Goal: Task Accomplishment & Management: Use online tool/utility

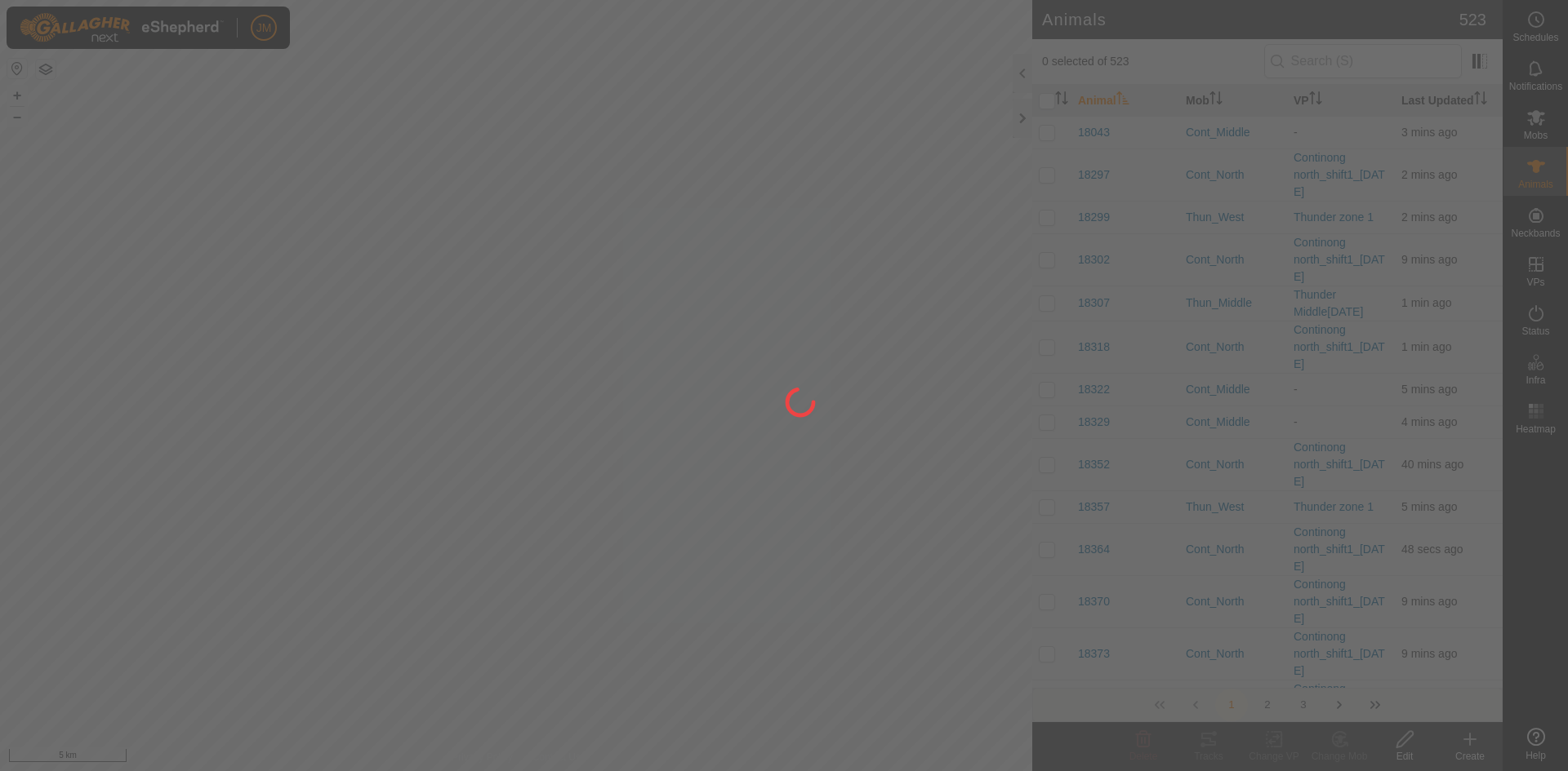
click at [1021, 119] on div at bounding box center [784, 386] width 1568 height 771
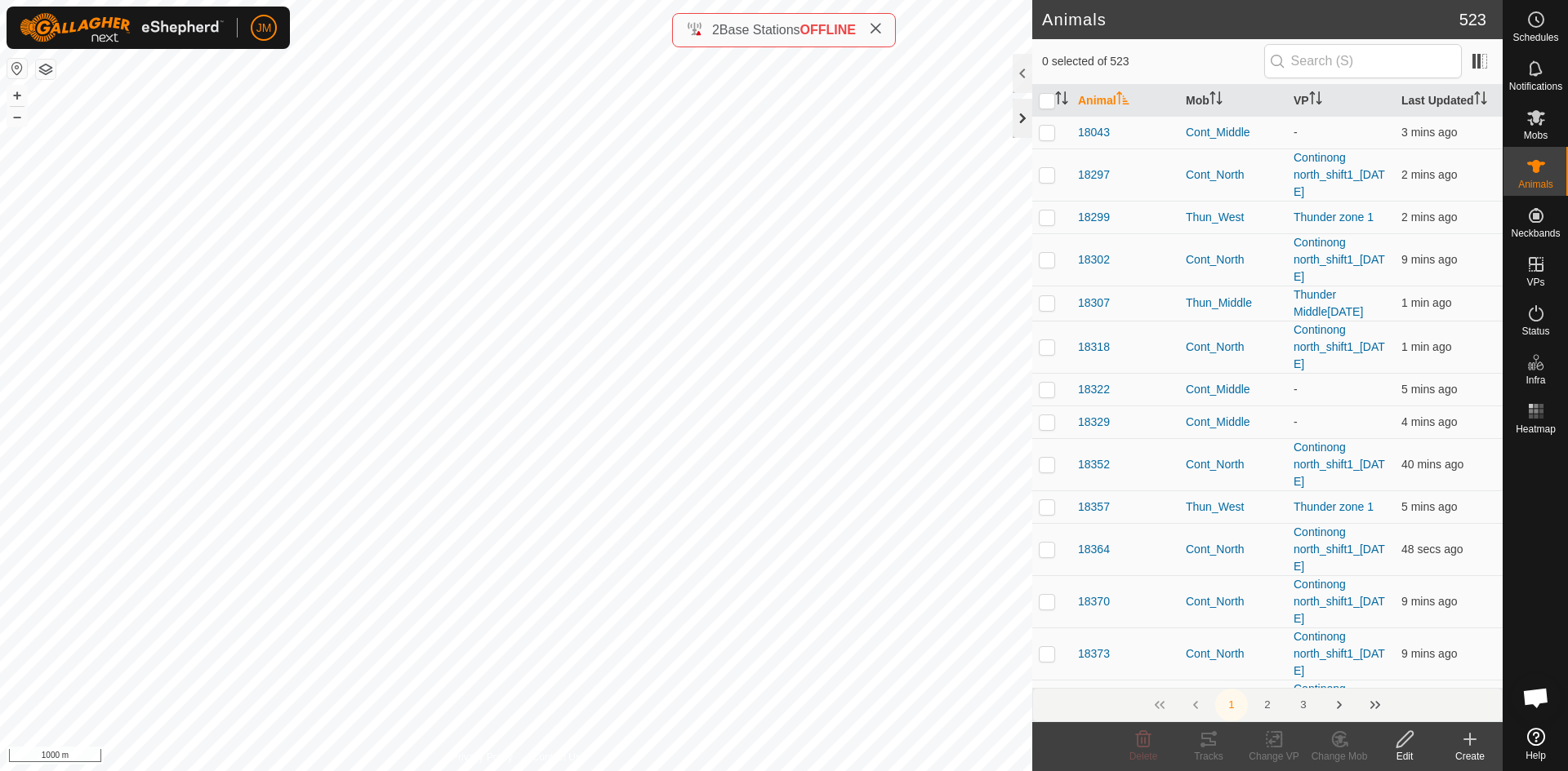
click at [1019, 122] on div at bounding box center [1022, 119] width 19 height 39
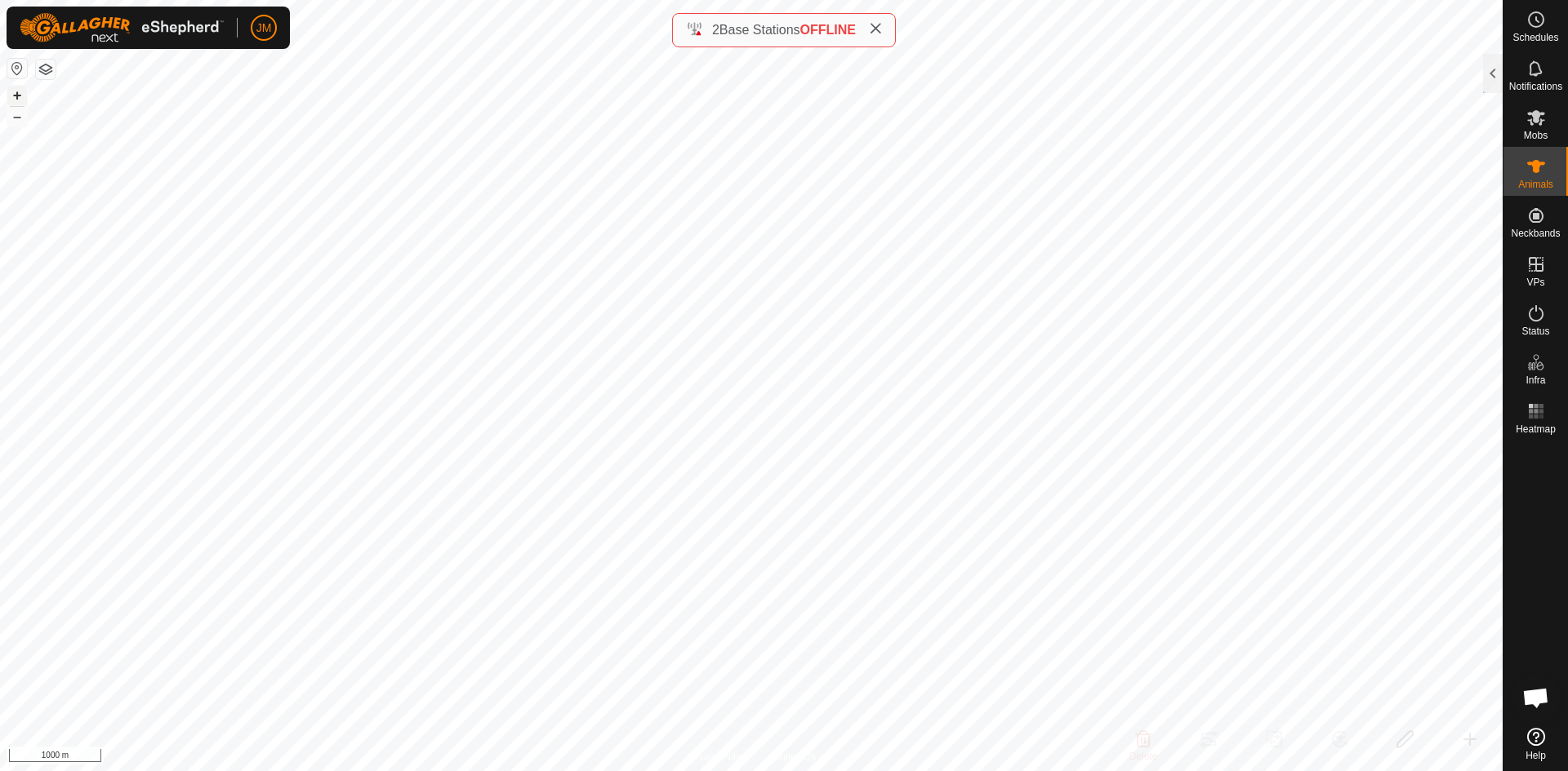
click at [15, 95] on button "+" at bounding box center [17, 95] width 19 height 19
click at [17, 95] on button "+" at bounding box center [17, 95] width 19 height 19
type input "230669"
type input "-"
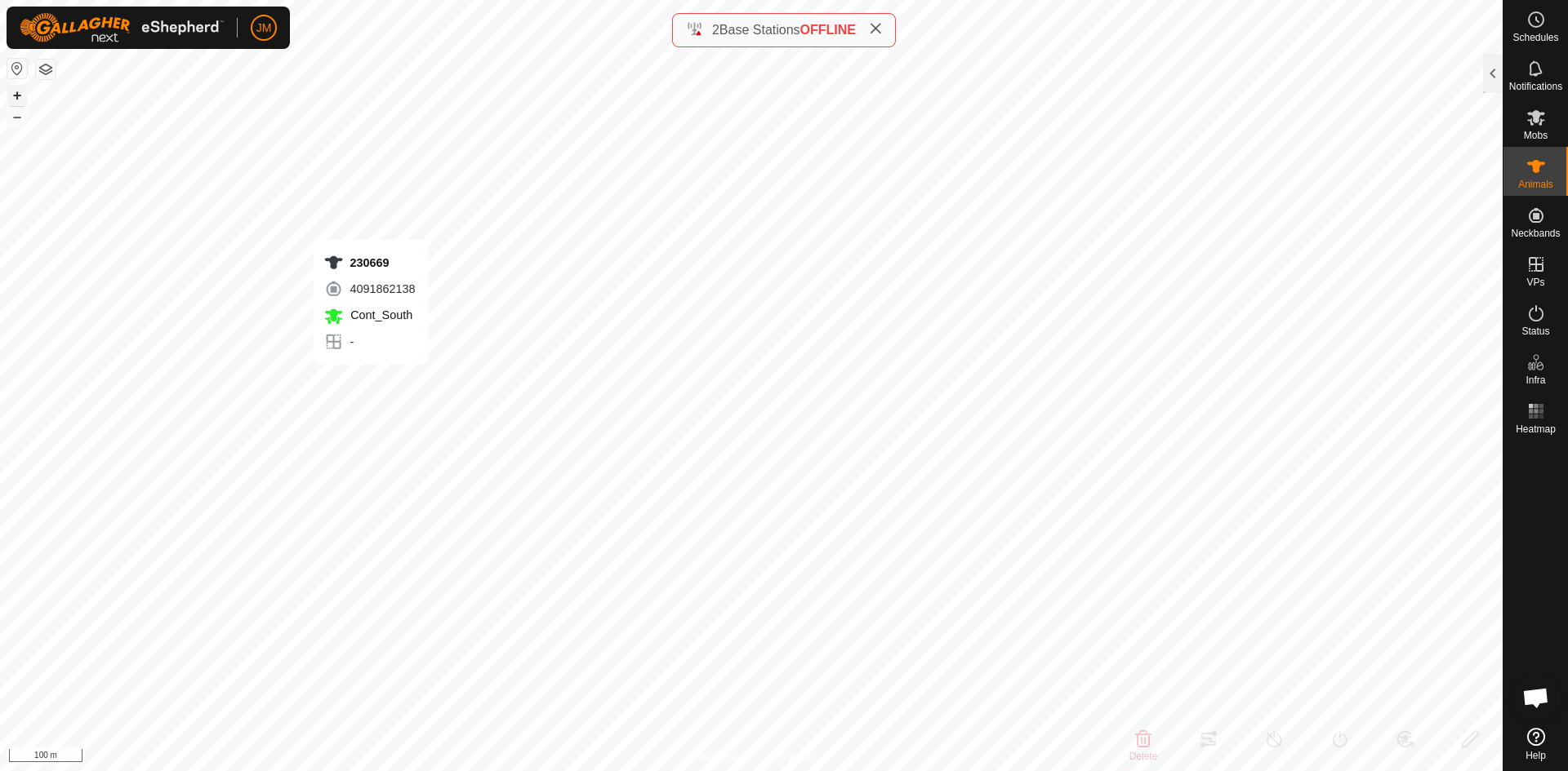
type input "-"
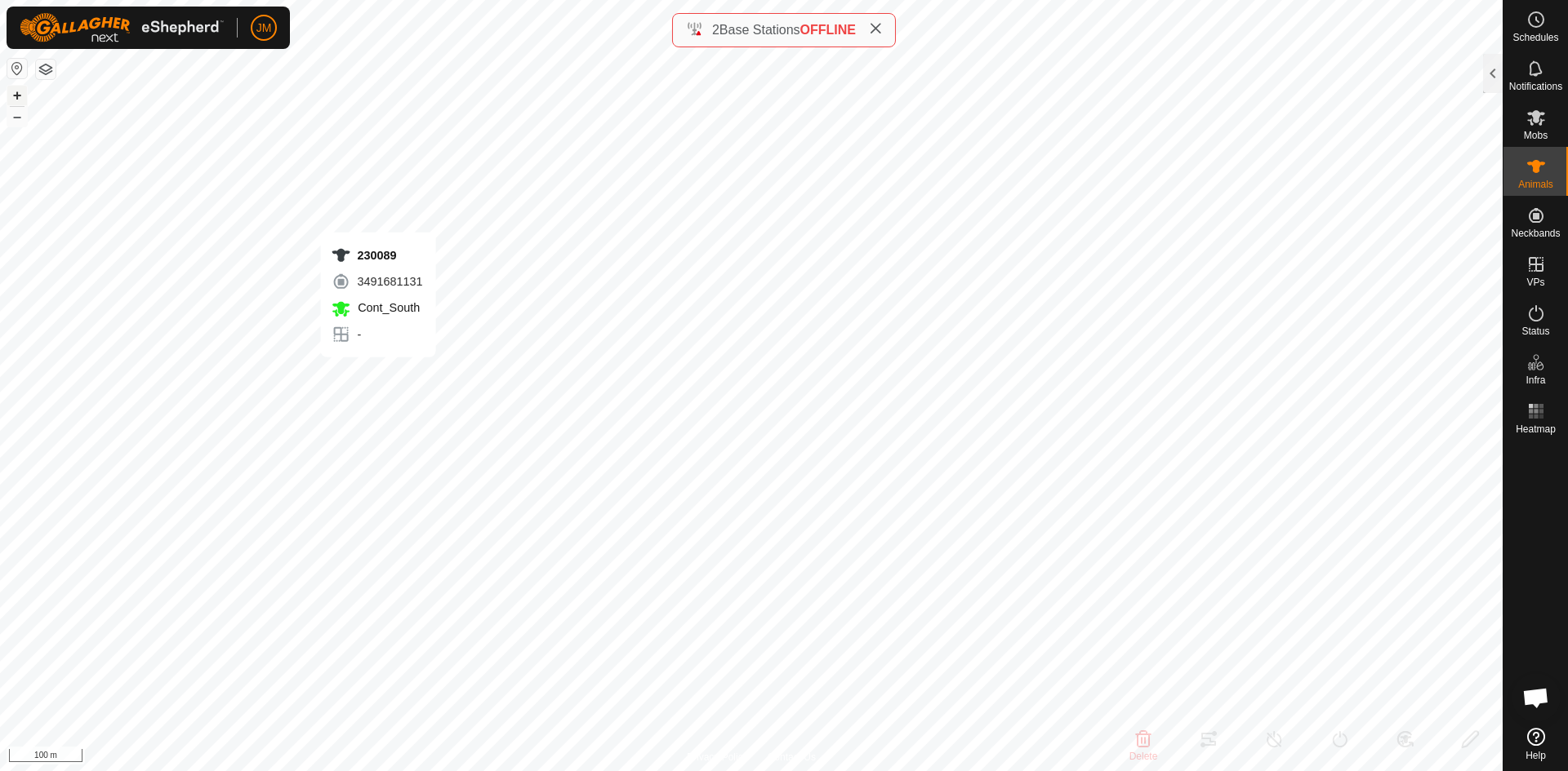
type input "230089"
type input "-"
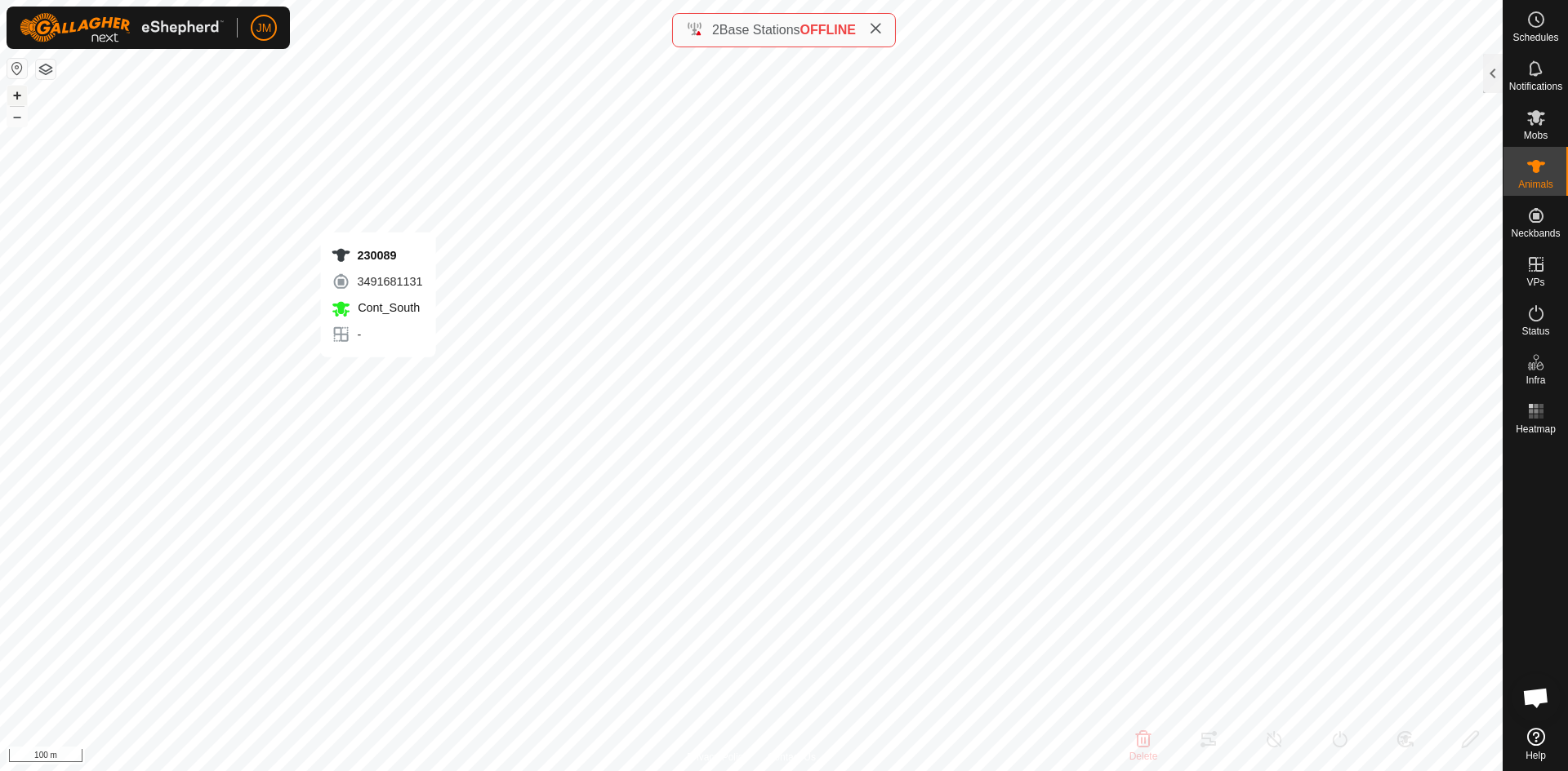
type input "-"
click at [570, 466] on div "230680 1780733992 Cont_South - + – ⇧ i 100 m" at bounding box center [751, 386] width 1503 height 771
click at [570, 487] on div "230889 3144717028 Cont_South - + – ⇧ i 100 m" at bounding box center [751, 386] width 1503 height 771
click at [618, 525] on div "230765 3005498571 Cont_South - + – ⇧ i 100 m" at bounding box center [751, 386] width 1503 height 771
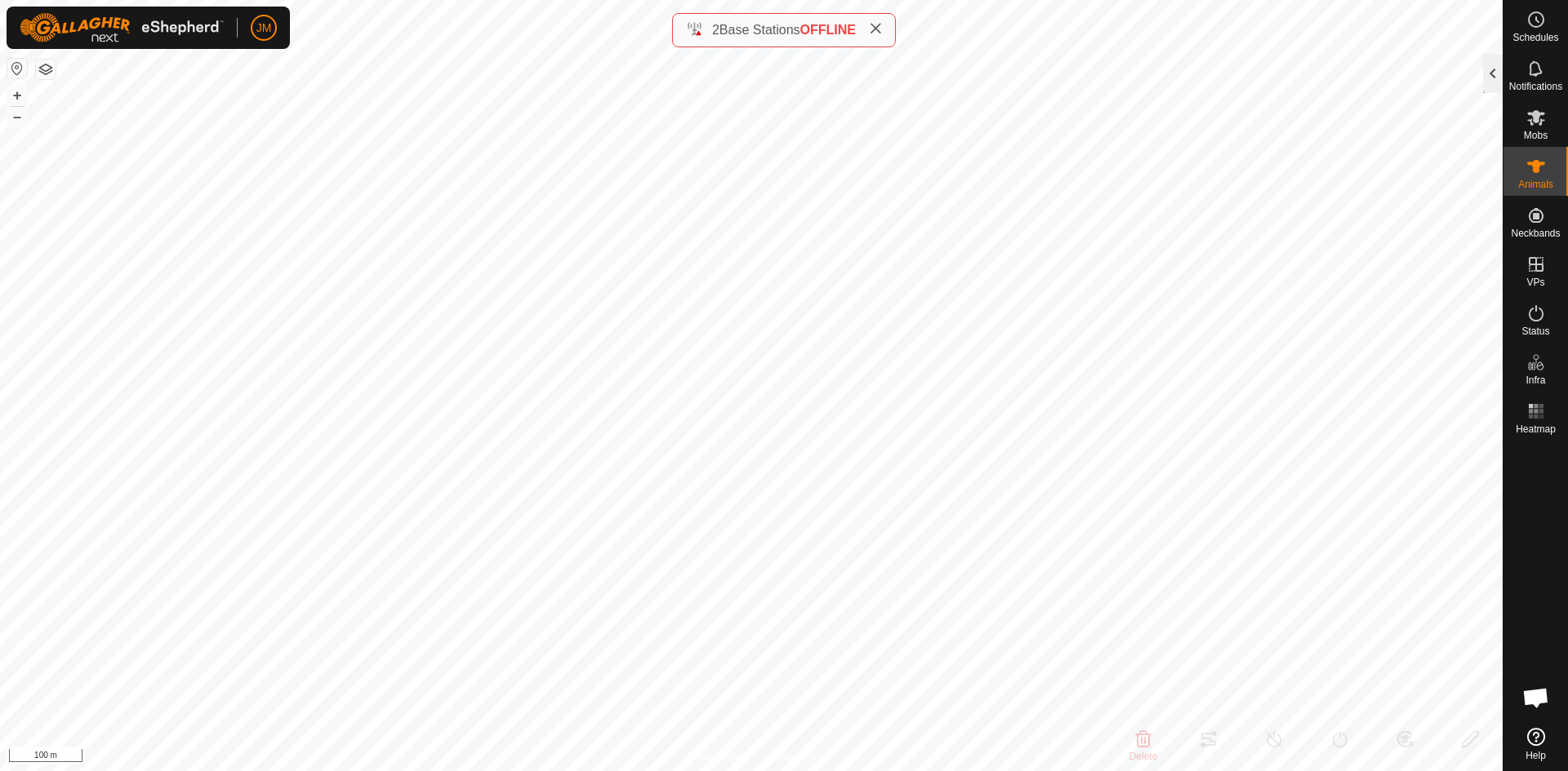
click at [1491, 80] on div at bounding box center [1493, 73] width 19 height 39
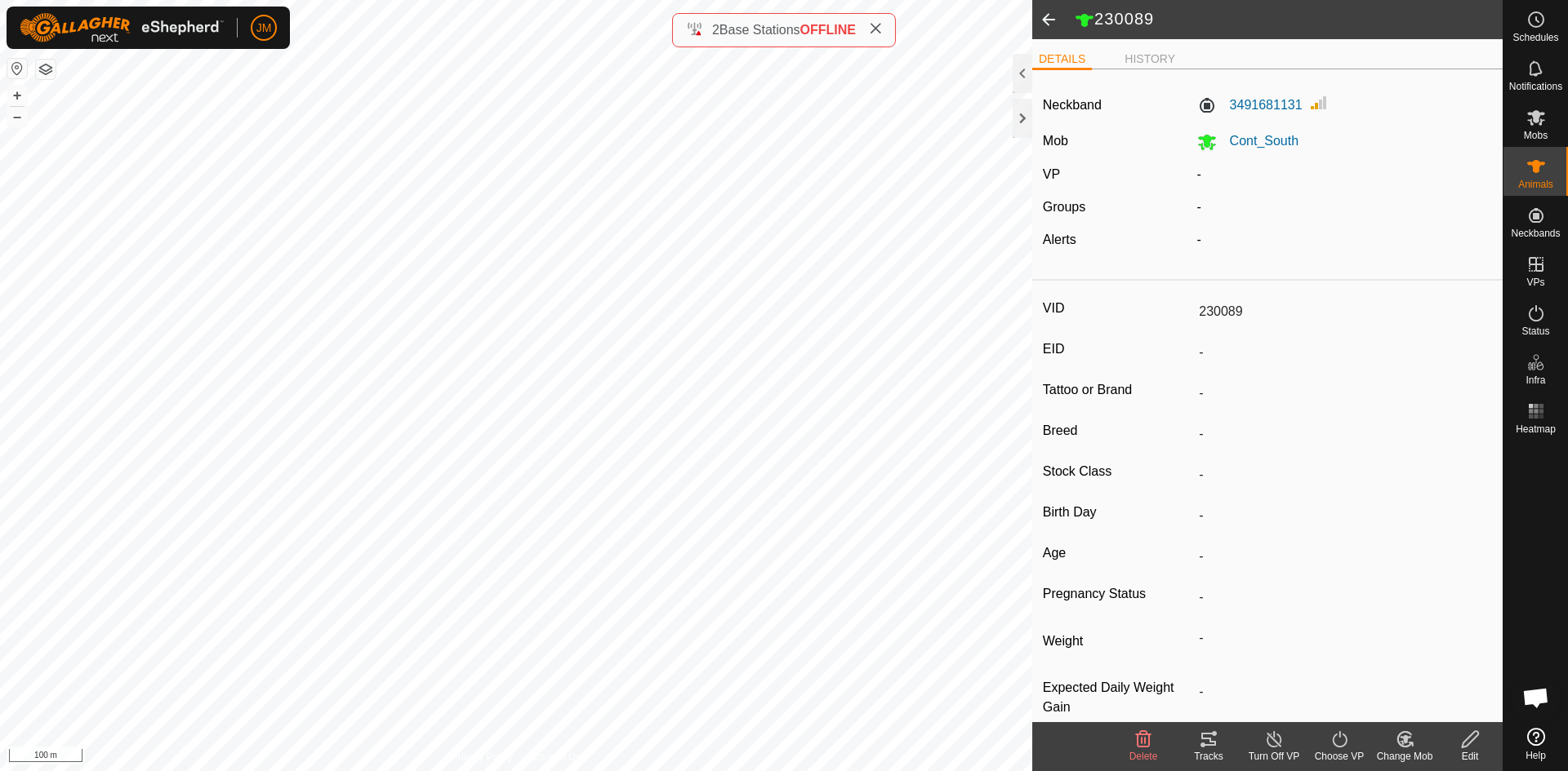
click at [1211, 750] on div "Tracks" at bounding box center [1209, 757] width 65 height 15
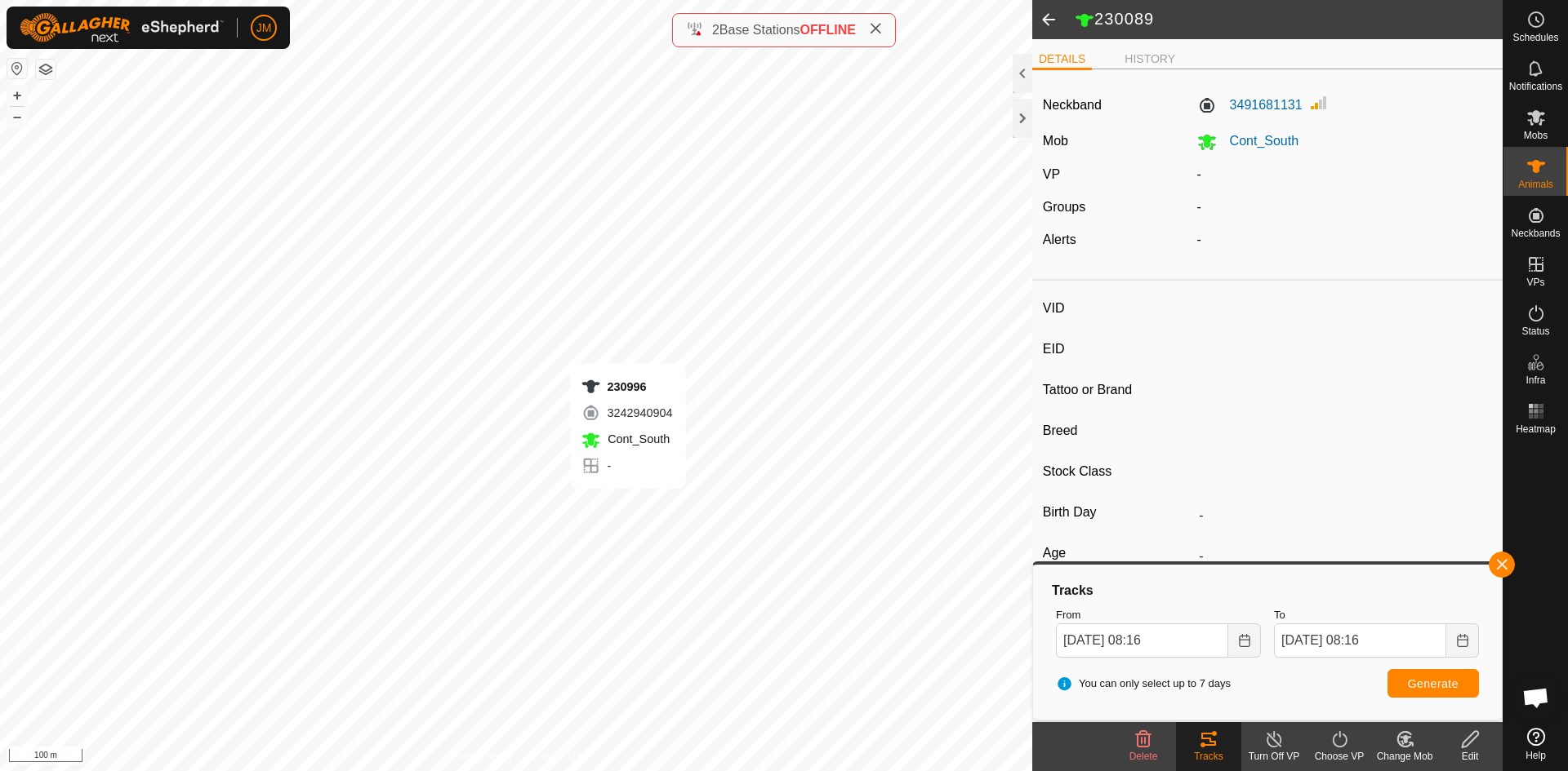
type input "230996"
type input "-"
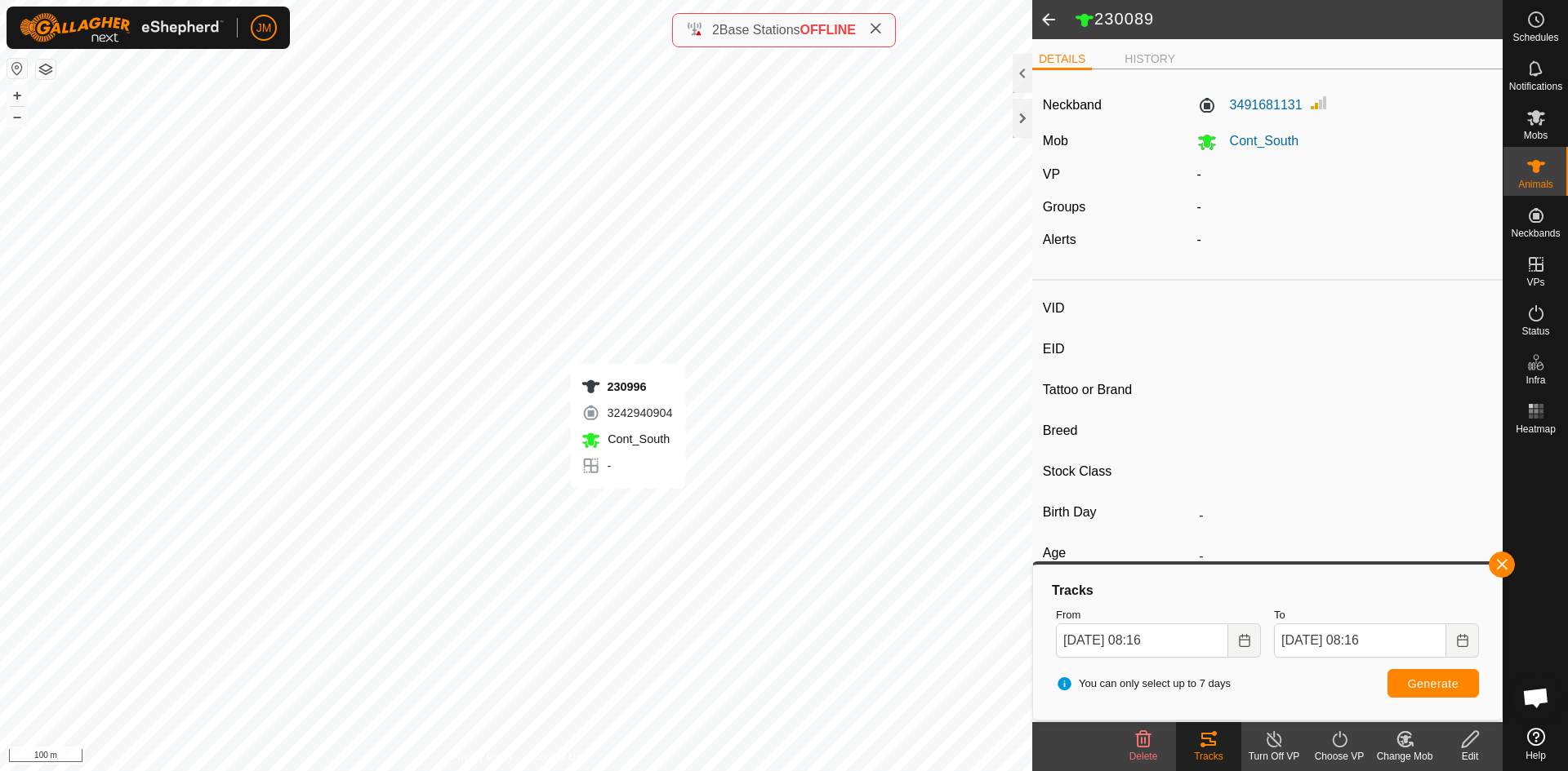
type input "-"
click at [608, 495] on div "230263 1155288556 Cont_South - + – ⇧ i 100 m" at bounding box center [516, 386] width 1033 height 771
type input "230263"
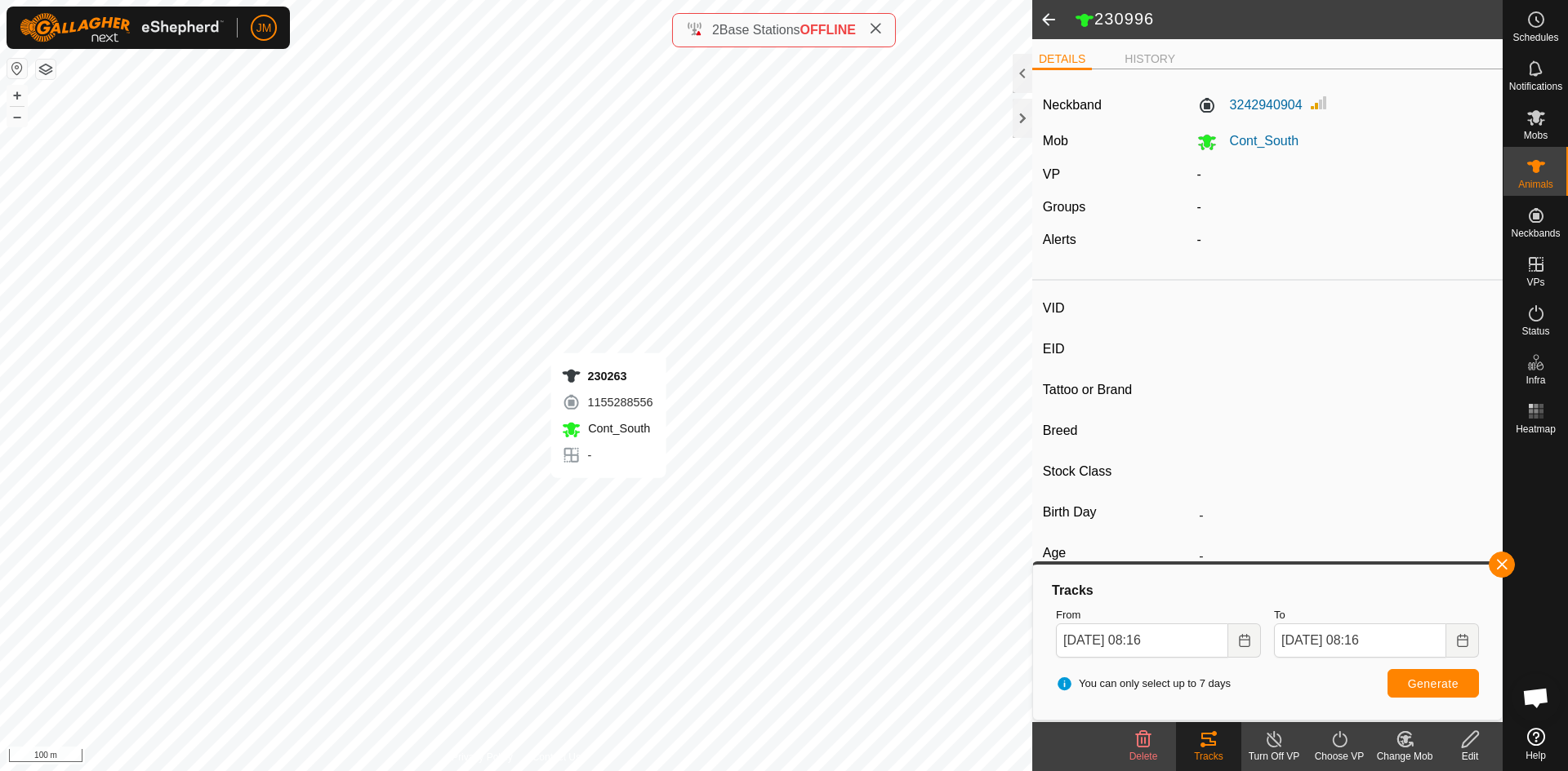
type input "-"
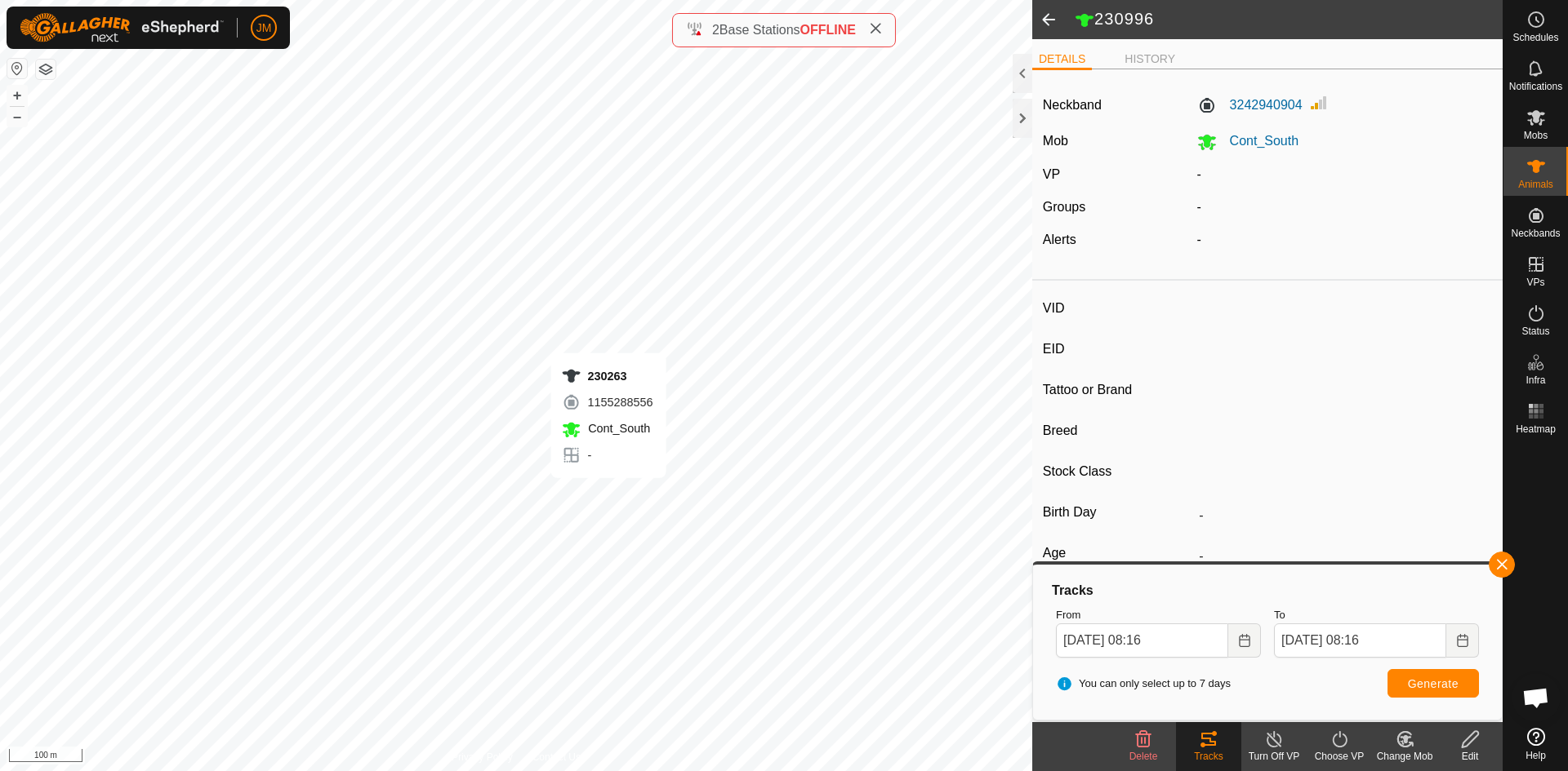
type input "-"
click at [595, 480] on div "230765 3005498571 Cont_South - + – ⇧ i 100 m" at bounding box center [516, 386] width 1033 height 771
type input "230765"
type input "-"
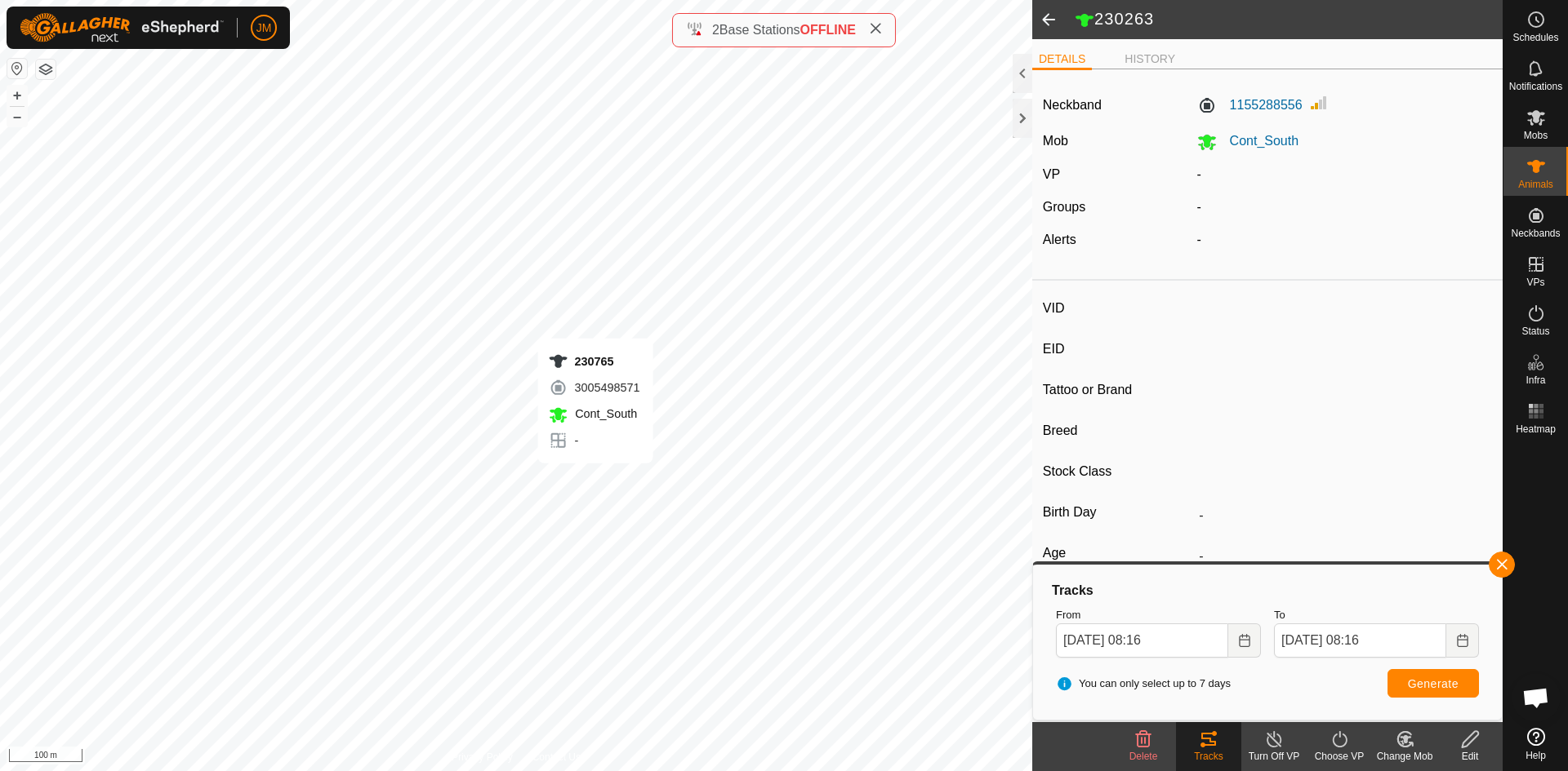
type input "-"
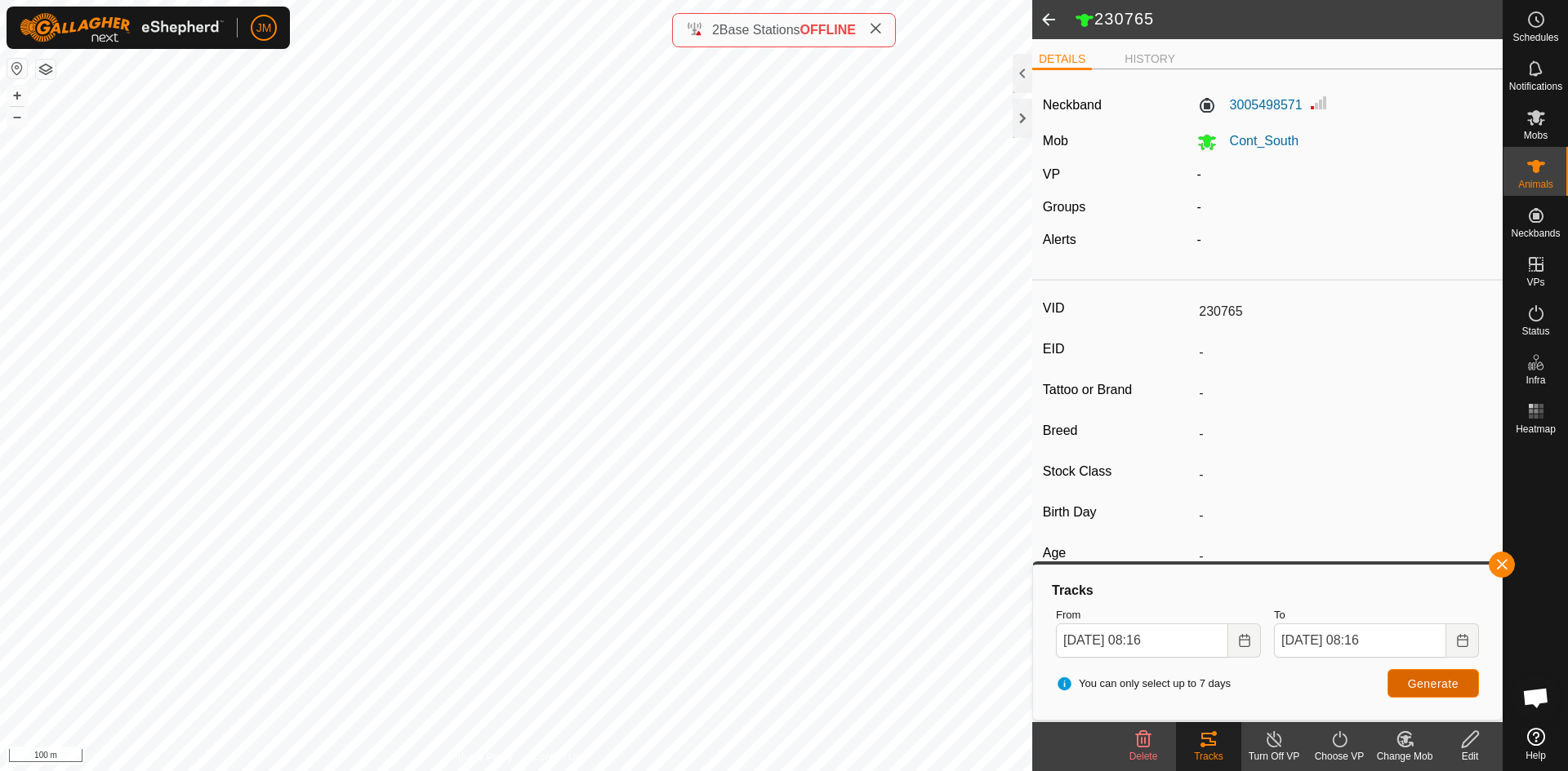
click at [1440, 683] on span "Generate" at bounding box center [1434, 684] width 51 height 13
type input "230958"
type input "-"
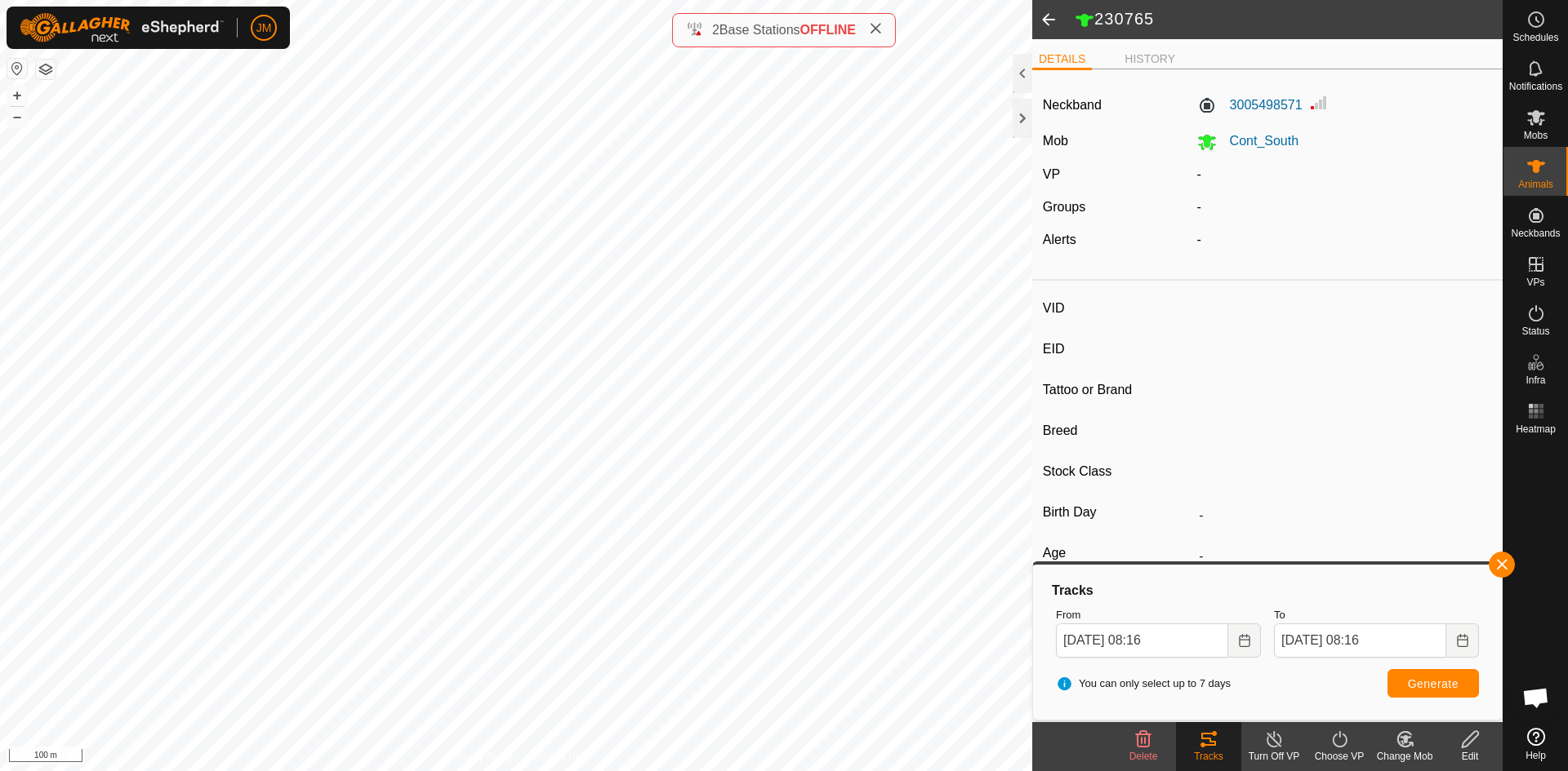
type input "-"
click at [1451, 689] on span "Generate" at bounding box center [1434, 684] width 51 height 13
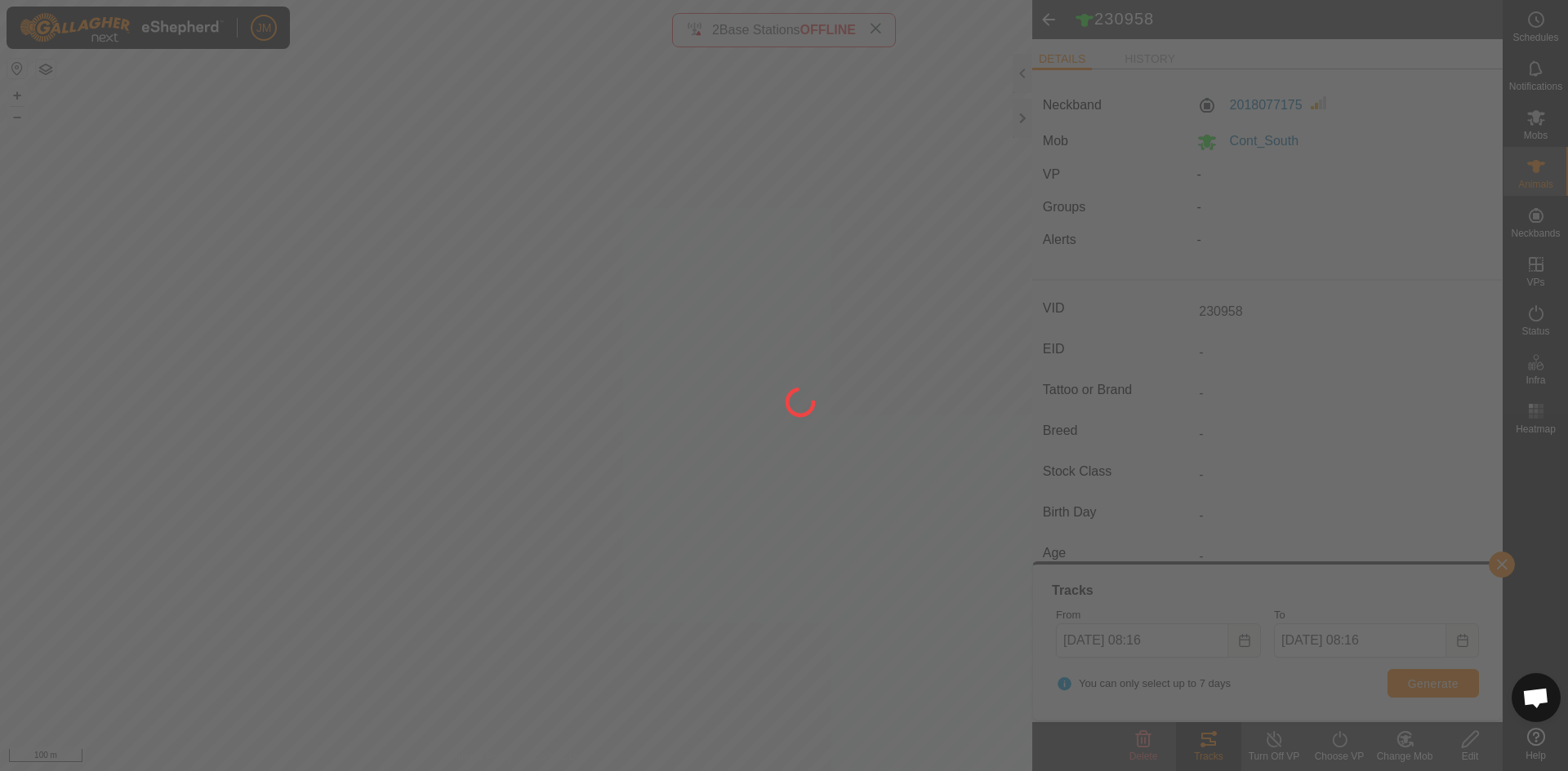
click at [799, 401] on icon at bounding box center [800, 402] width 44 height 44
click at [799, 401] on icon at bounding box center [801, 403] width 45 height 44
click at [799, 401] on icon at bounding box center [800, 401] width 45 height 45
click at [799, 401] on icon at bounding box center [801, 402] width 46 height 46
click at [799, 401] on icon at bounding box center [800, 401] width 41 height 41
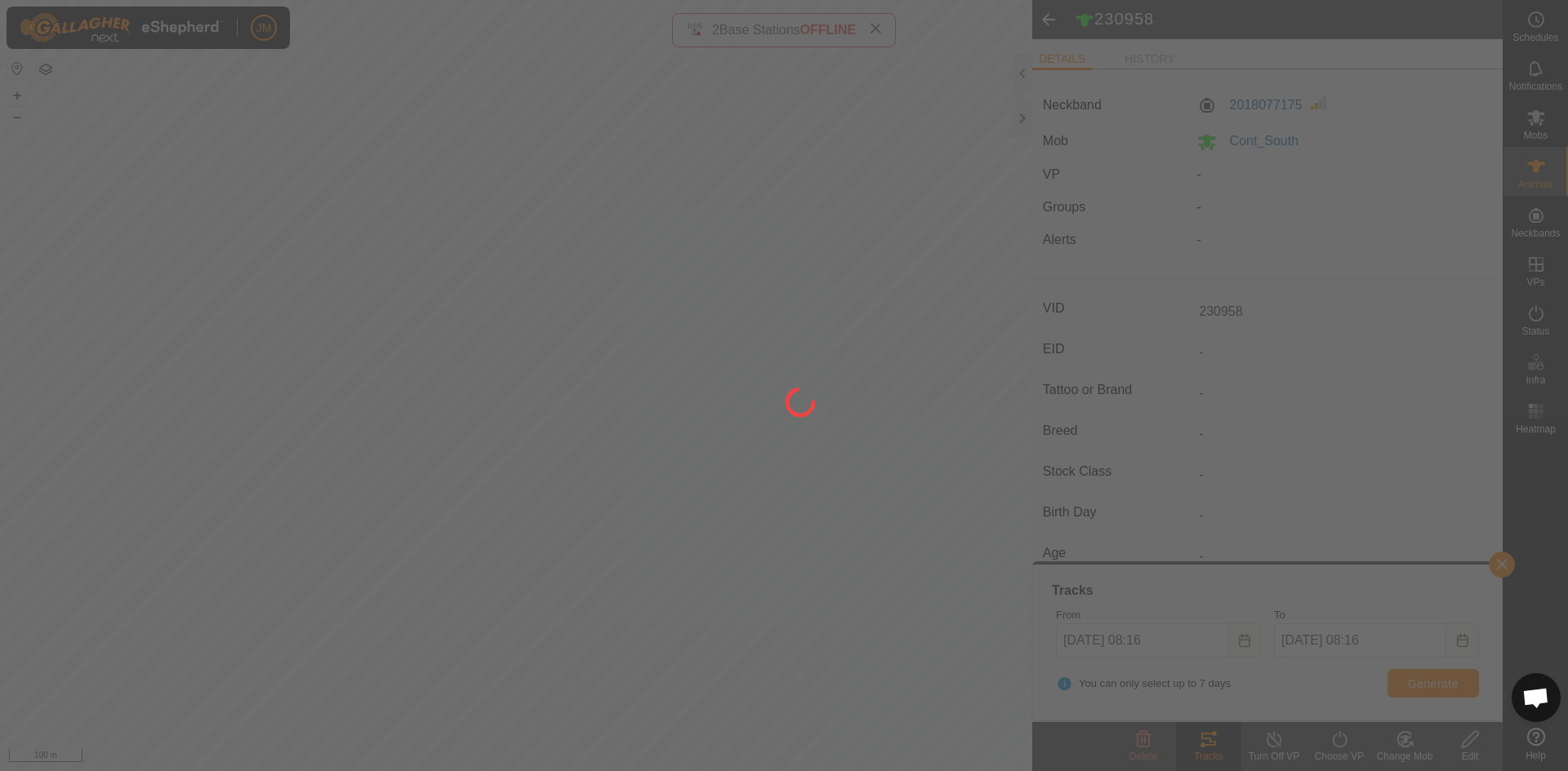
click at [799, 401] on icon at bounding box center [800, 401] width 41 height 41
click at [799, 401] on icon at bounding box center [800, 402] width 43 height 43
click at [799, 401] on icon at bounding box center [800, 402] width 45 height 44
click at [799, 401] on icon at bounding box center [800, 402] width 36 height 36
click at [799, 401] on icon at bounding box center [800, 402] width 45 height 45
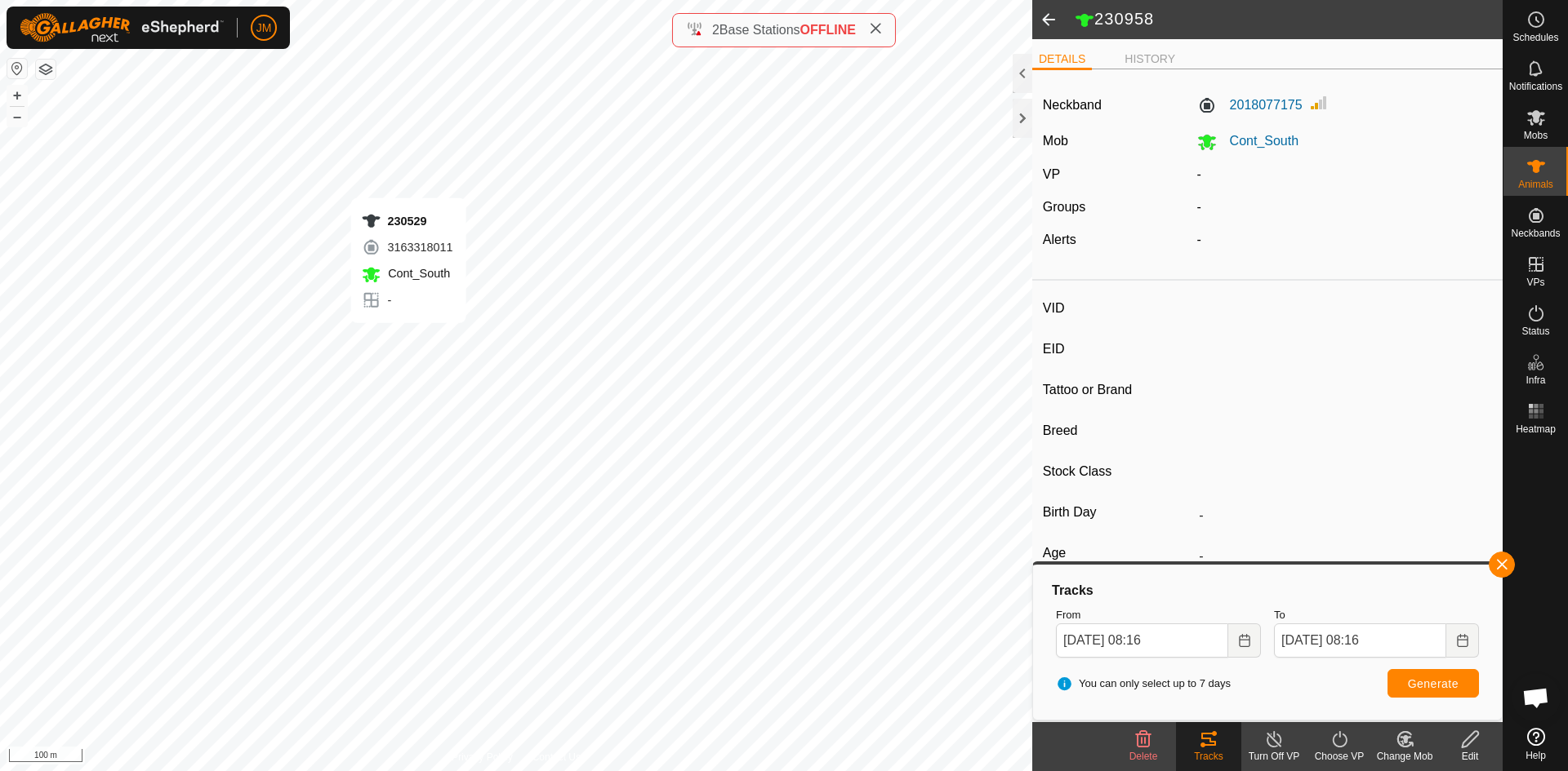
type input "230529"
type input "-"
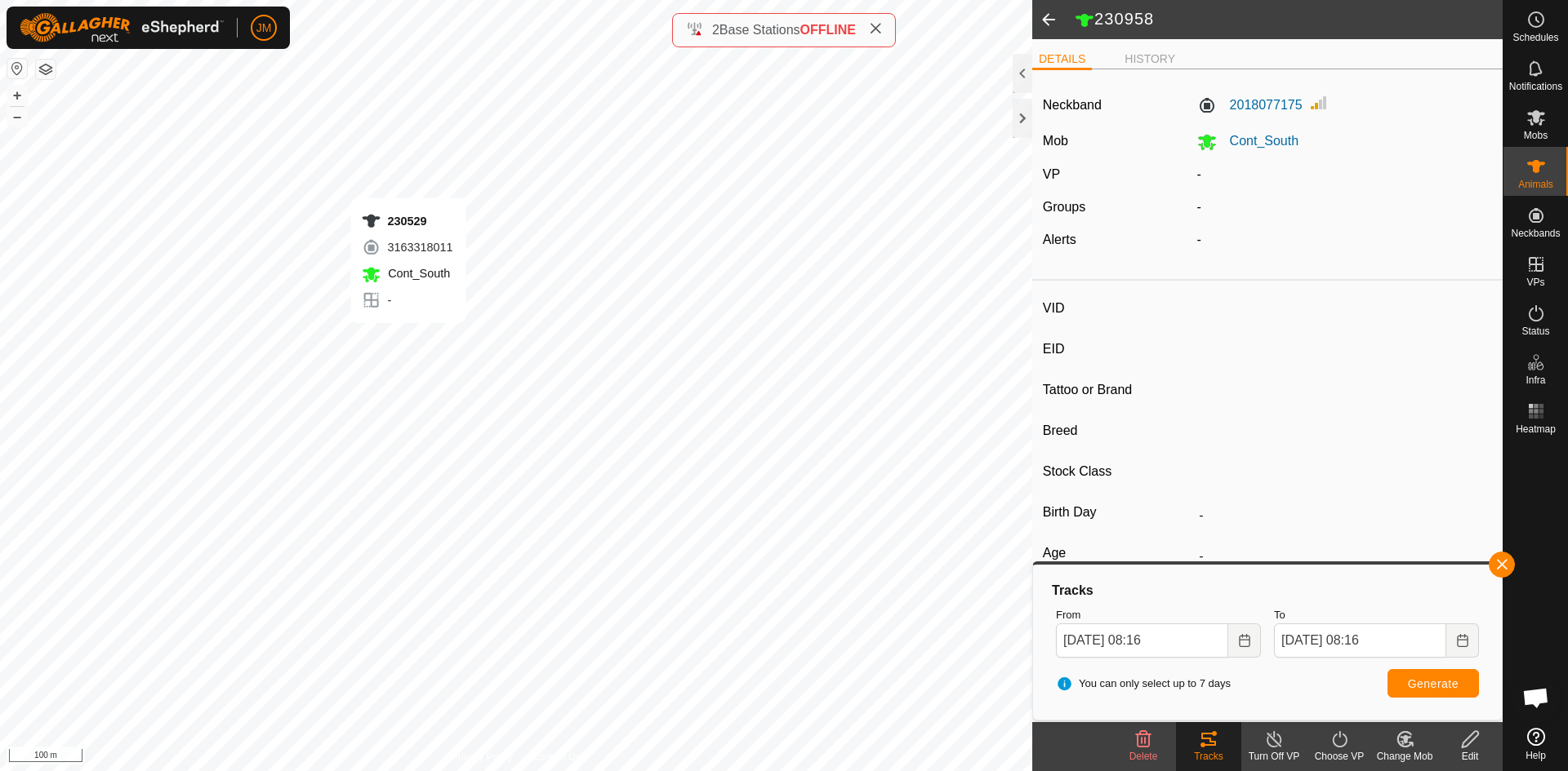
type input "-"
click at [1435, 676] on button "Generate" at bounding box center [1434, 683] width 92 height 29
type input "230669"
type input "-"
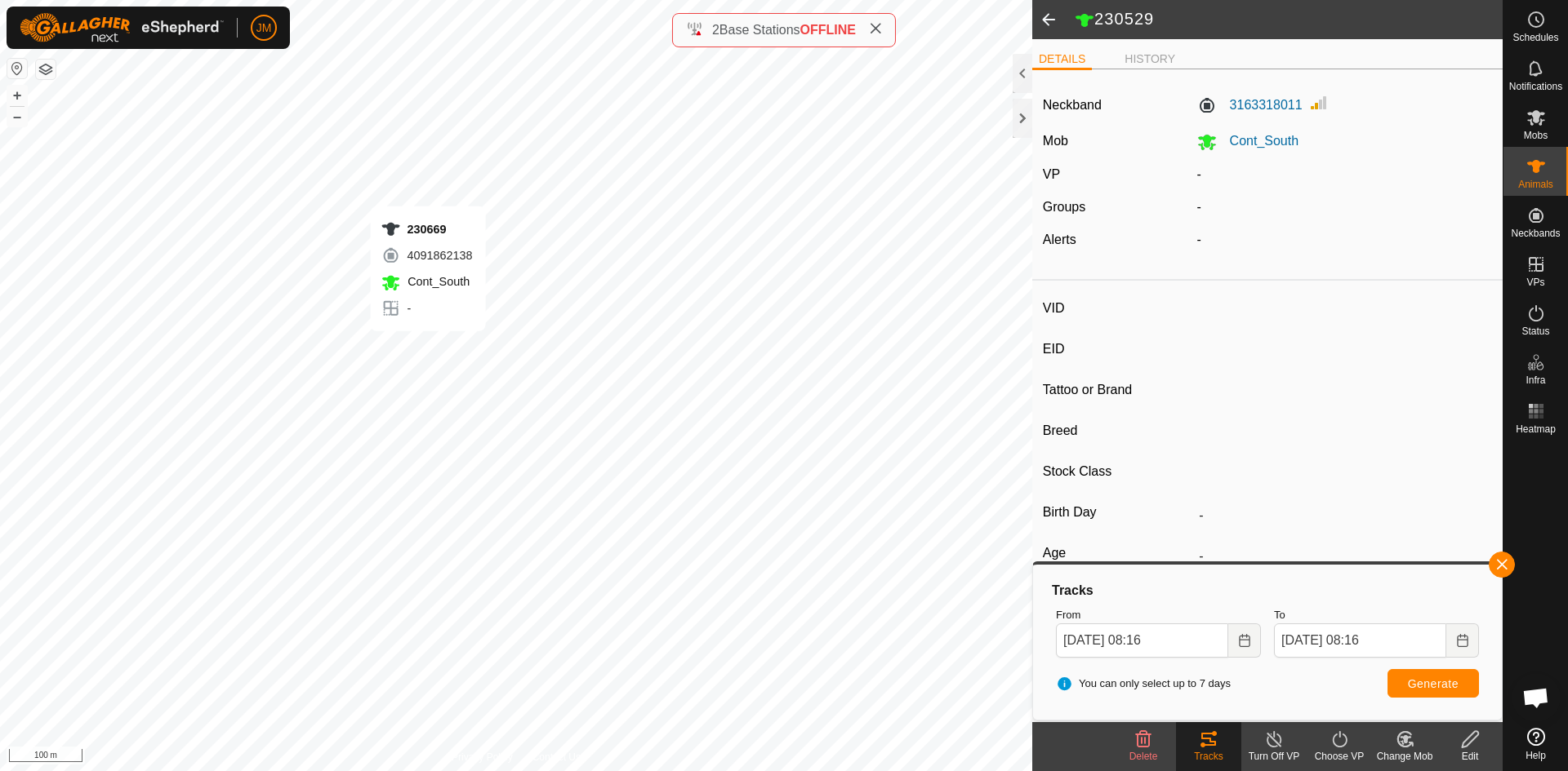
type input "-"
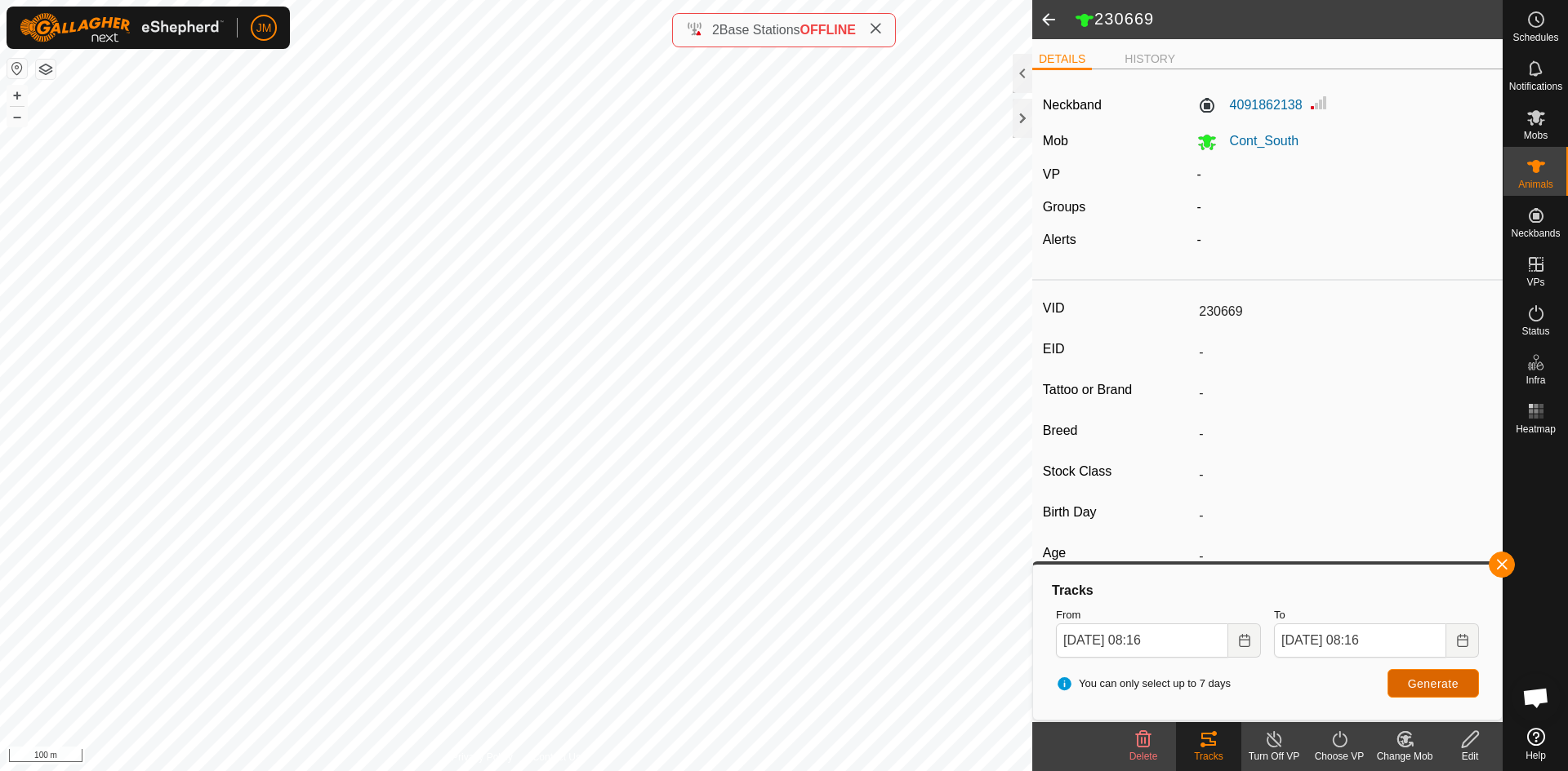
click at [1420, 678] on span "Generate" at bounding box center [1434, 684] width 51 height 13
type input "230768"
type input "-"
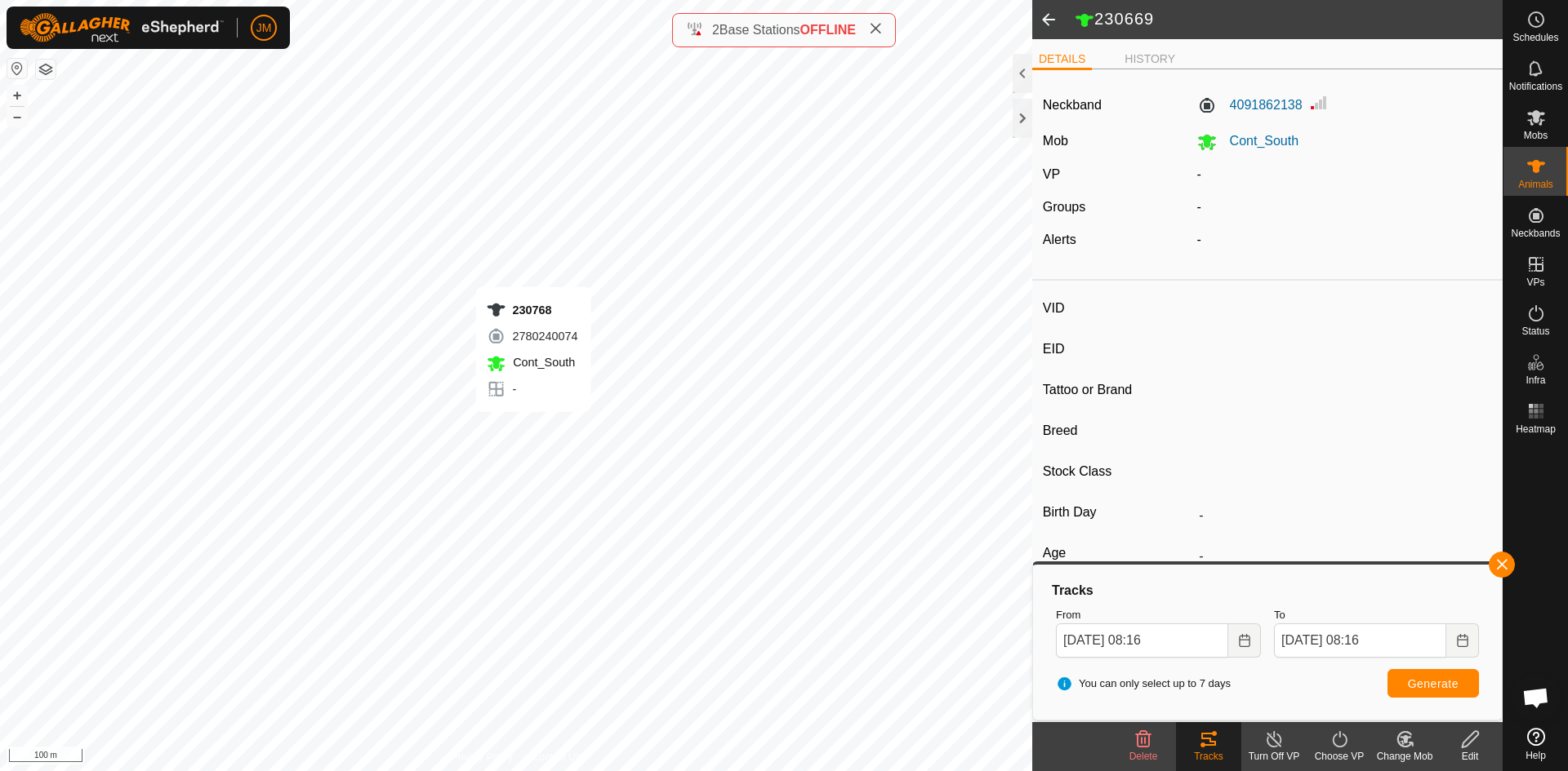
type input "-"
click at [1417, 684] on span "Generate" at bounding box center [1434, 684] width 51 height 13
click at [17, 114] on button "–" at bounding box center [17, 116] width 19 height 19
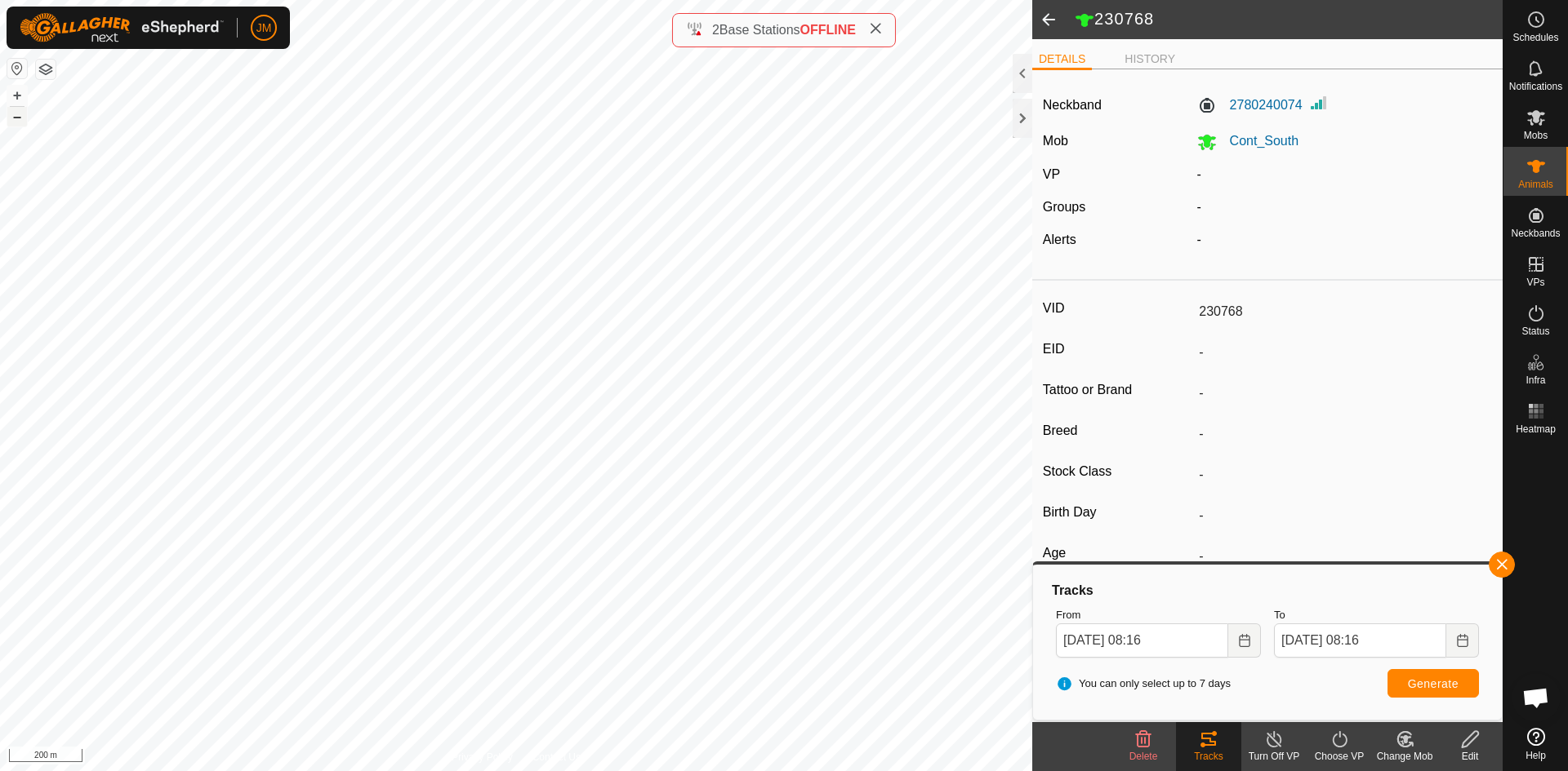
click at [16, 120] on button "–" at bounding box center [17, 116] width 19 height 19
click at [17, 101] on button "+" at bounding box center [17, 95] width 19 height 19
type input "230529"
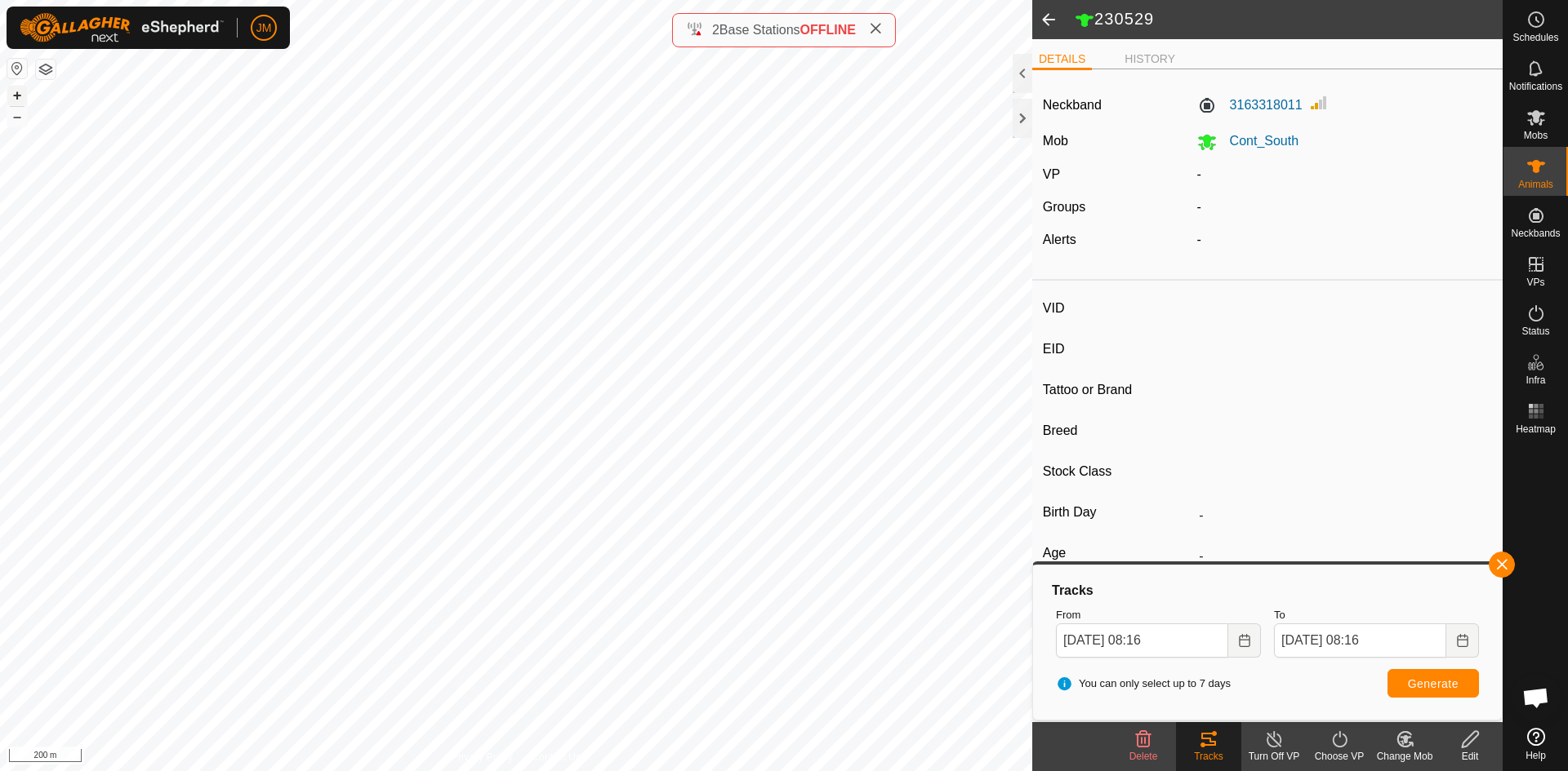
type input "-"
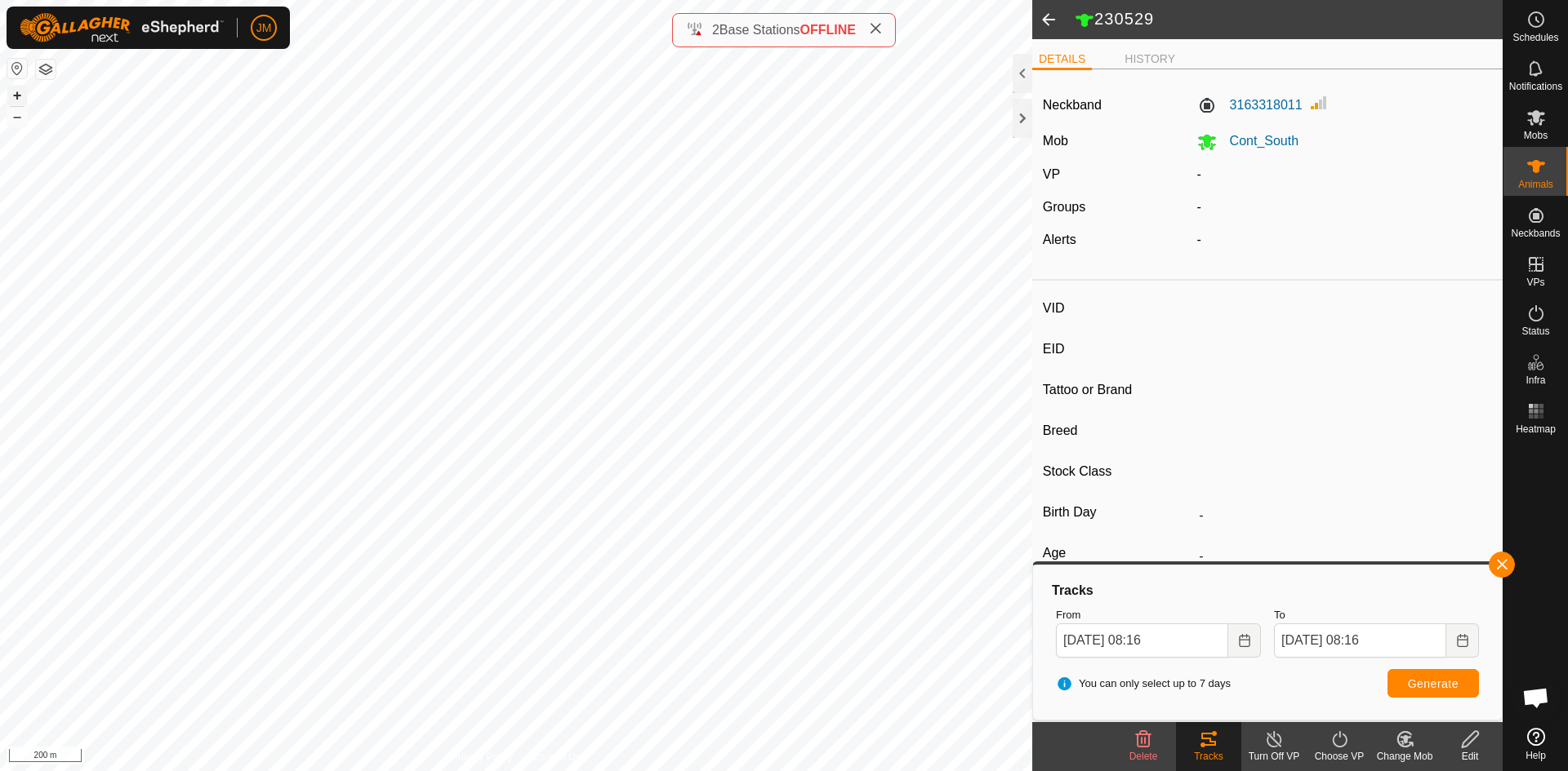
type input "-"
click at [16, 118] on button "–" at bounding box center [17, 116] width 19 height 19
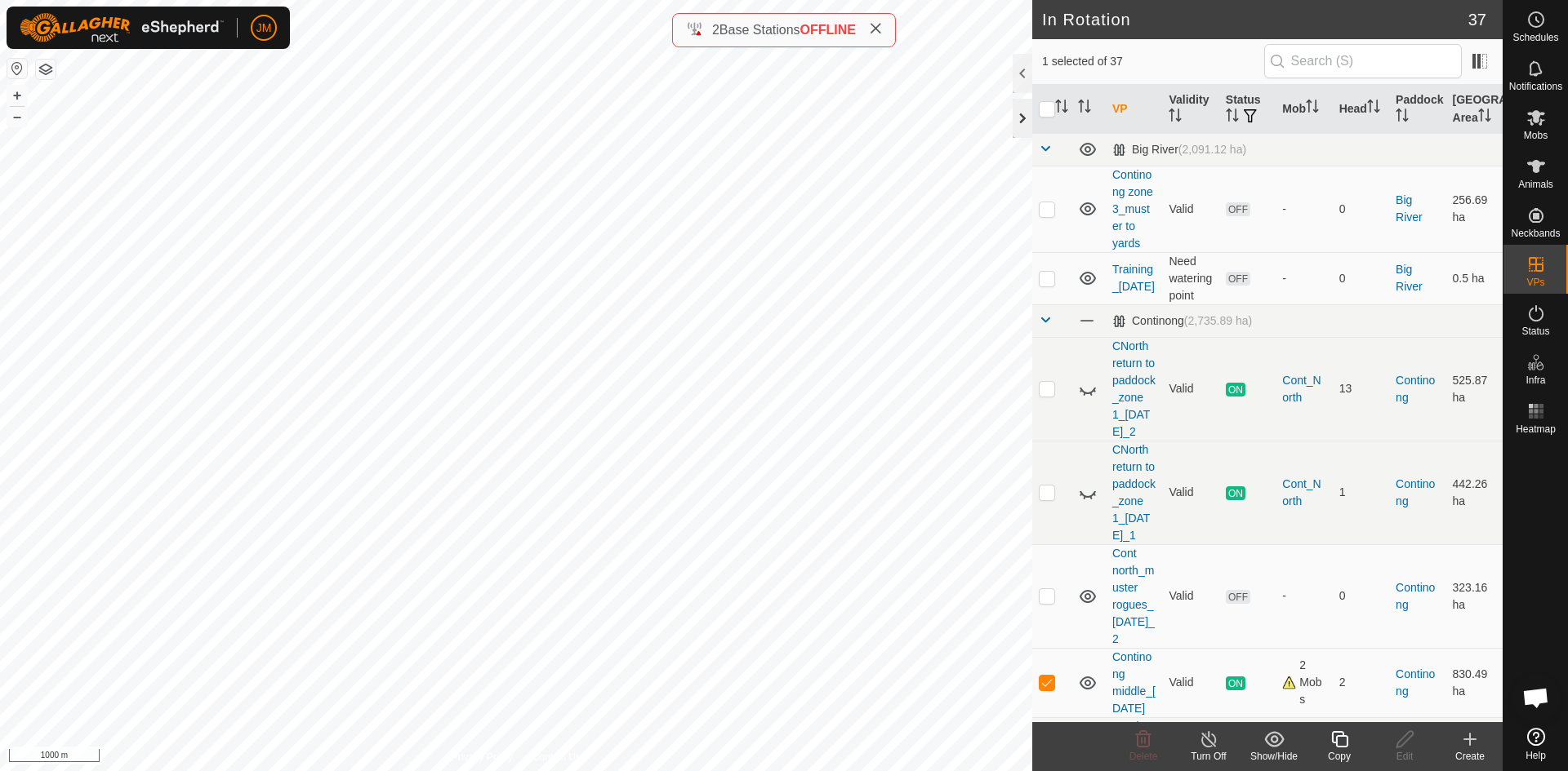
click at [1026, 119] on div at bounding box center [1022, 119] width 19 height 39
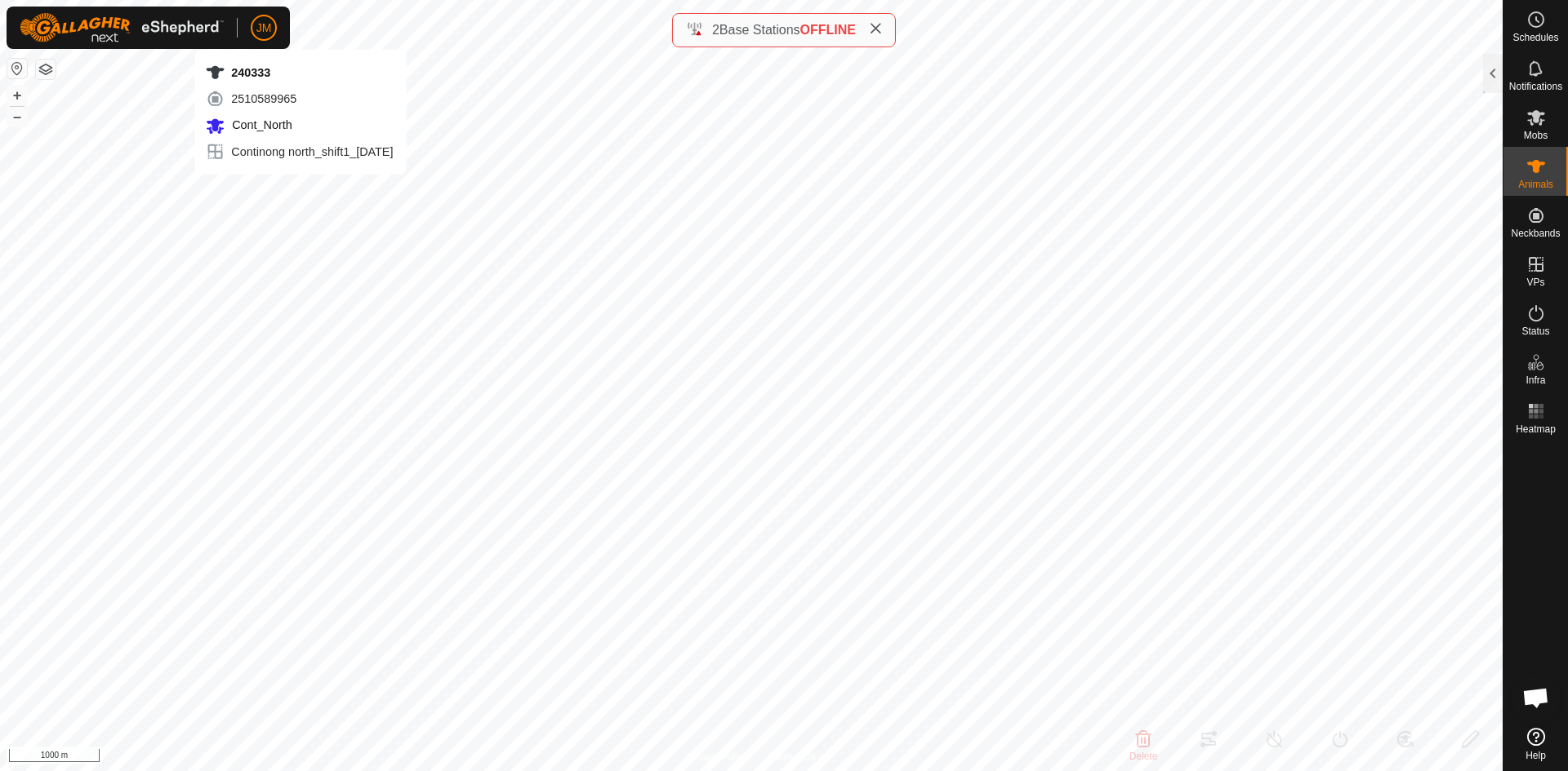
type input "240333"
type input "-"
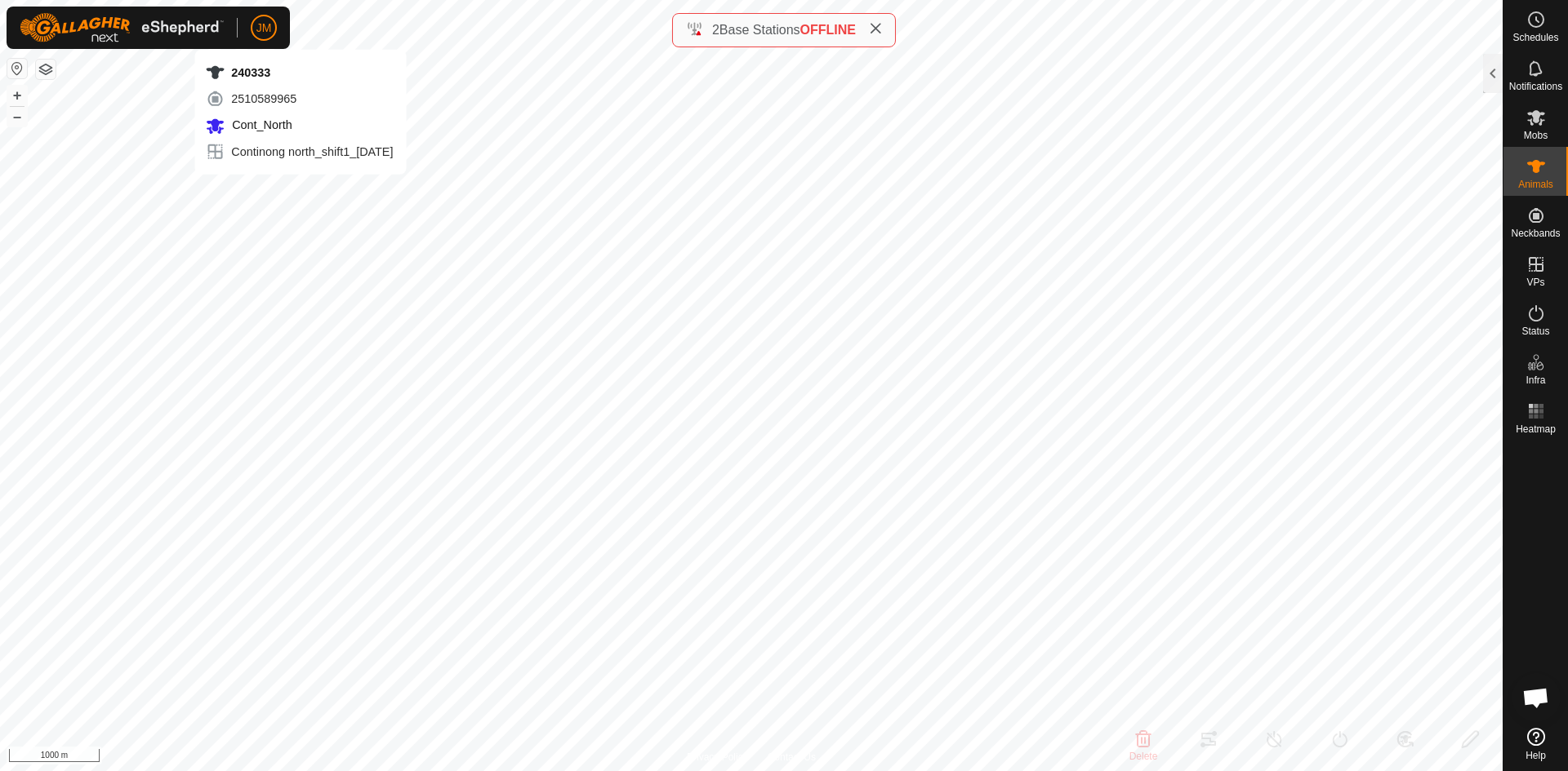
type input "-"
click at [1492, 70] on div at bounding box center [1493, 73] width 19 height 39
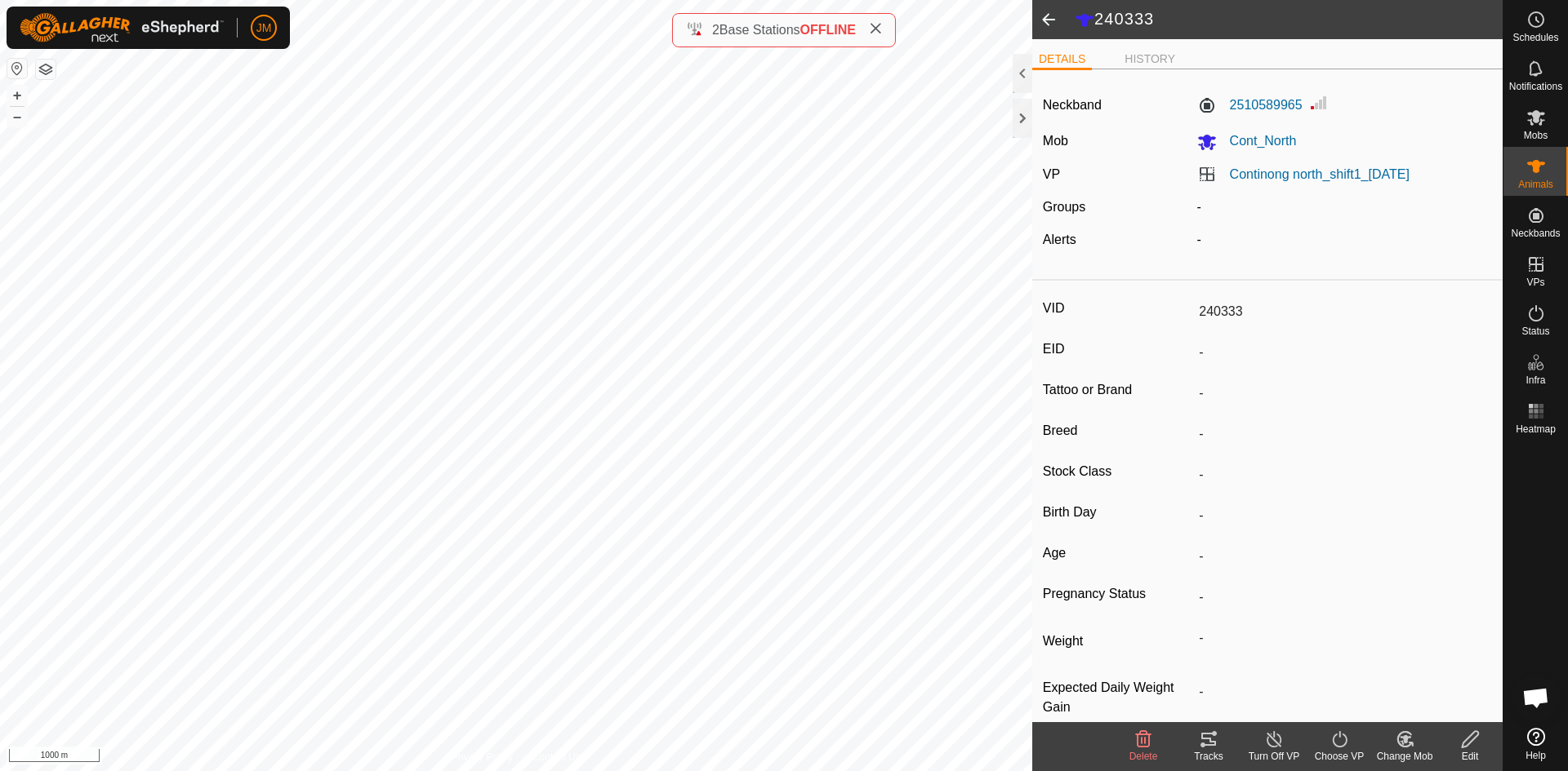
click at [1043, 24] on span at bounding box center [1049, 19] width 32 height 39
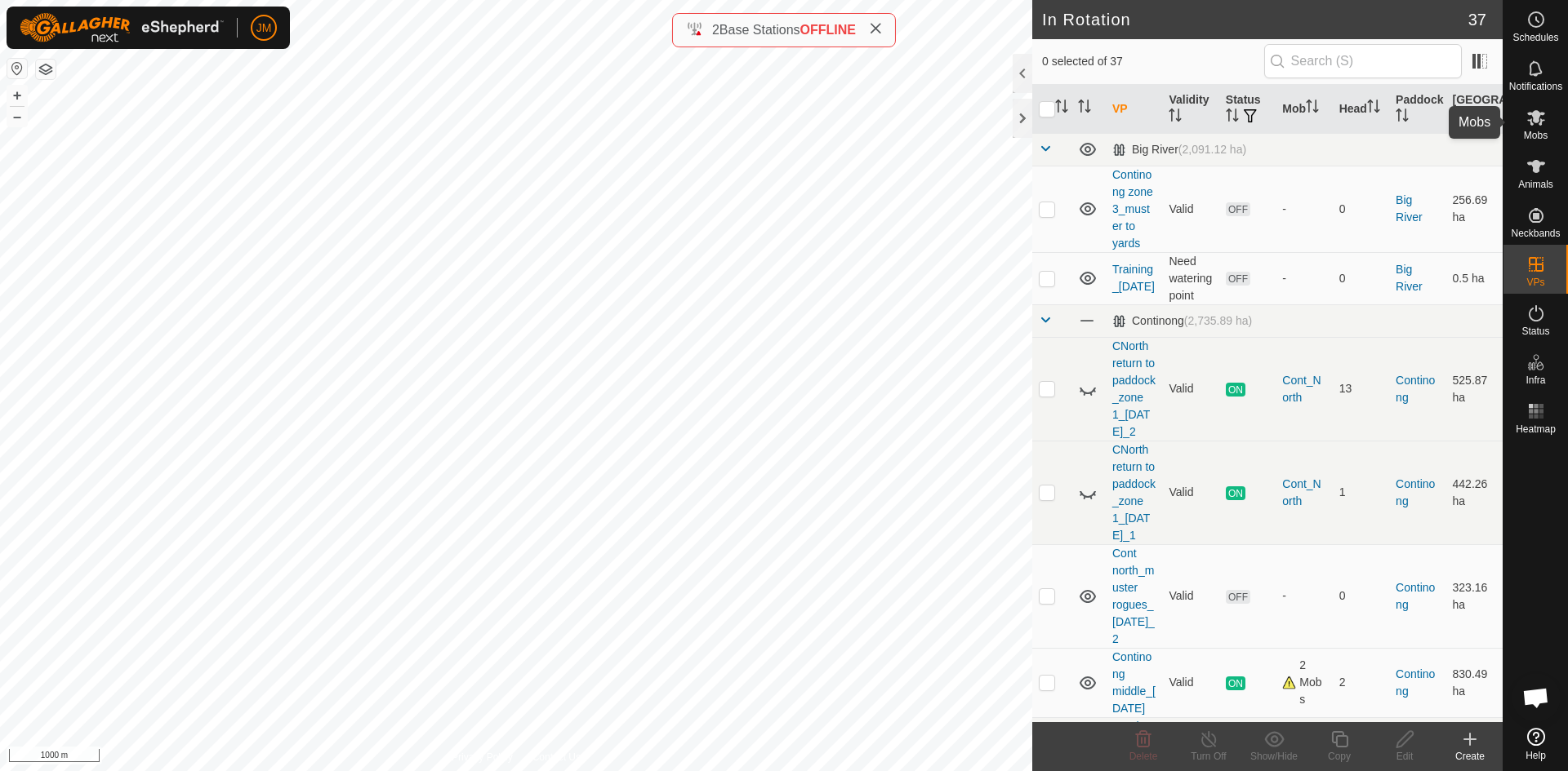
click at [1541, 127] on icon at bounding box center [1536, 117] width 19 height 19
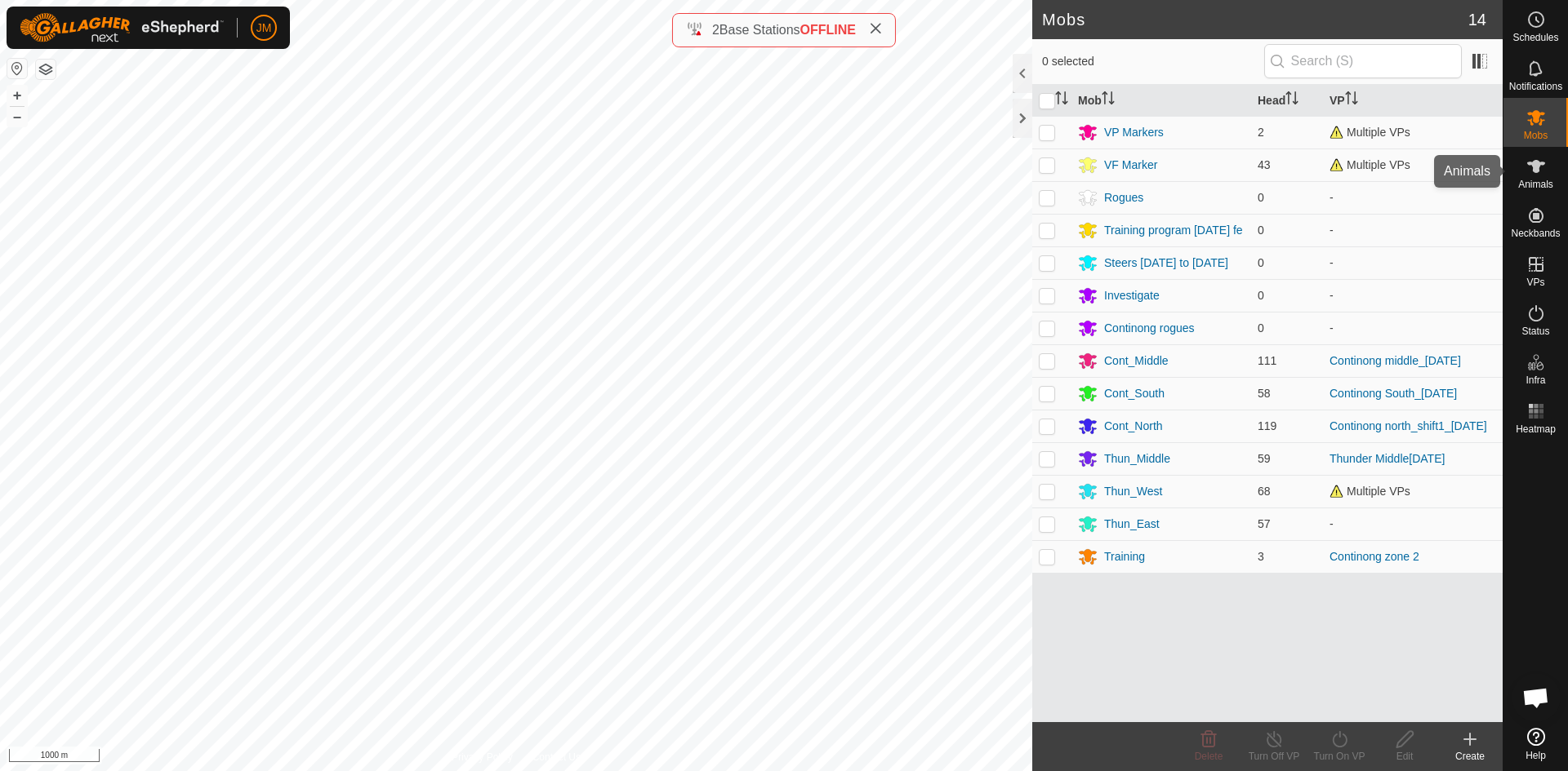
click at [1541, 171] on icon at bounding box center [1536, 166] width 19 height 19
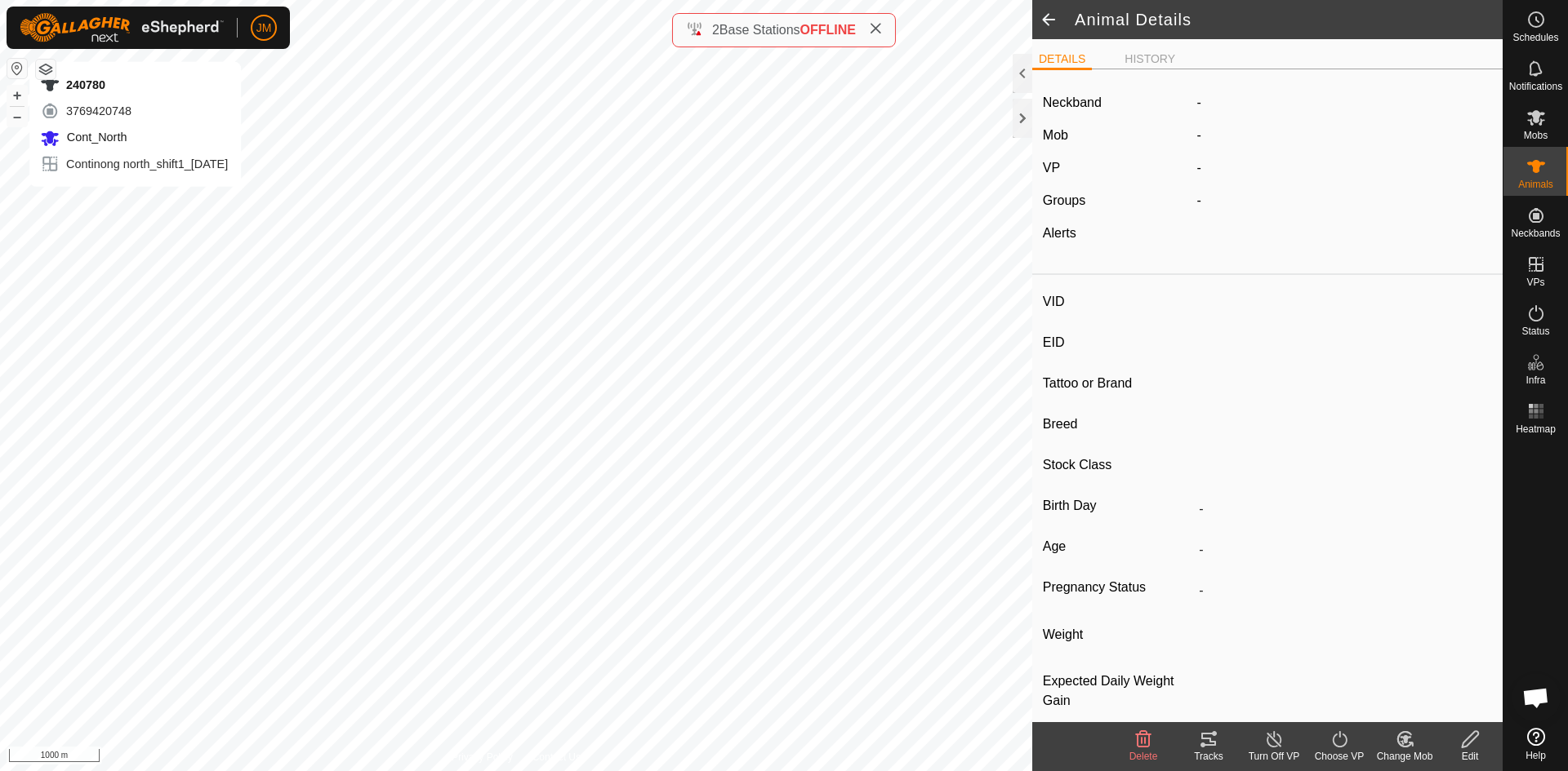
type input "240780"
type input "-"
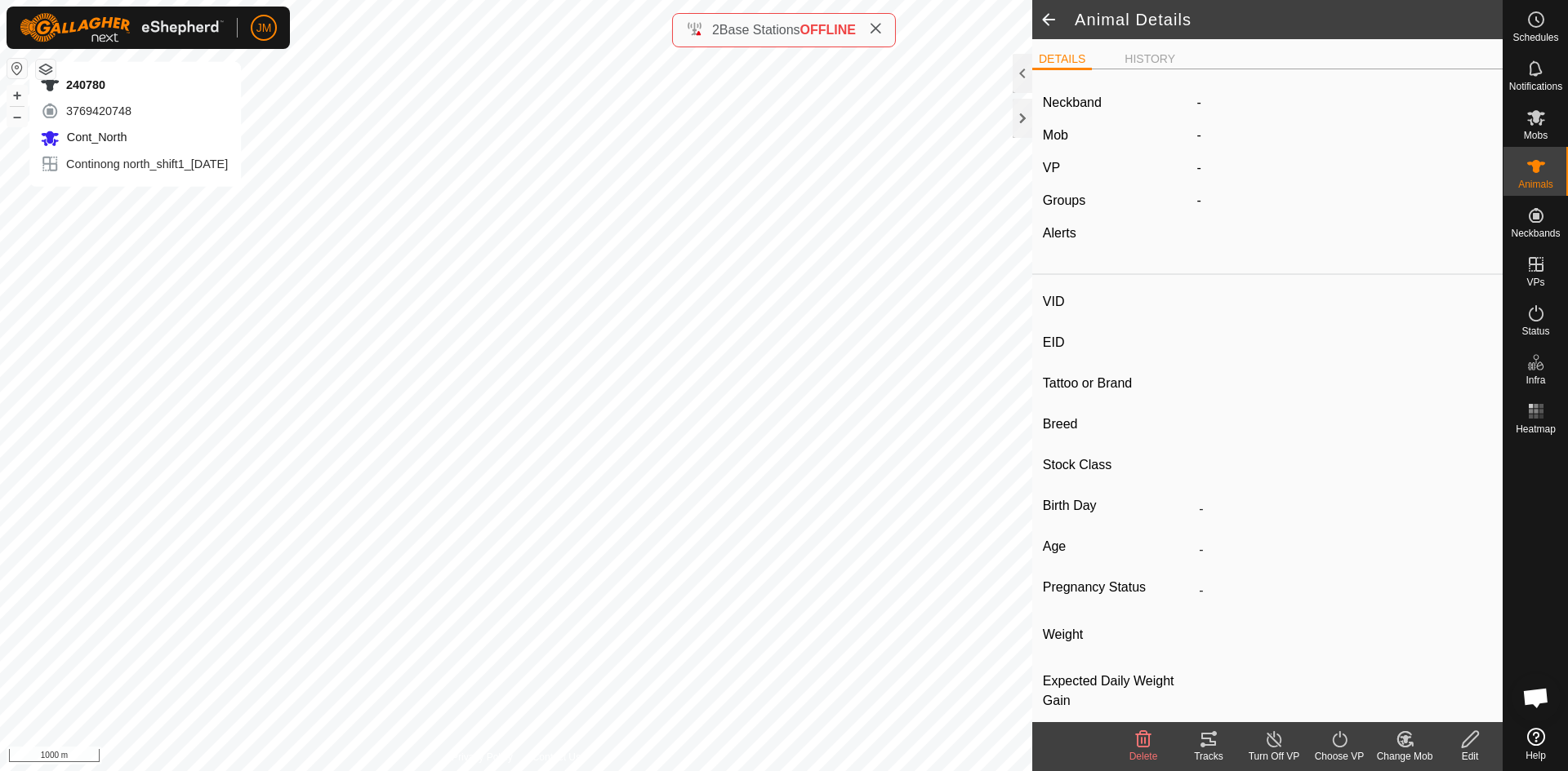
type input "-"
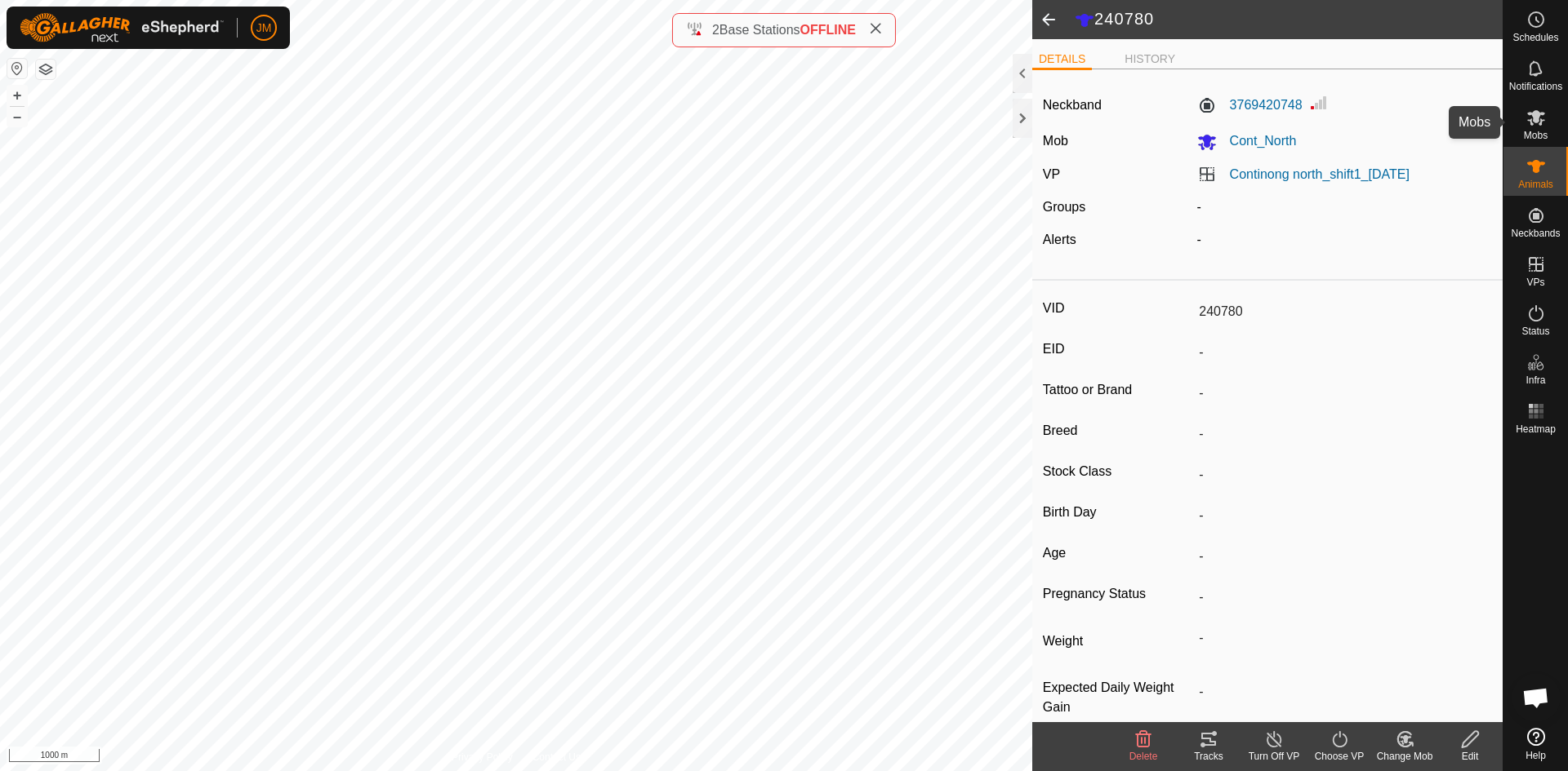
click at [1530, 134] on span "Mobs" at bounding box center [1536, 135] width 24 height 10
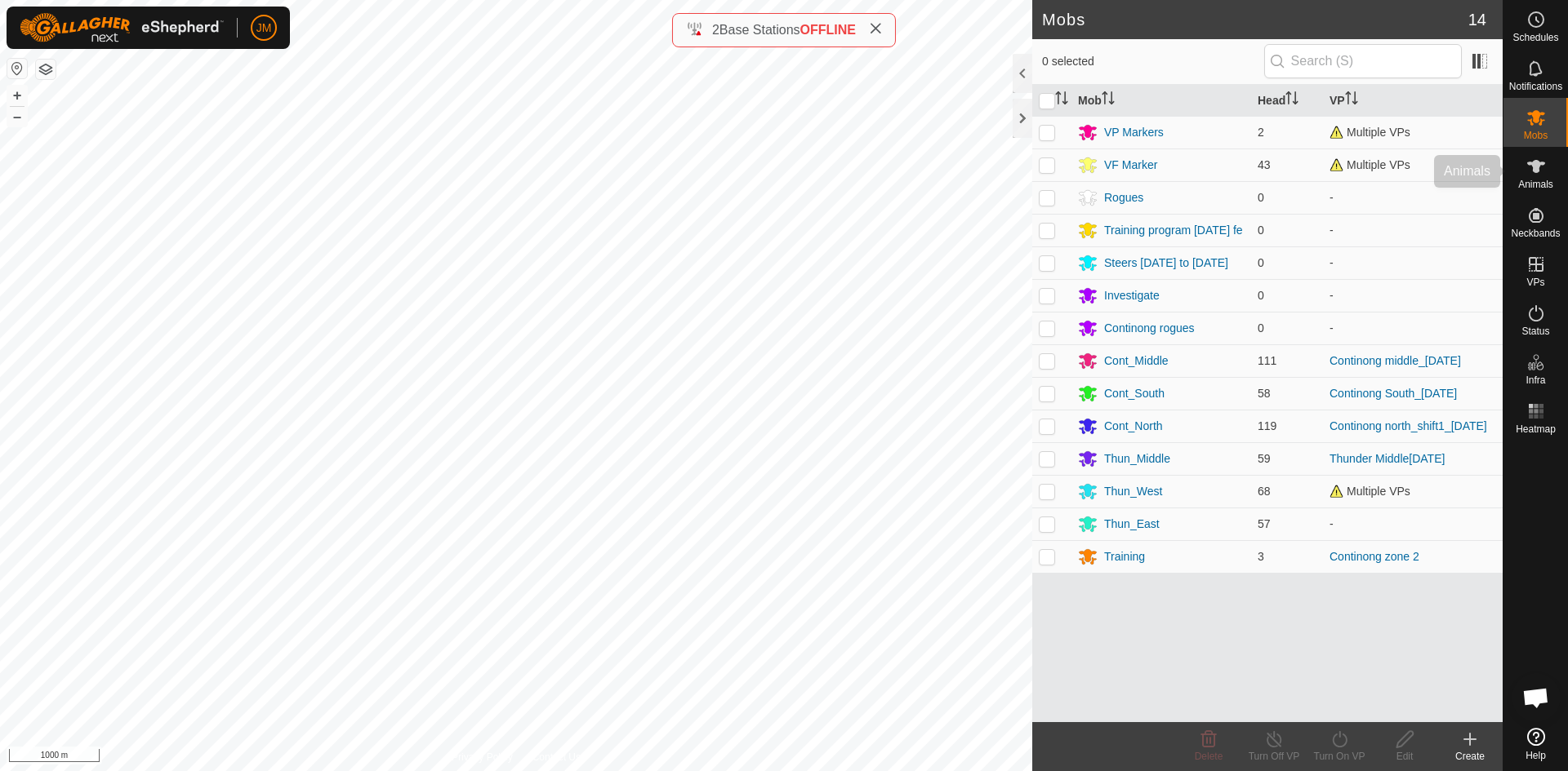
click at [1535, 173] on icon at bounding box center [1536, 166] width 19 height 19
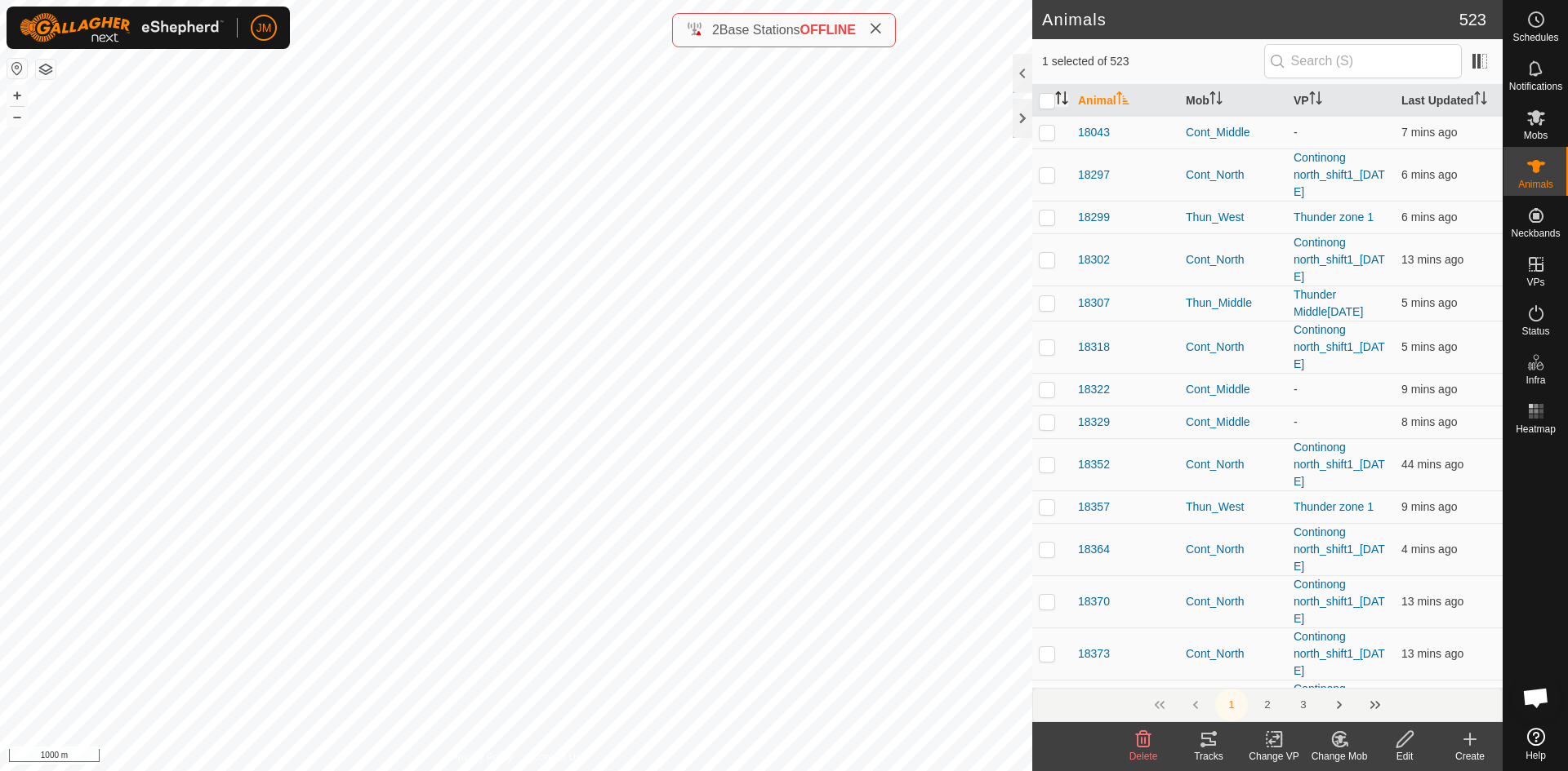
click at [1065, 97] on icon "Activate to sort" at bounding box center [1065, 98] width 2 height 13
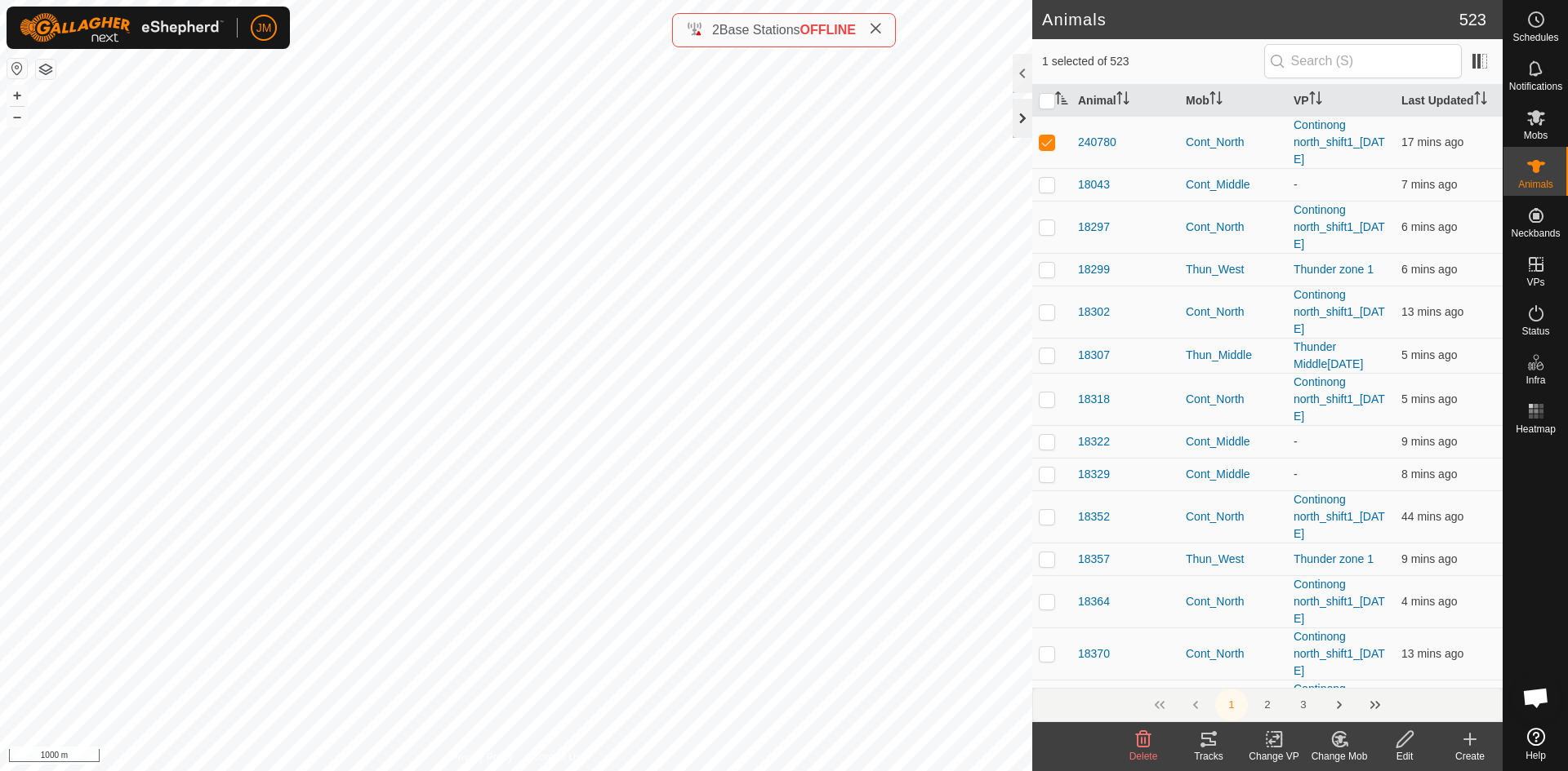
click at [1018, 125] on div at bounding box center [1022, 119] width 19 height 39
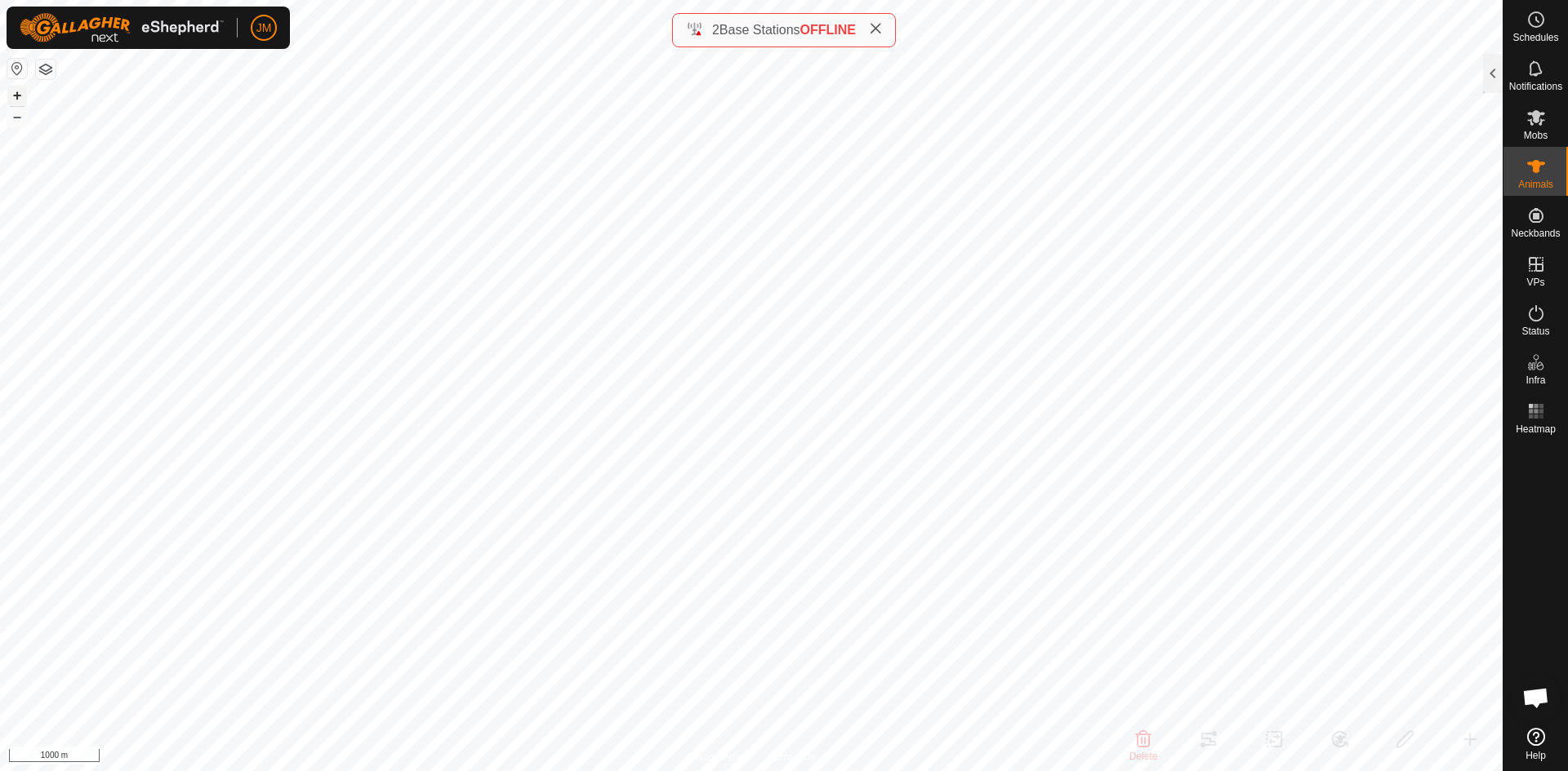
click at [20, 101] on button "+" at bounding box center [17, 95] width 19 height 19
click at [17, 100] on button "+" at bounding box center [17, 95] width 19 height 19
type input "230680"
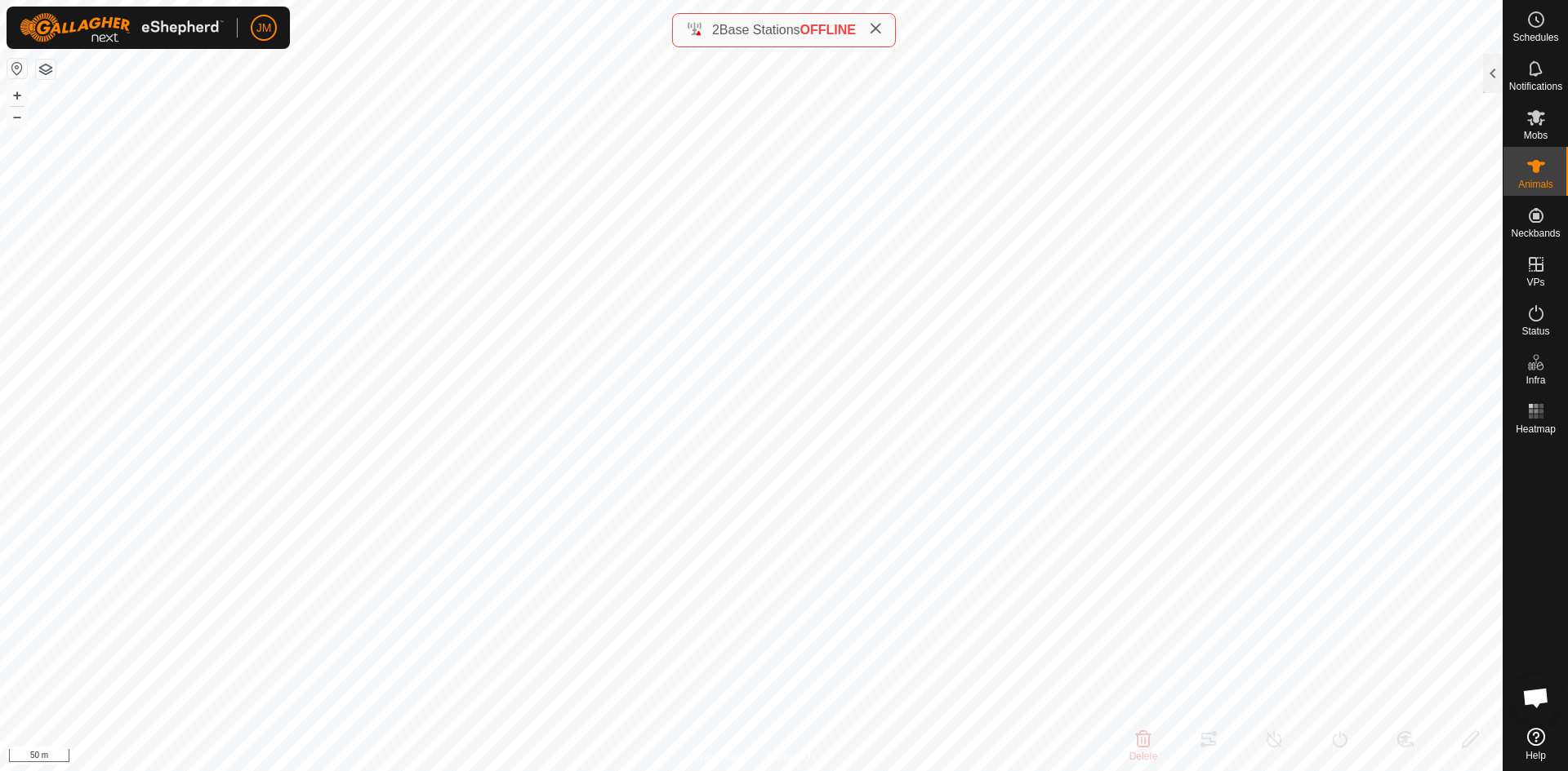
type input "-"
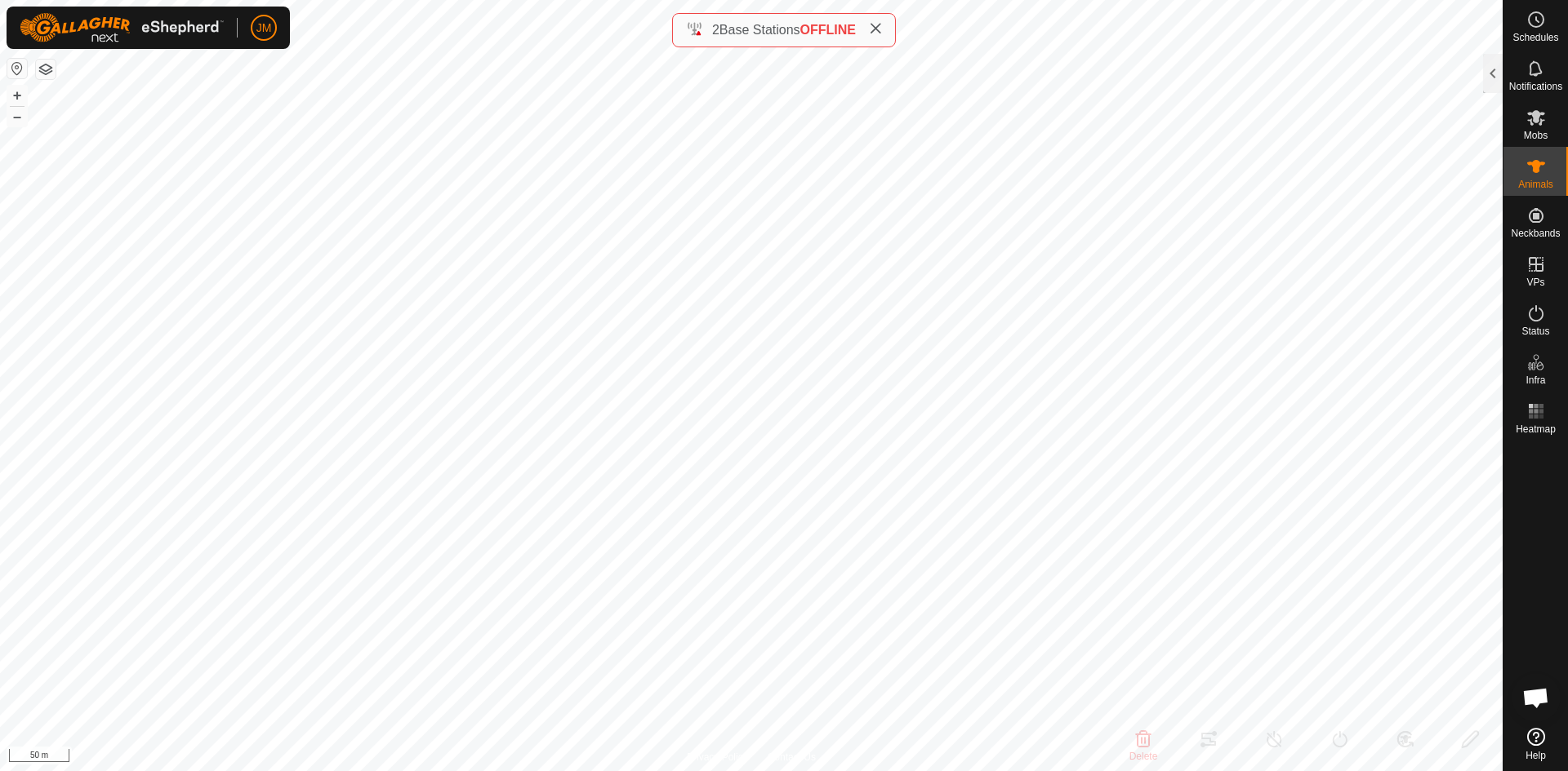
type input "-"
type input "230089"
type input "-"
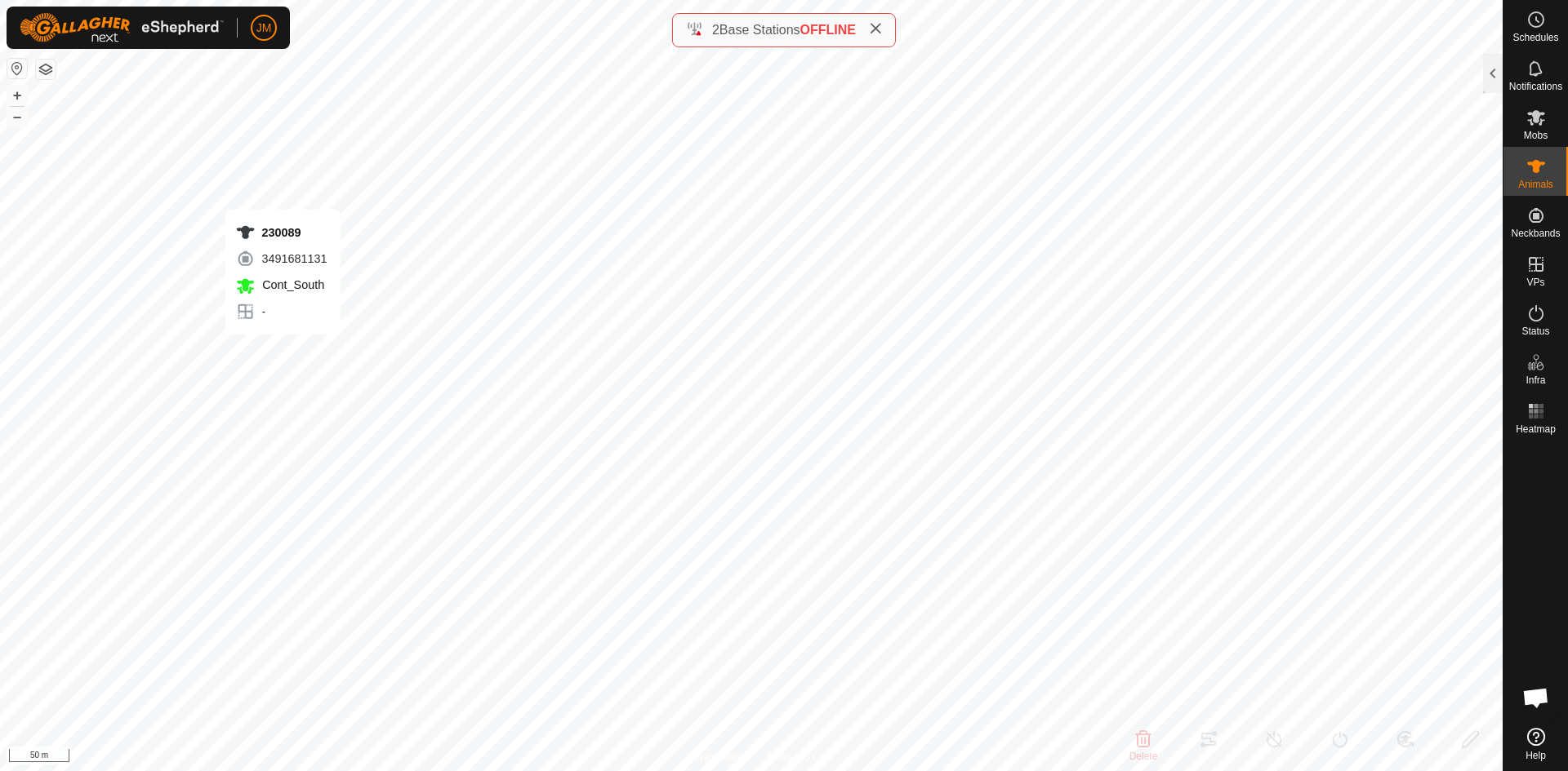
type input "-"
click at [17, 119] on button "–" at bounding box center [17, 116] width 19 height 19
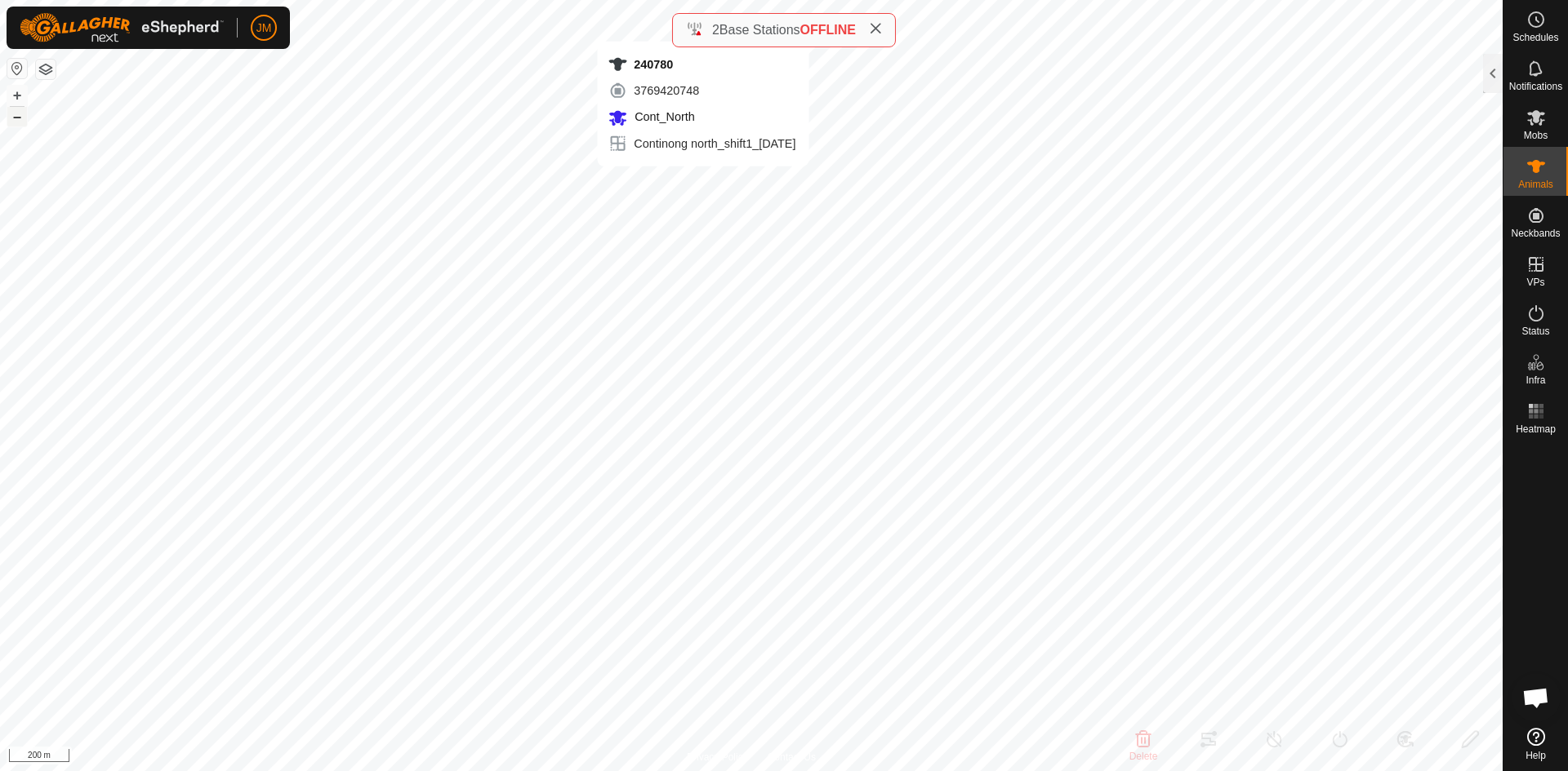
type input "240780"
type input "-"
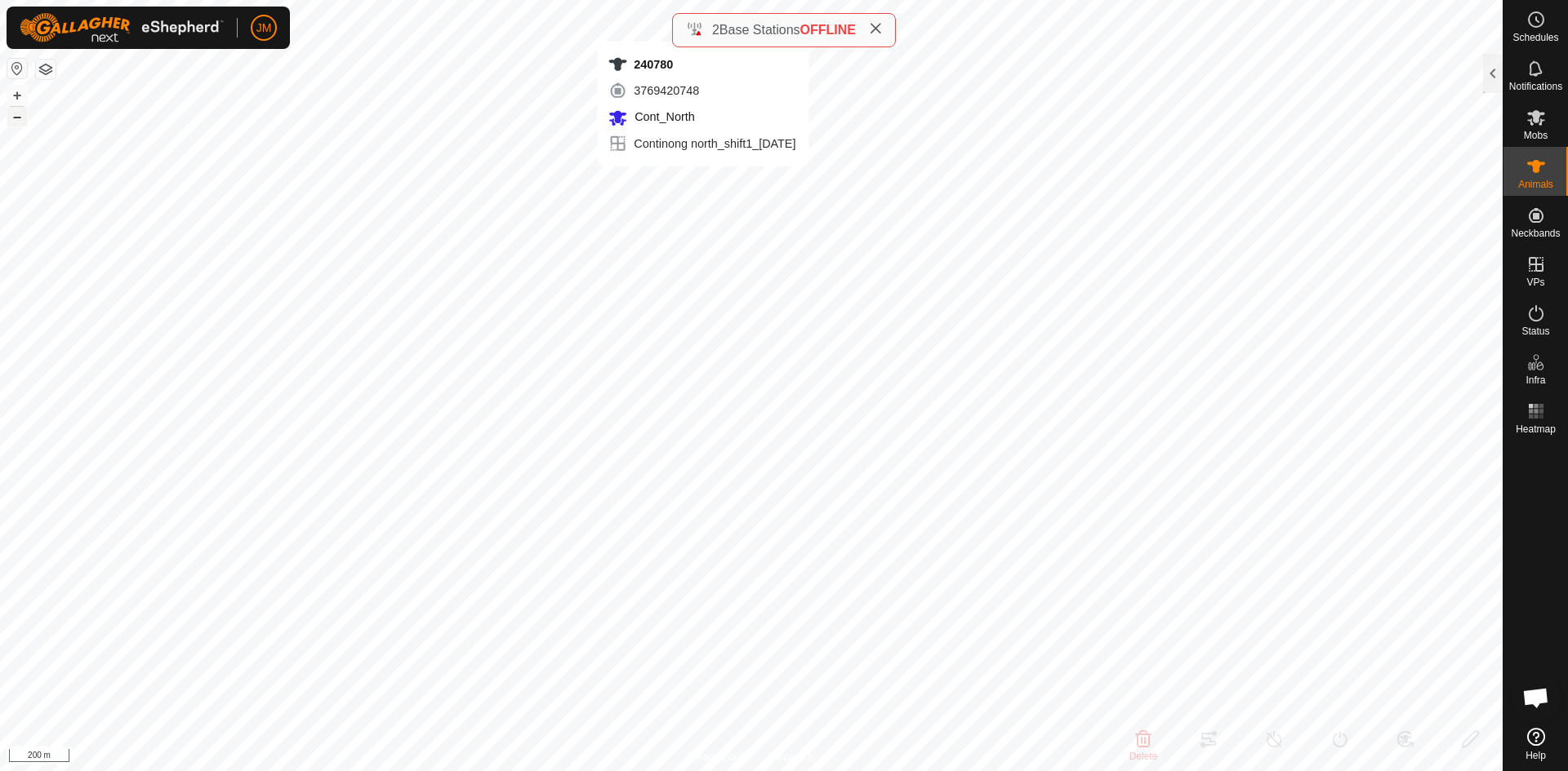
type input "-"
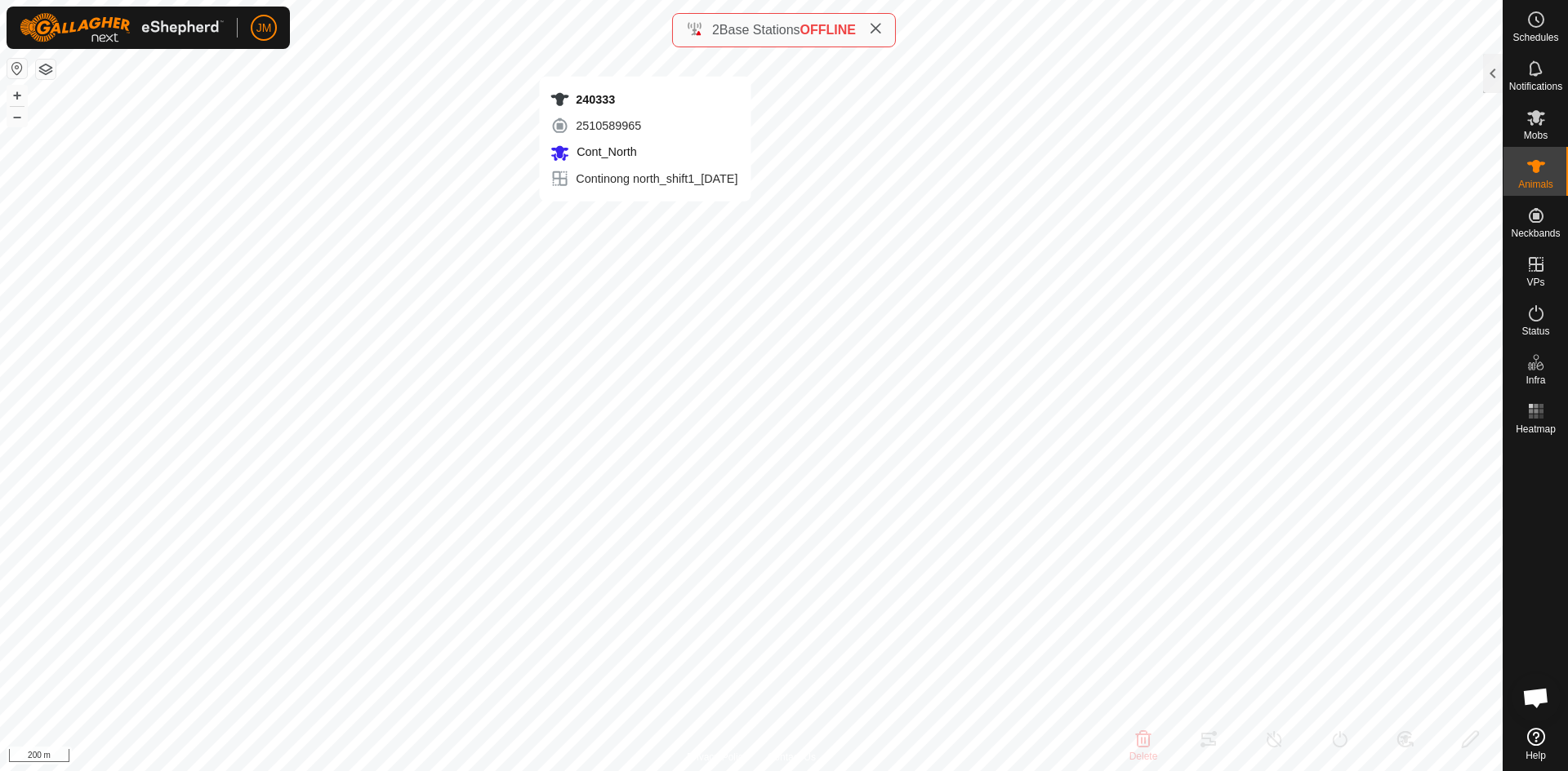
type input "240333"
type input "-"
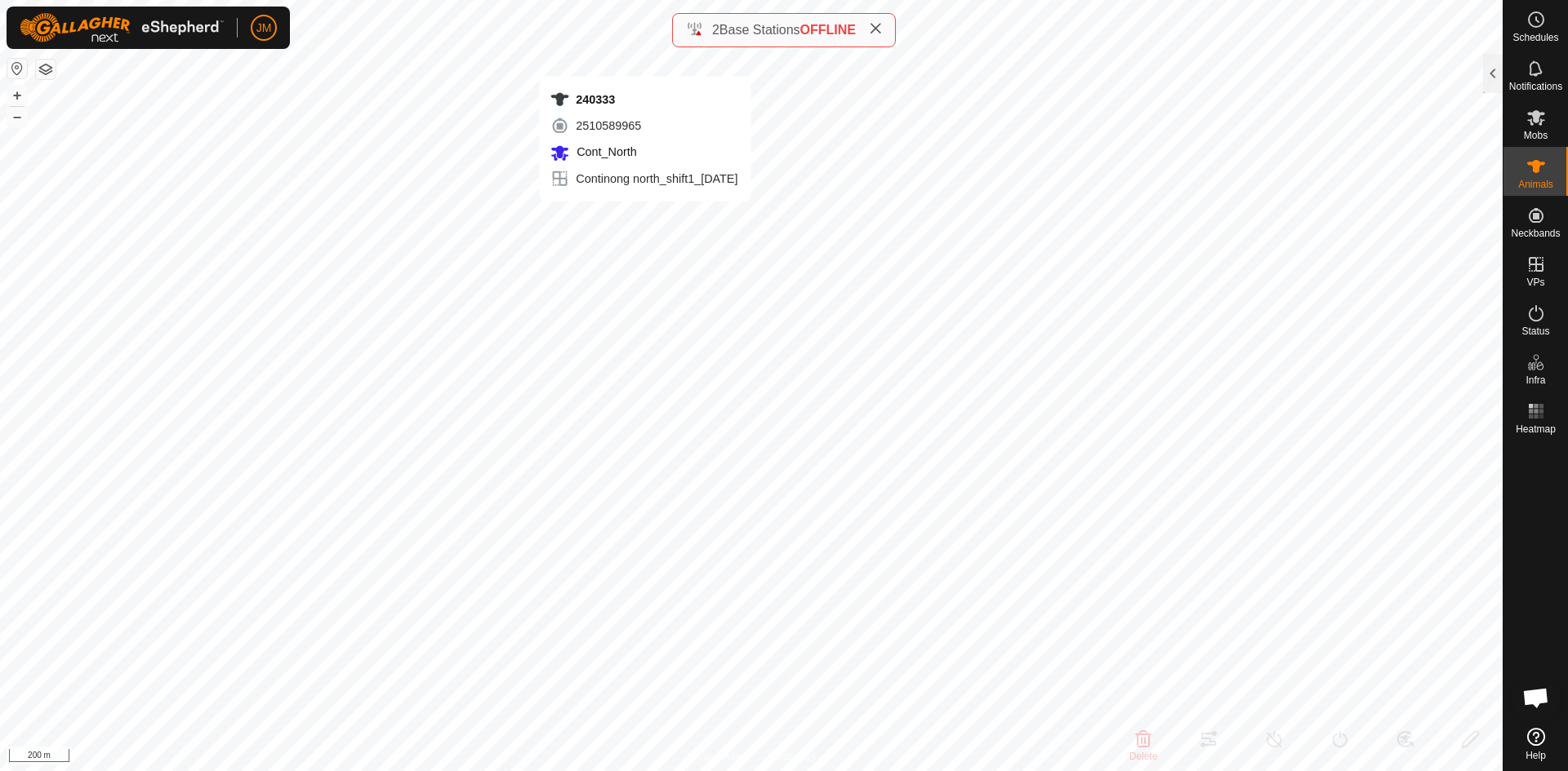
type input "-"
click at [17, 98] on button "+" at bounding box center [17, 95] width 19 height 19
click at [18, 120] on button "–" at bounding box center [17, 116] width 19 height 19
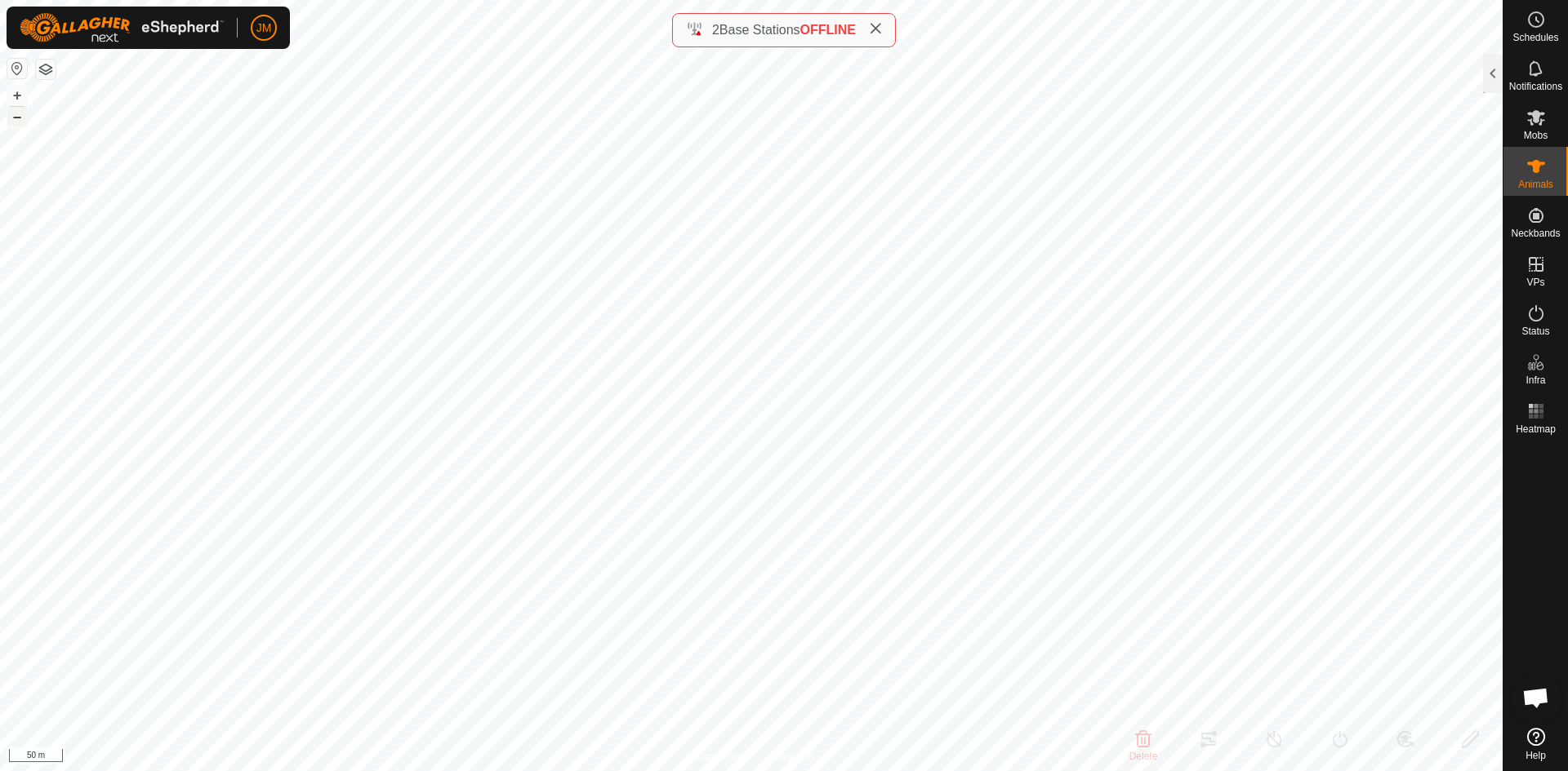
click at [18, 120] on button "–" at bounding box center [17, 116] width 19 height 19
click at [874, 31] on icon at bounding box center [875, 29] width 13 height 13
click at [1492, 88] on div at bounding box center [1493, 73] width 19 height 39
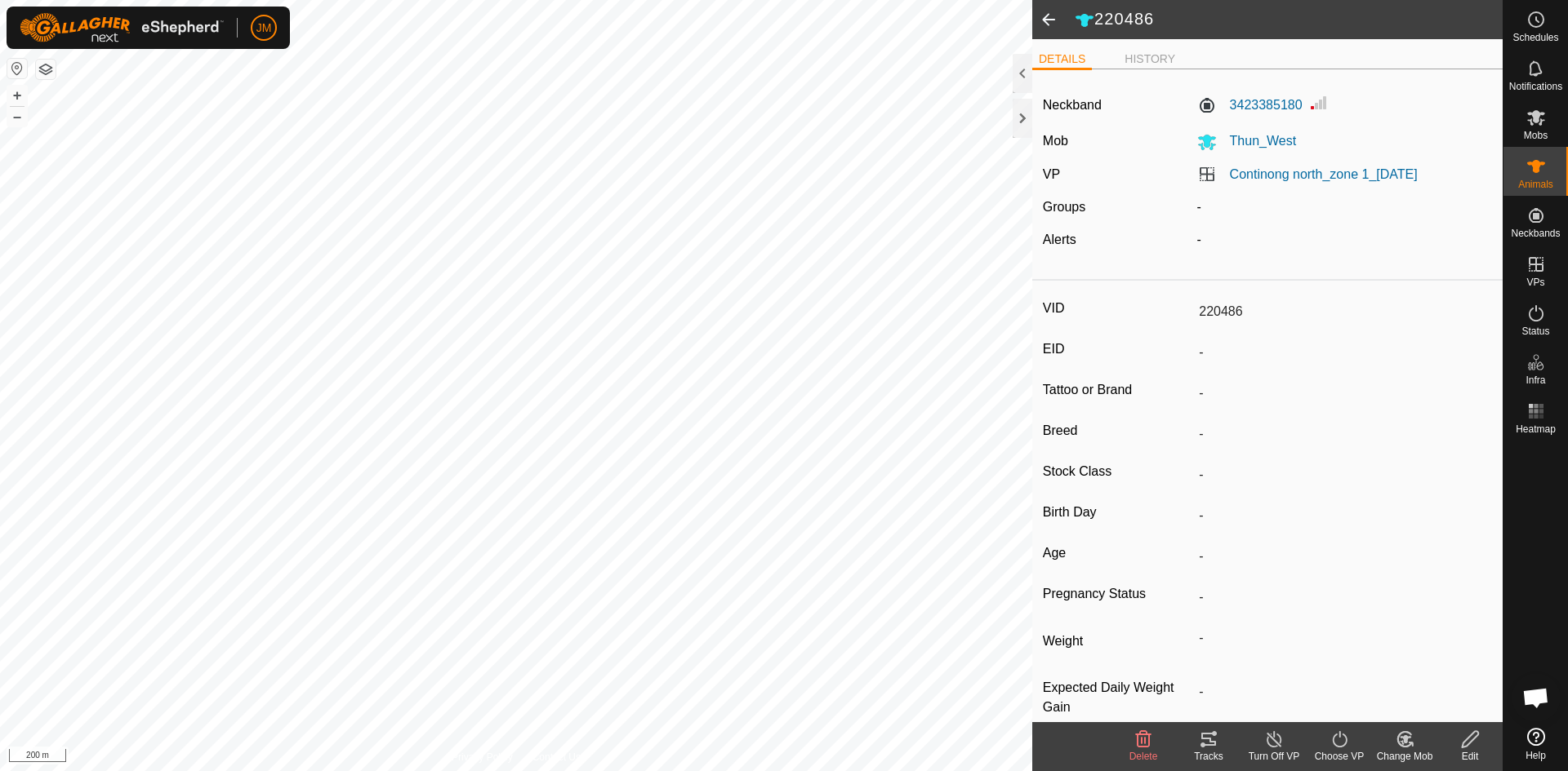
click at [1341, 746] on icon at bounding box center [1340, 739] width 20 height 19
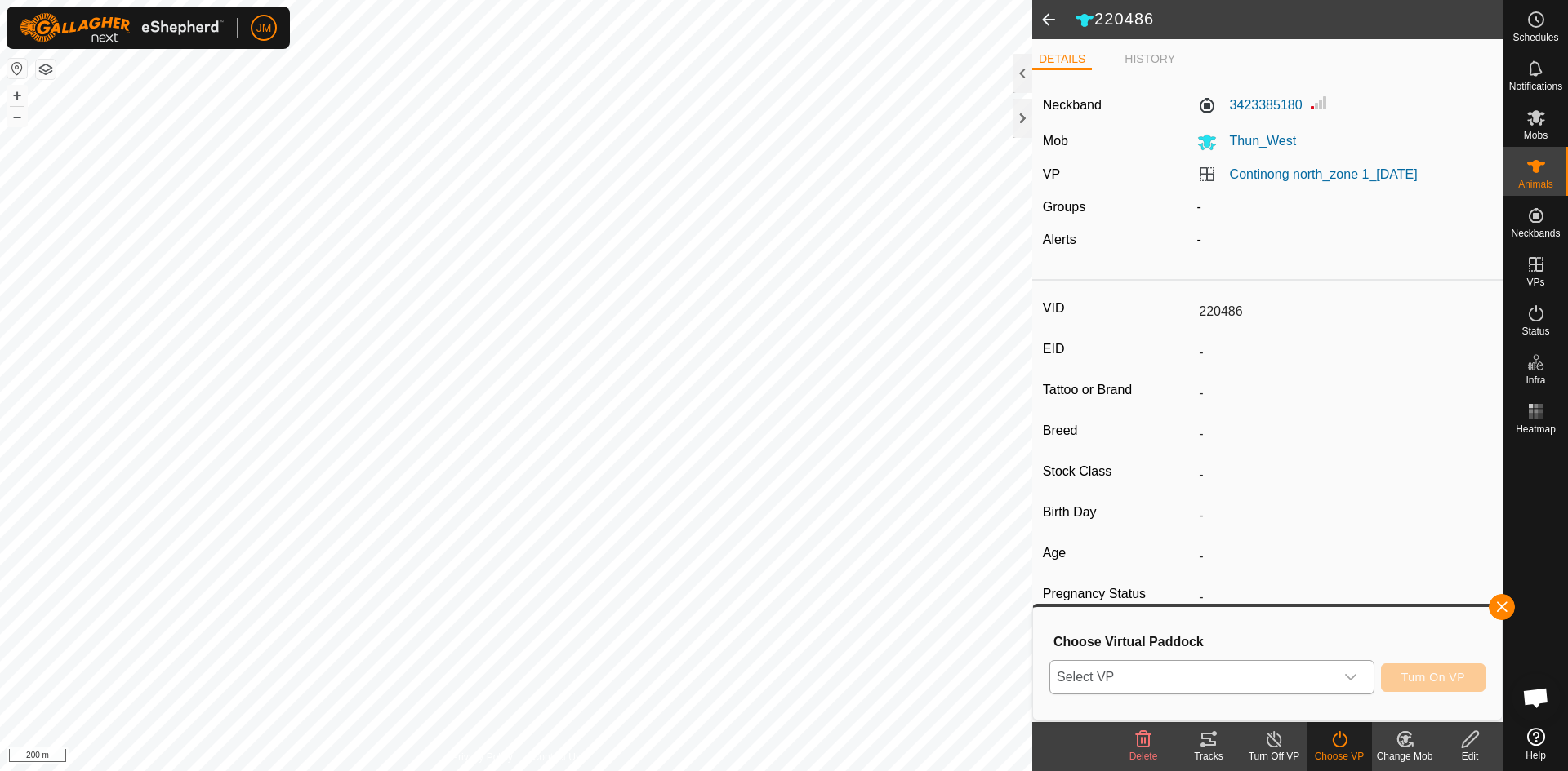
click at [1358, 685] on div "dropdown trigger" at bounding box center [1350, 677] width 32 height 32
click at [1303, 648] on li "Continong north_shift1_[DATE] 279.1 ha" at bounding box center [1213, 645] width 324 height 32
click at [1410, 677] on span "Turn On VP" at bounding box center [1434, 677] width 64 height 13
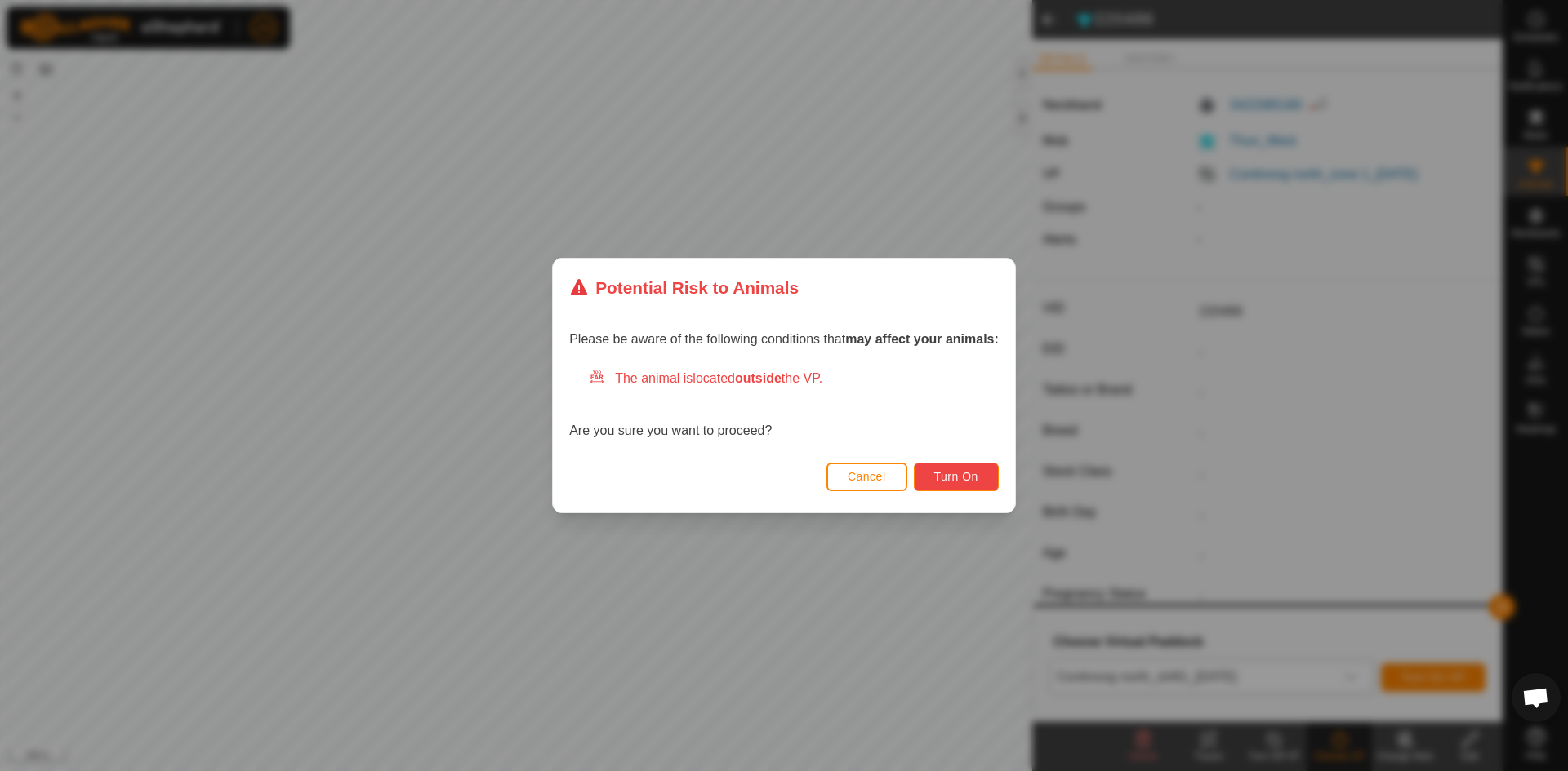
click at [960, 468] on button "Turn On" at bounding box center [957, 476] width 85 height 29
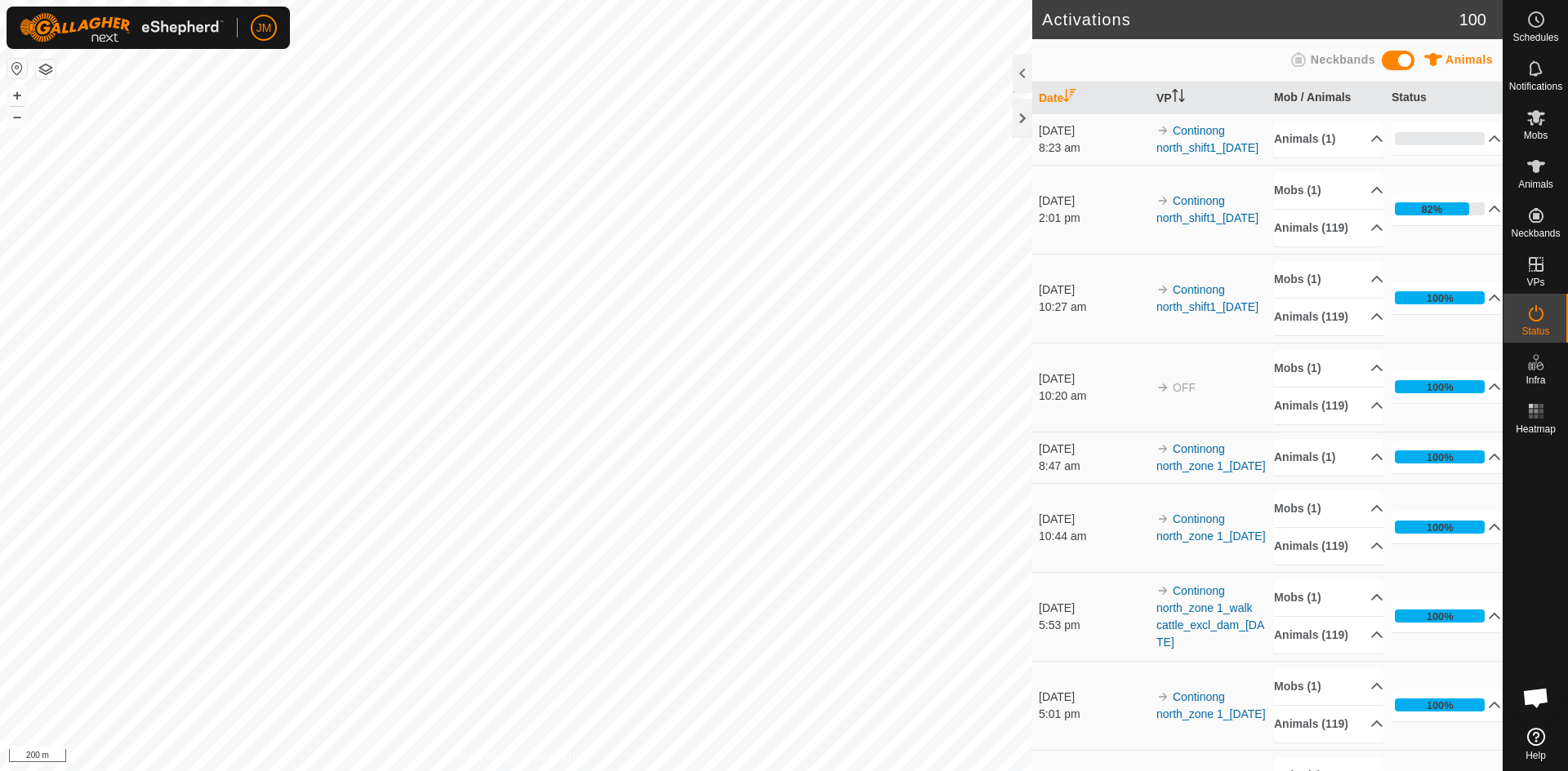
drag, startPoint x: 1241, startPoint y: 497, endPoint x: 1166, endPoint y: 464, distance: 81.9
click at [1166, 464] on td "Continong north_zone 1_[DATE]" at bounding box center [1208, 457] width 118 height 51
copy link "Continong north_zone 1_[DATE]"
click at [1020, 116] on div at bounding box center [1022, 119] width 19 height 39
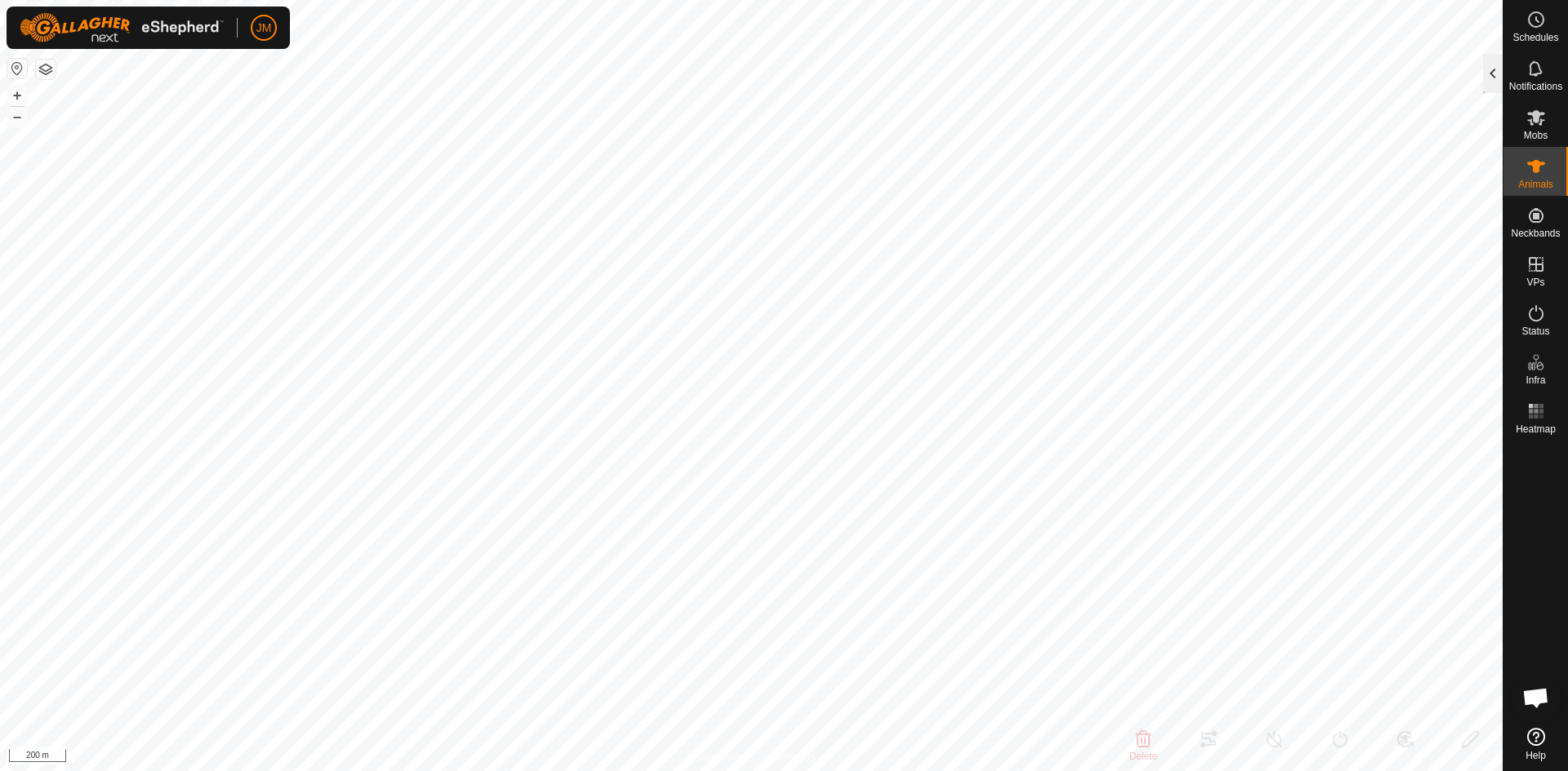
click at [1487, 70] on div at bounding box center [1493, 73] width 19 height 39
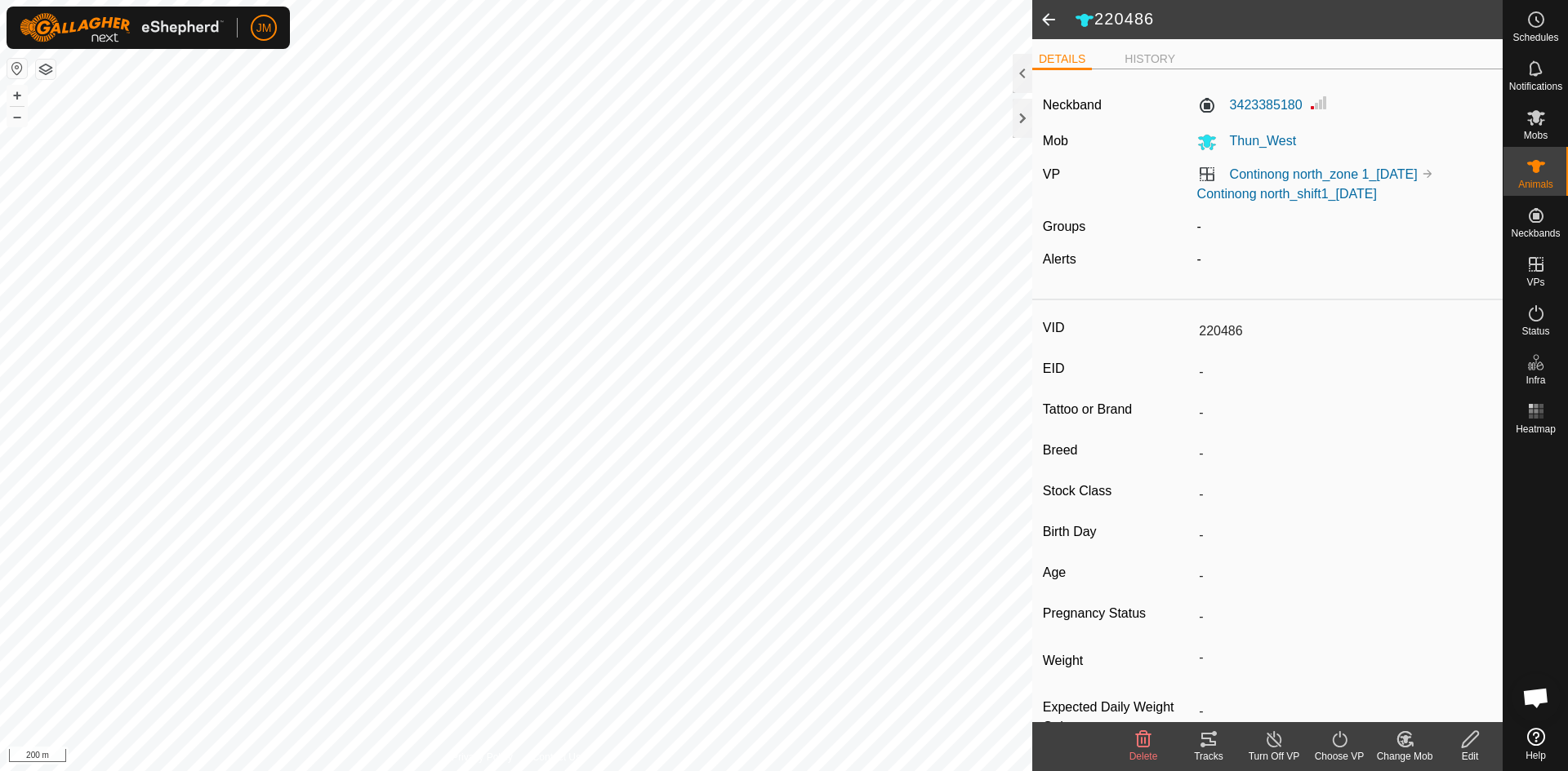
click at [1342, 742] on icon at bounding box center [1340, 739] width 20 height 19
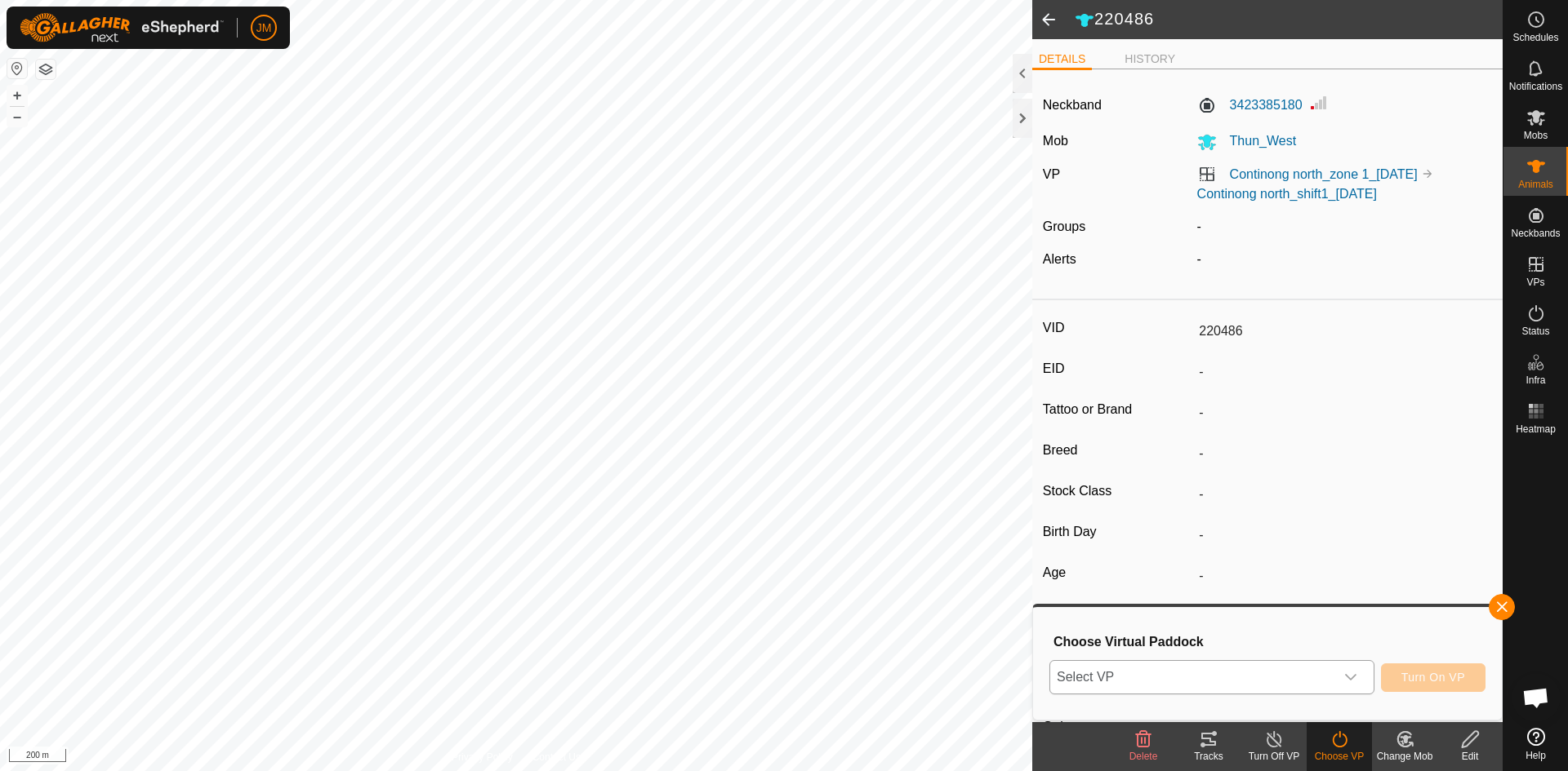
click at [1350, 686] on div "dropdown trigger" at bounding box center [1350, 677] width 32 height 32
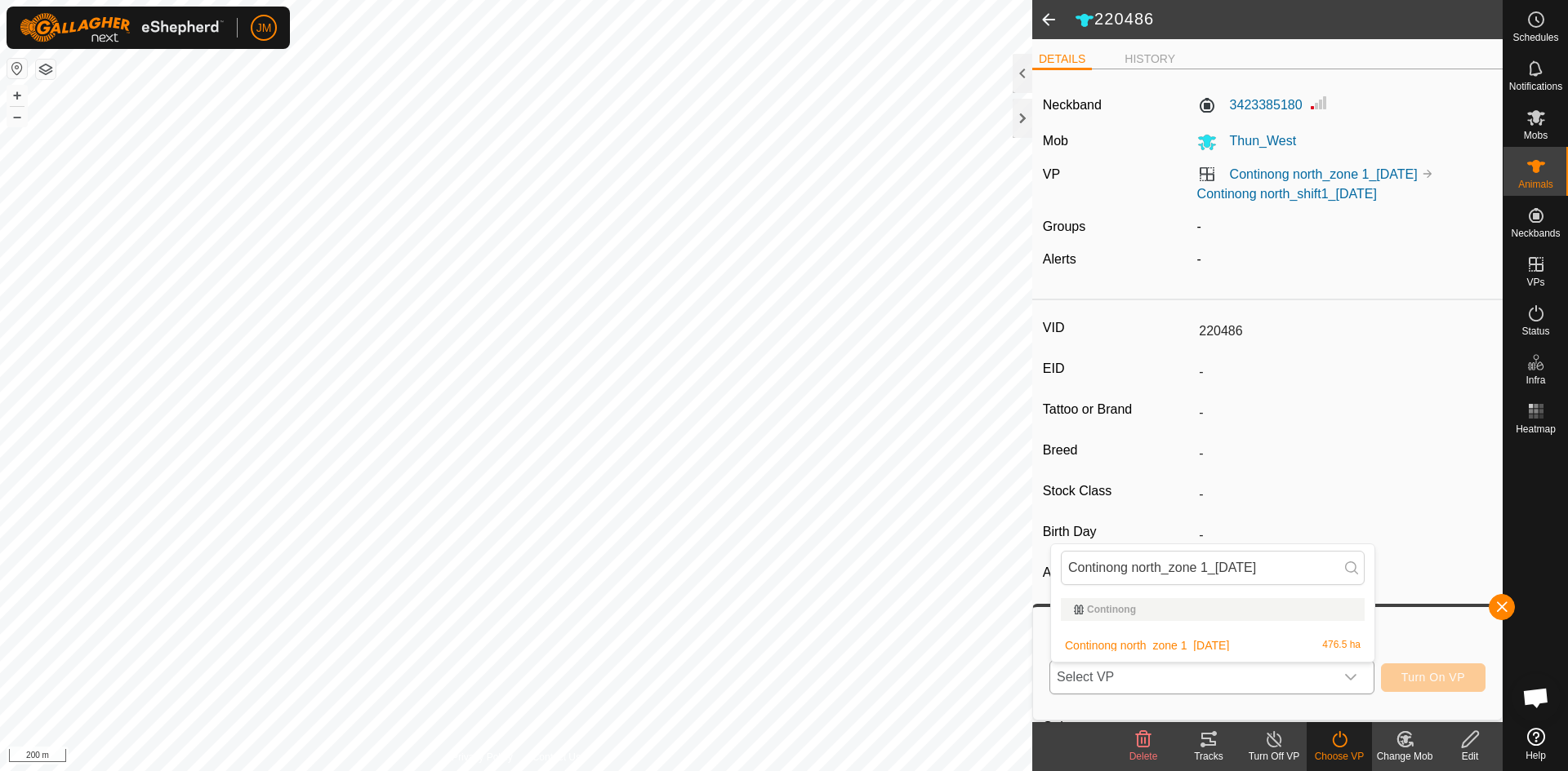
click at [1194, 638] on li "Continong north_zone 1_[DATE] 476.5 ha" at bounding box center [1213, 645] width 324 height 32
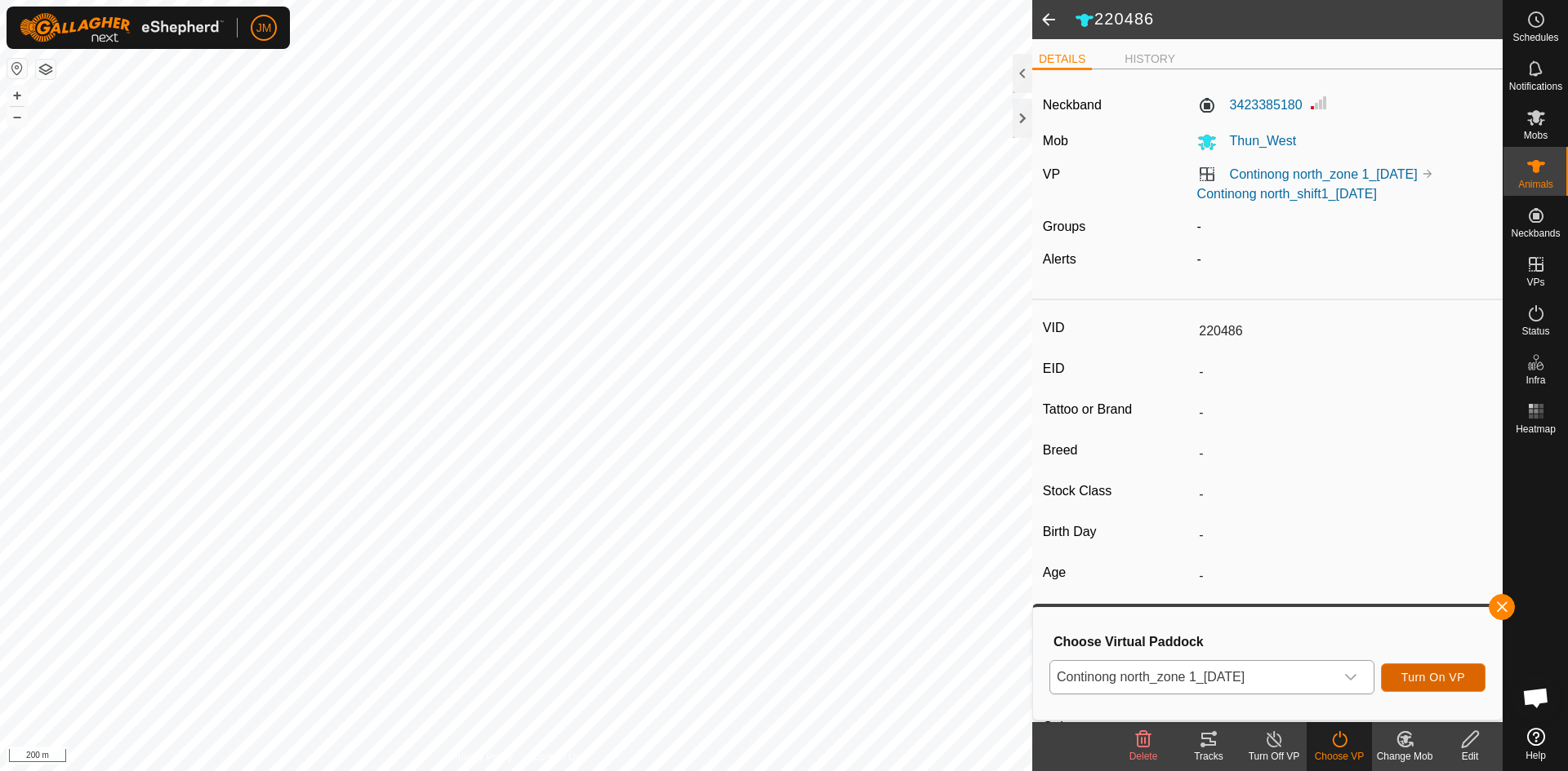
click at [1416, 676] on span "Turn On VP" at bounding box center [1434, 677] width 64 height 13
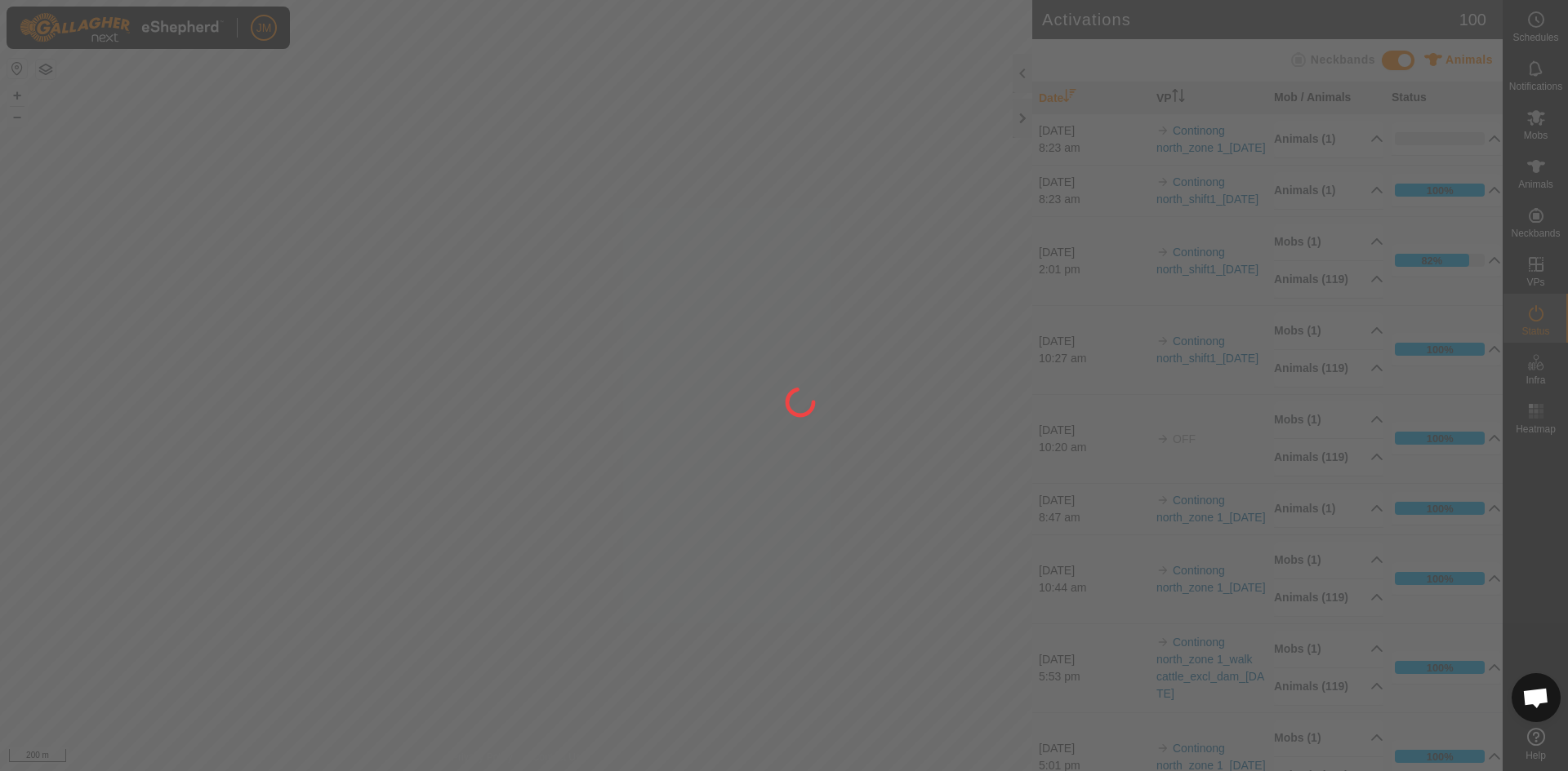
click at [1019, 113] on div at bounding box center [784, 386] width 1568 height 771
click at [1021, 117] on div at bounding box center [1022, 119] width 19 height 39
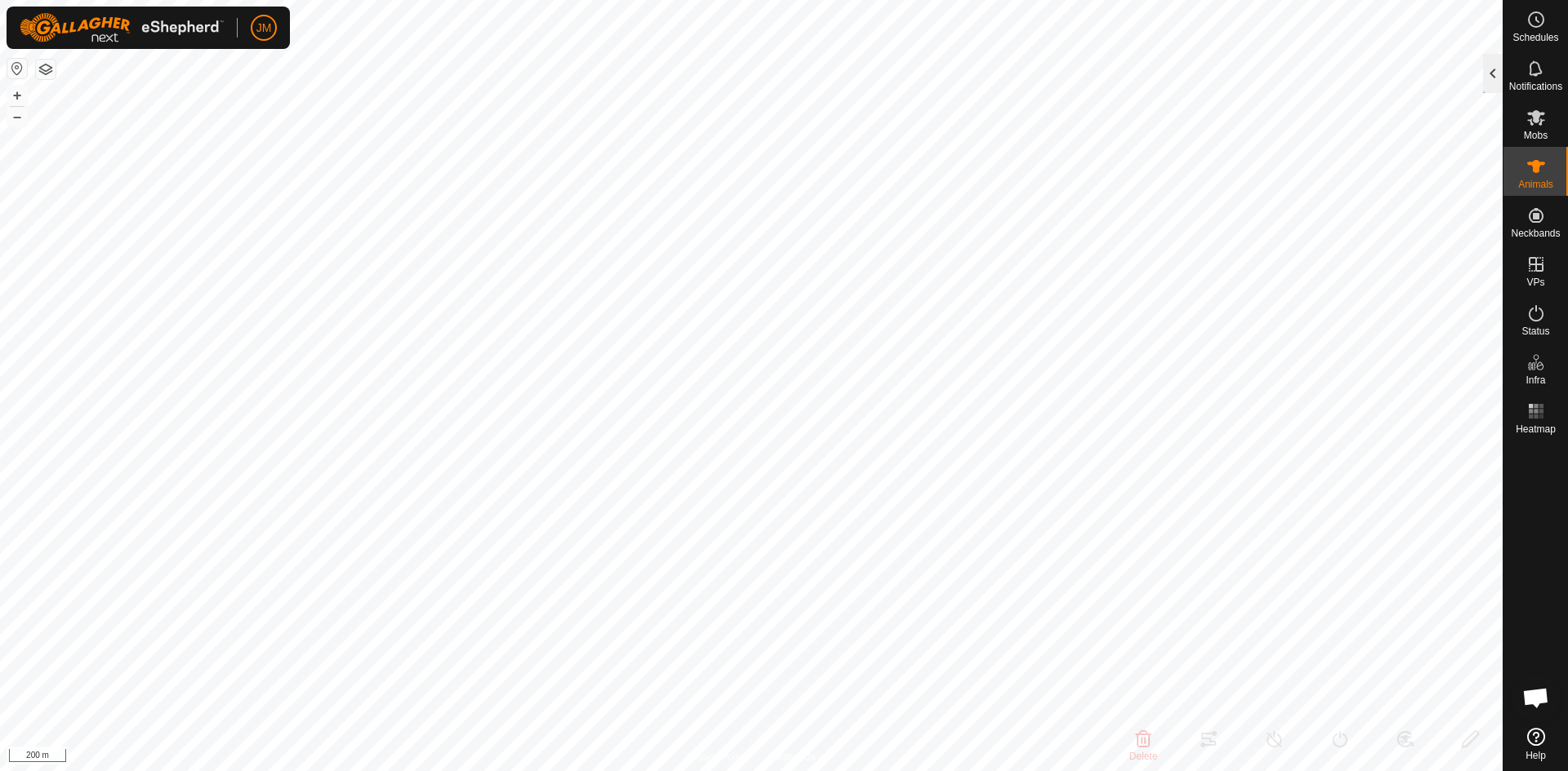
click at [1487, 72] on div at bounding box center [1493, 73] width 19 height 39
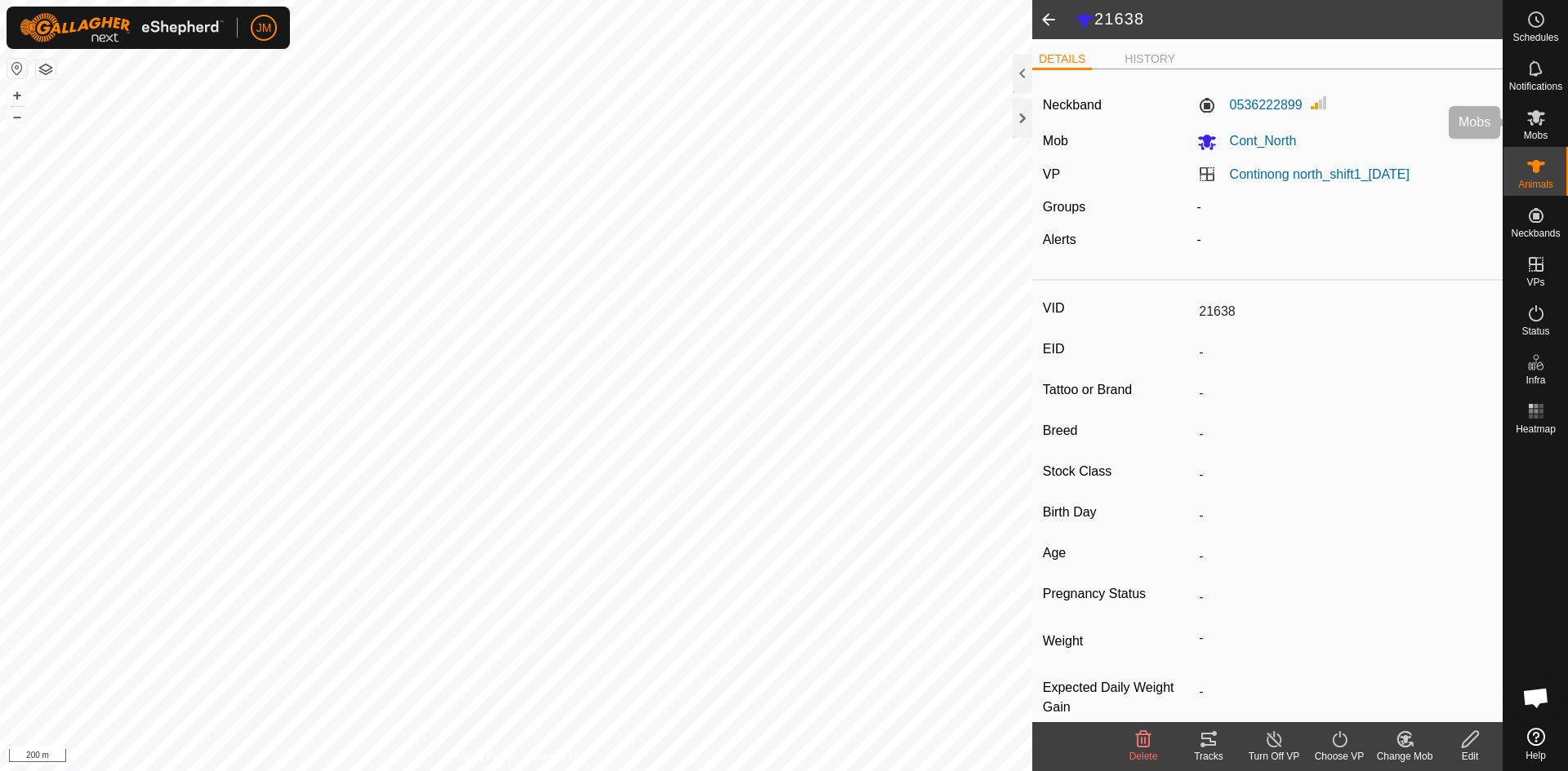
click at [1534, 127] on es-mob-svg-icon at bounding box center [1536, 118] width 30 height 26
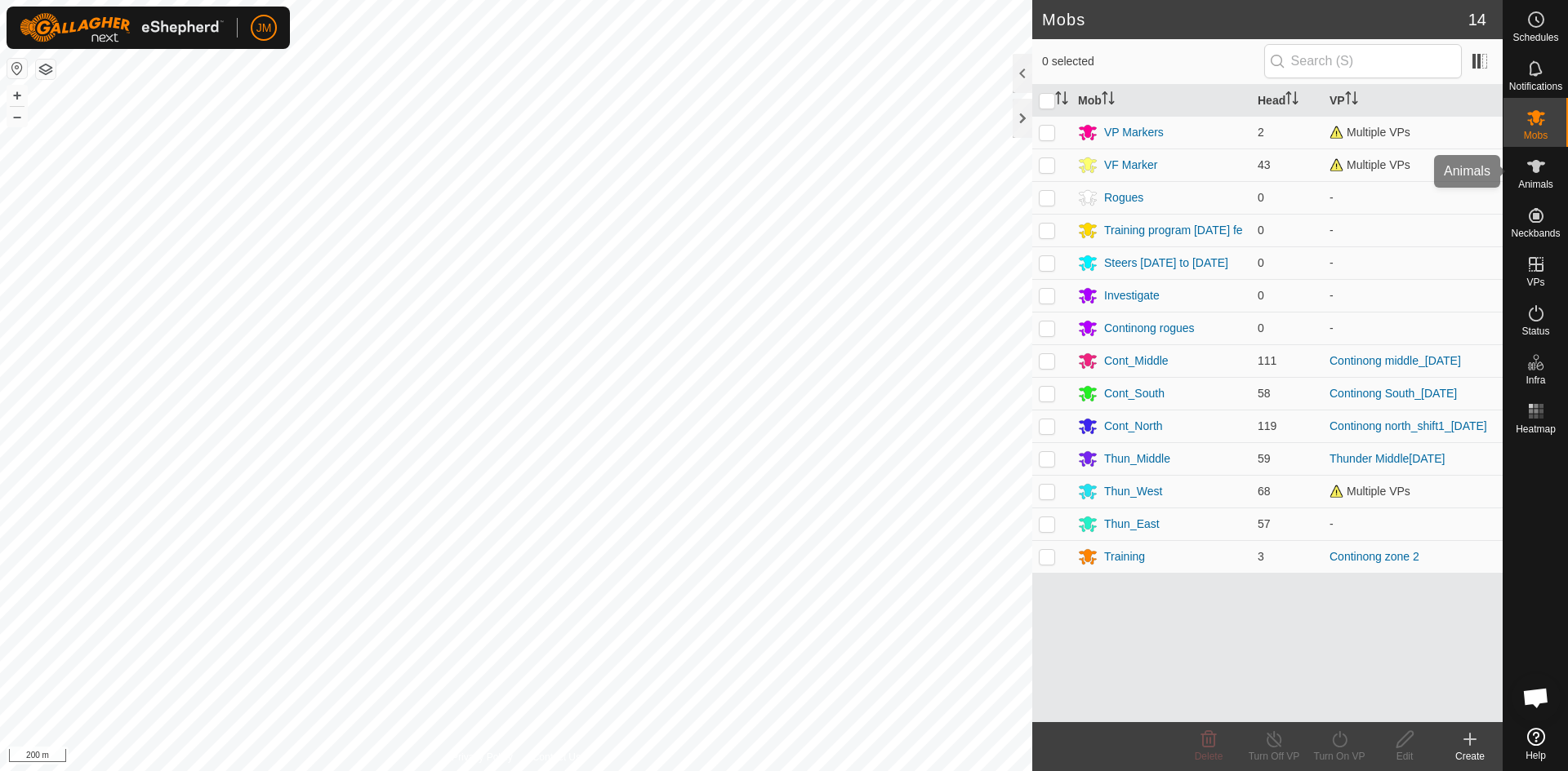
click at [1537, 159] on icon at bounding box center [1536, 166] width 19 height 19
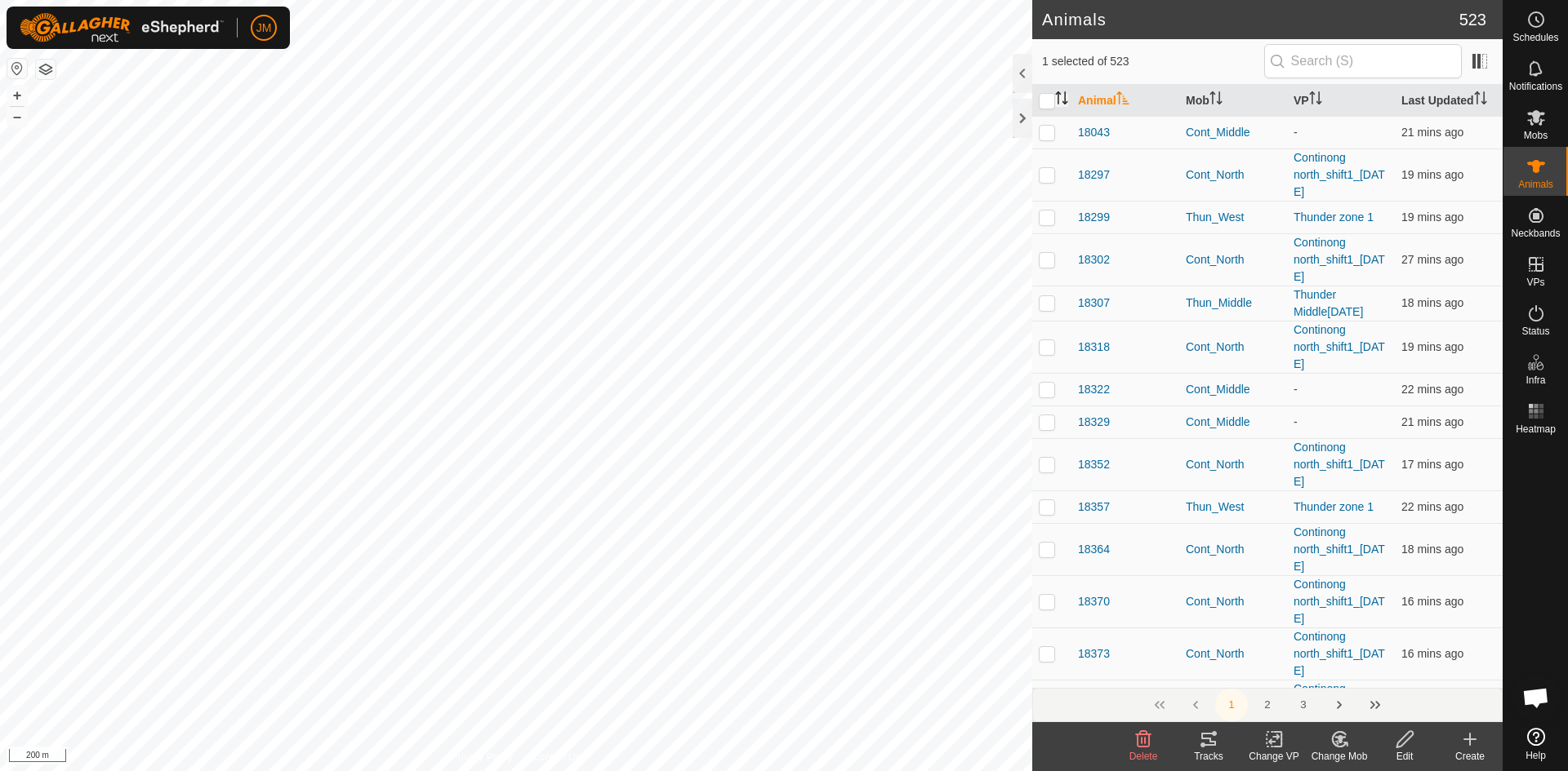
click at [1061, 107] on p-sorticon "Activate to sort" at bounding box center [1062, 100] width 13 height 13
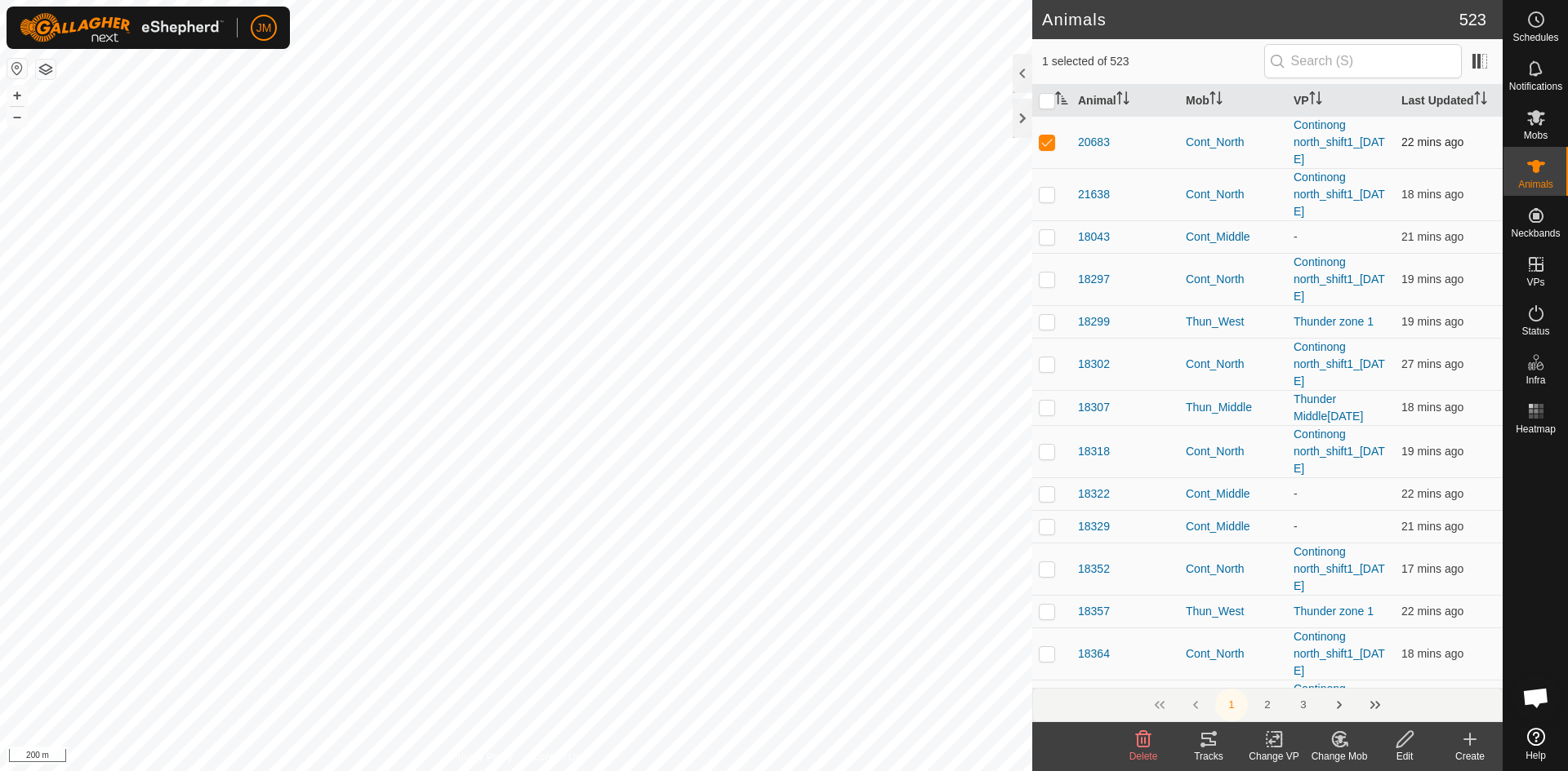
click at [1056, 144] on td at bounding box center [1052, 142] width 39 height 52
click at [1019, 110] on div at bounding box center [1022, 119] width 19 height 39
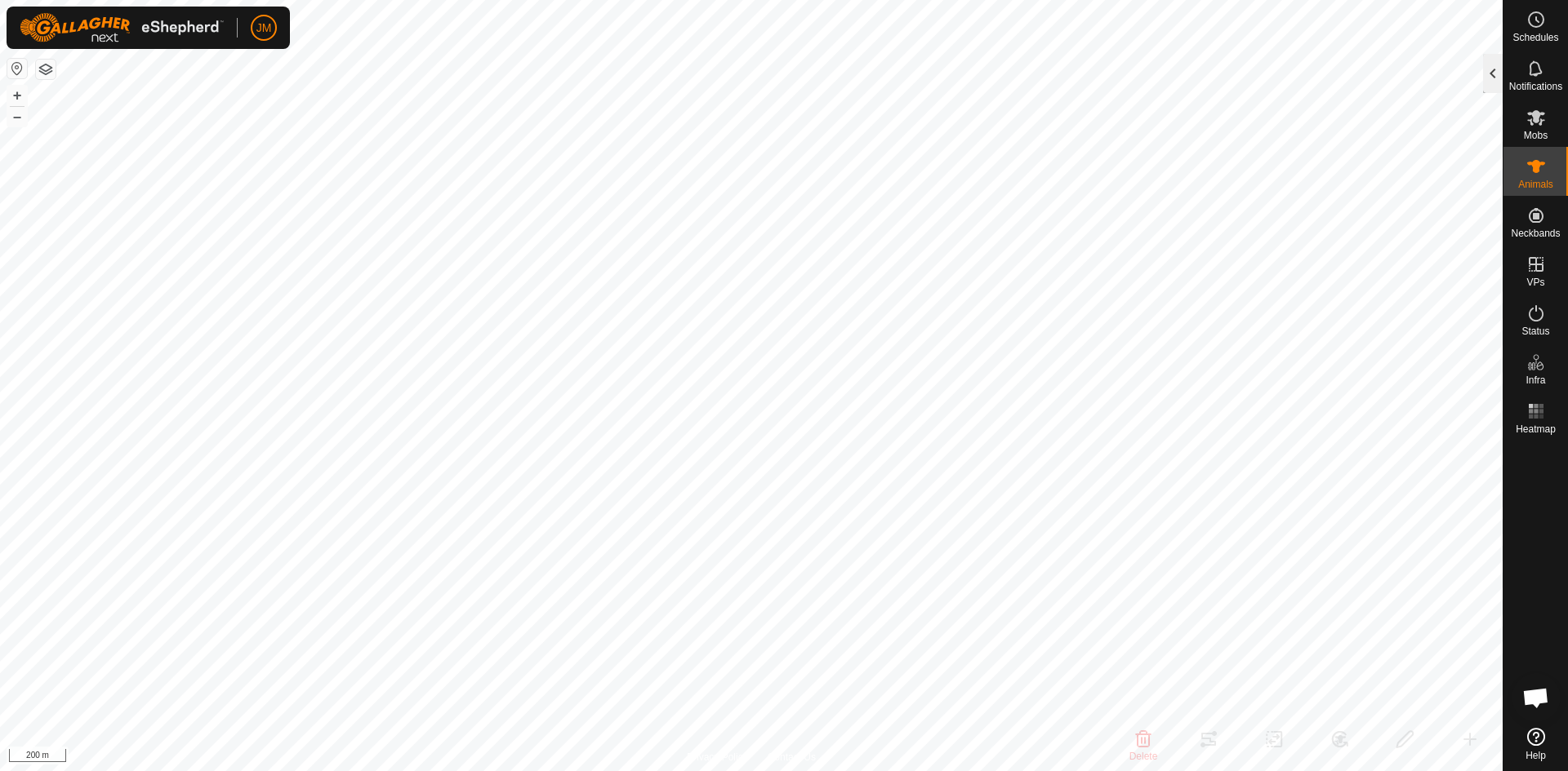
click at [1497, 73] on div at bounding box center [1493, 73] width 19 height 39
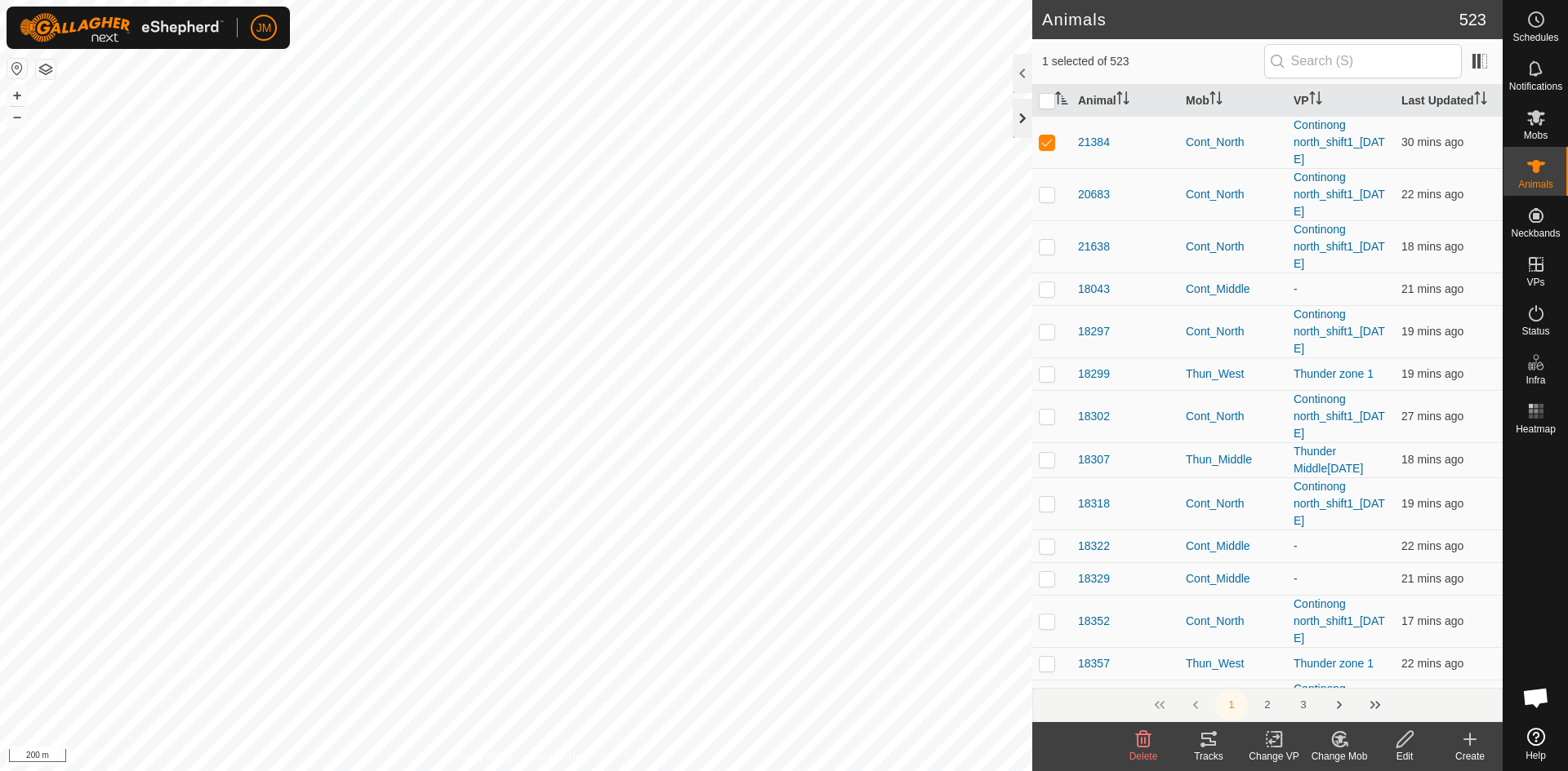
click at [1018, 120] on div at bounding box center [1022, 119] width 19 height 39
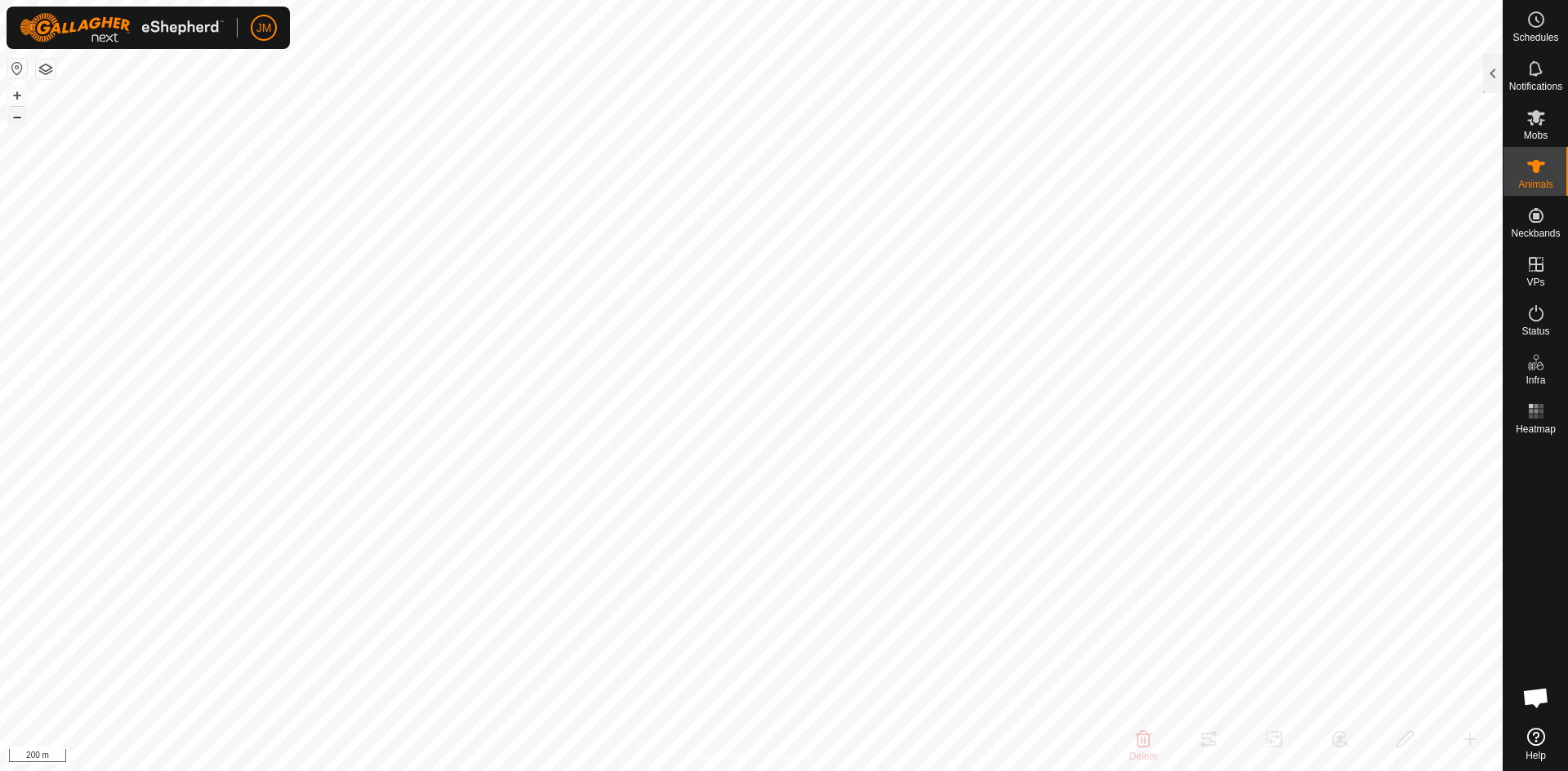
click at [17, 117] on button "–" at bounding box center [17, 116] width 19 height 19
click at [1493, 70] on div at bounding box center [1493, 73] width 19 height 39
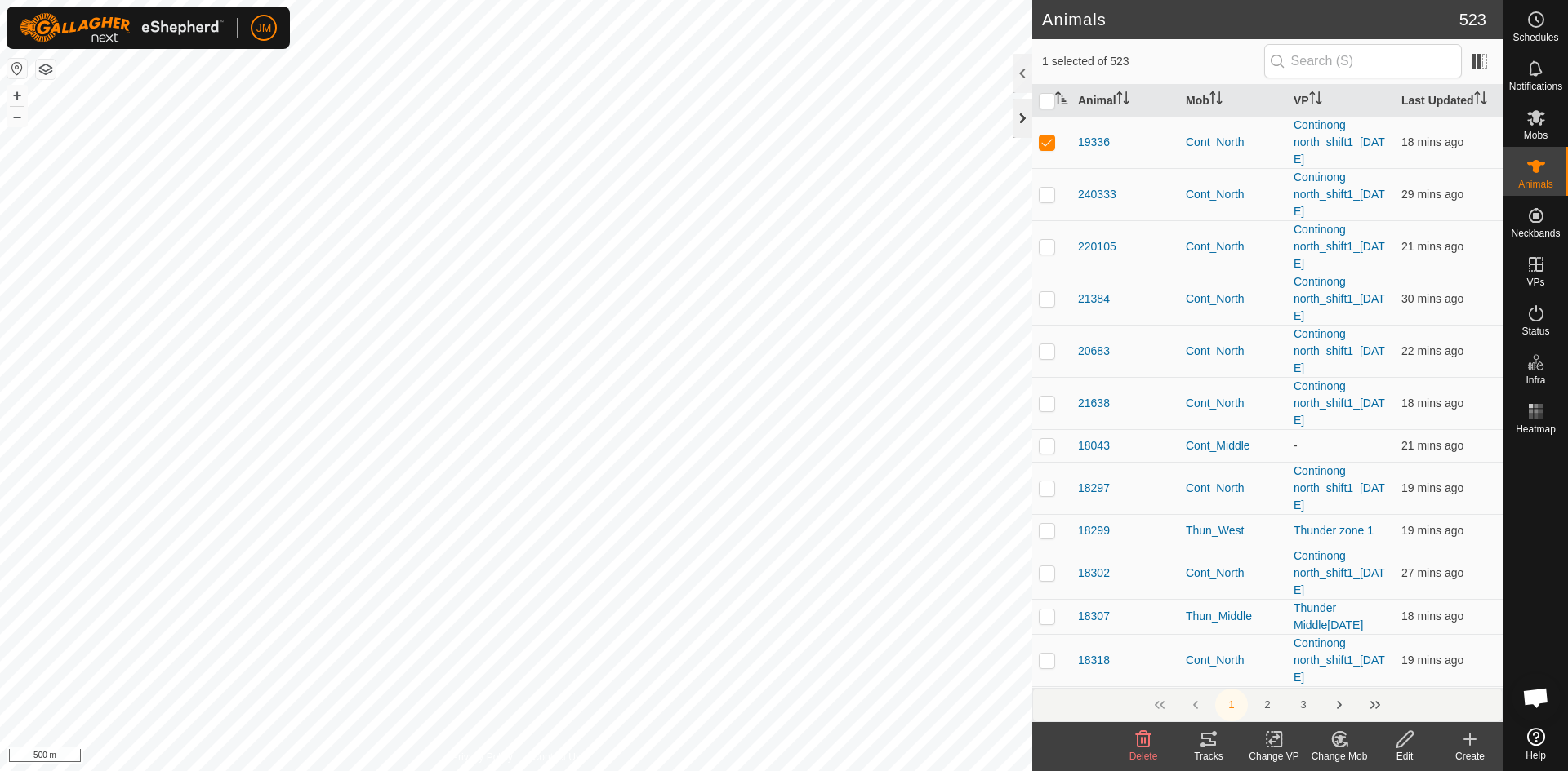
click at [1025, 121] on div at bounding box center [1022, 119] width 19 height 39
